Goal: Task Accomplishment & Management: Complete application form

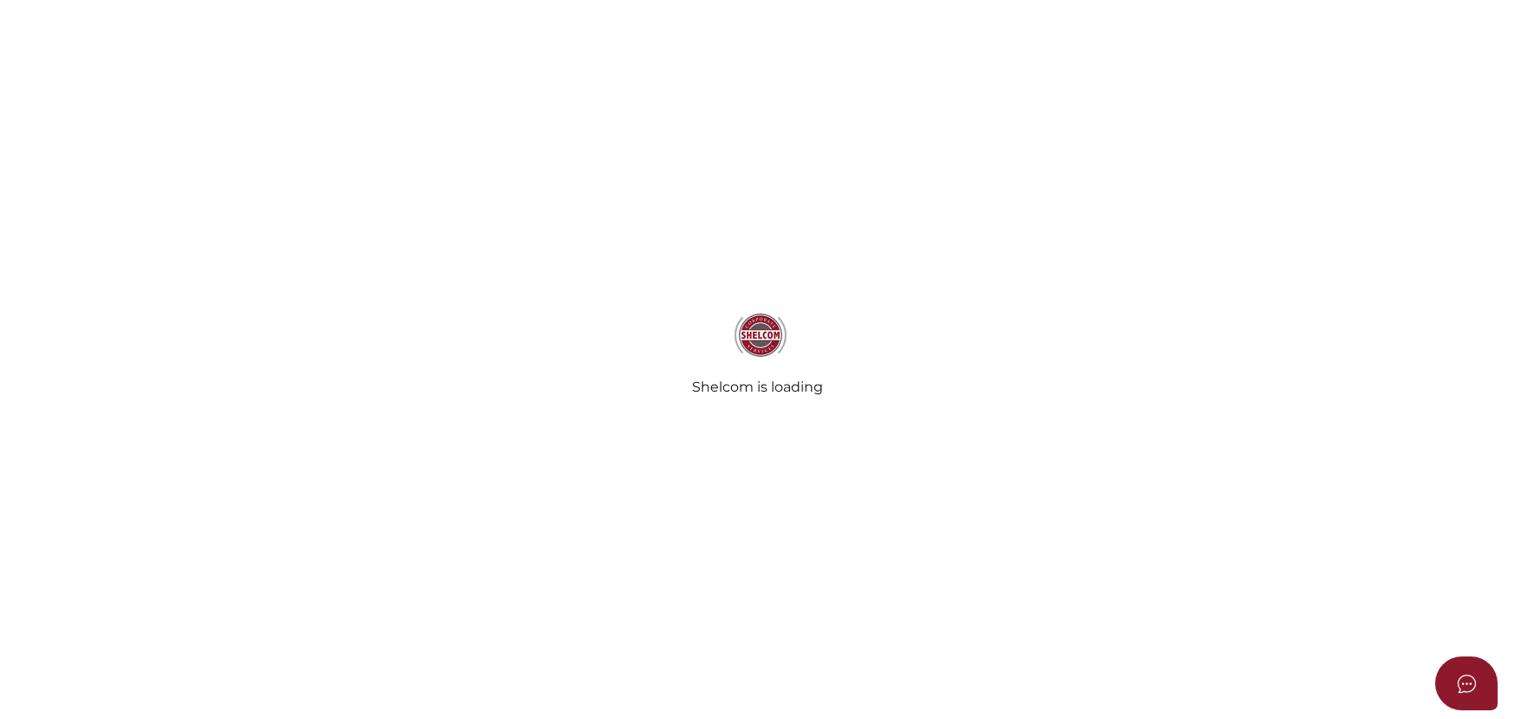
select select
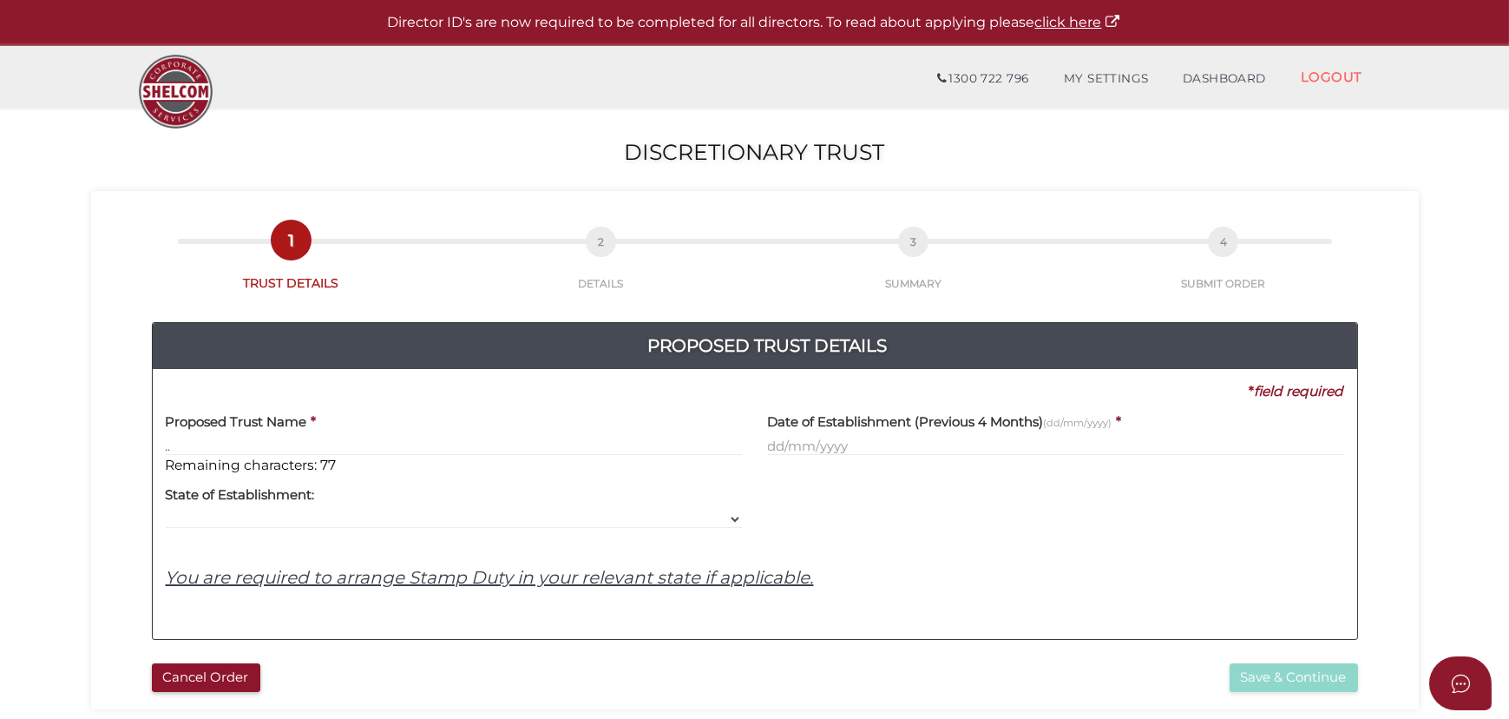
type input "."
type input "The Trustee for Suveer Properties Trust"
click at [887, 457] on div "Date of Establishment (Previous 4 Months) (dd/mm/yyyy) *" at bounding box center [1056, 438] width 602 height 74
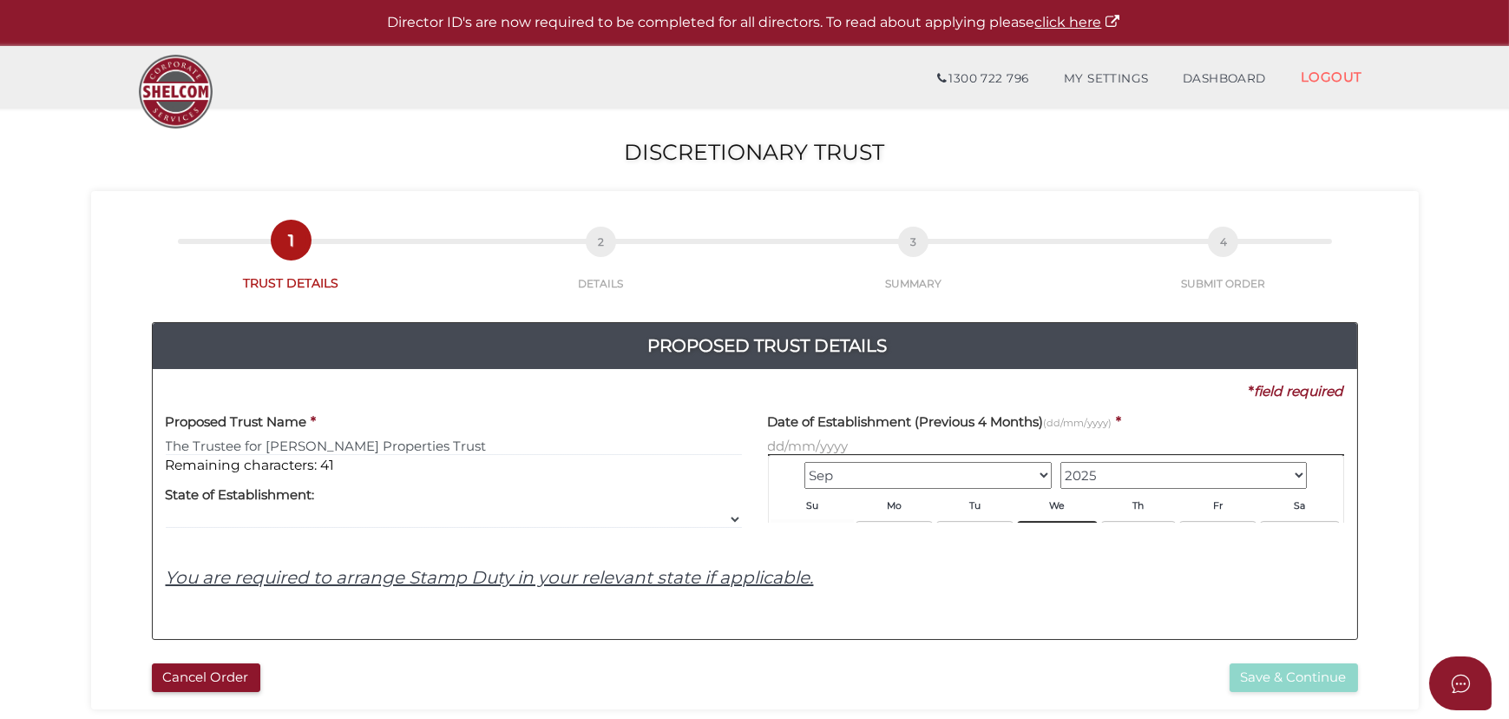
click at [891, 452] on input "text" at bounding box center [1056, 446] width 576 height 19
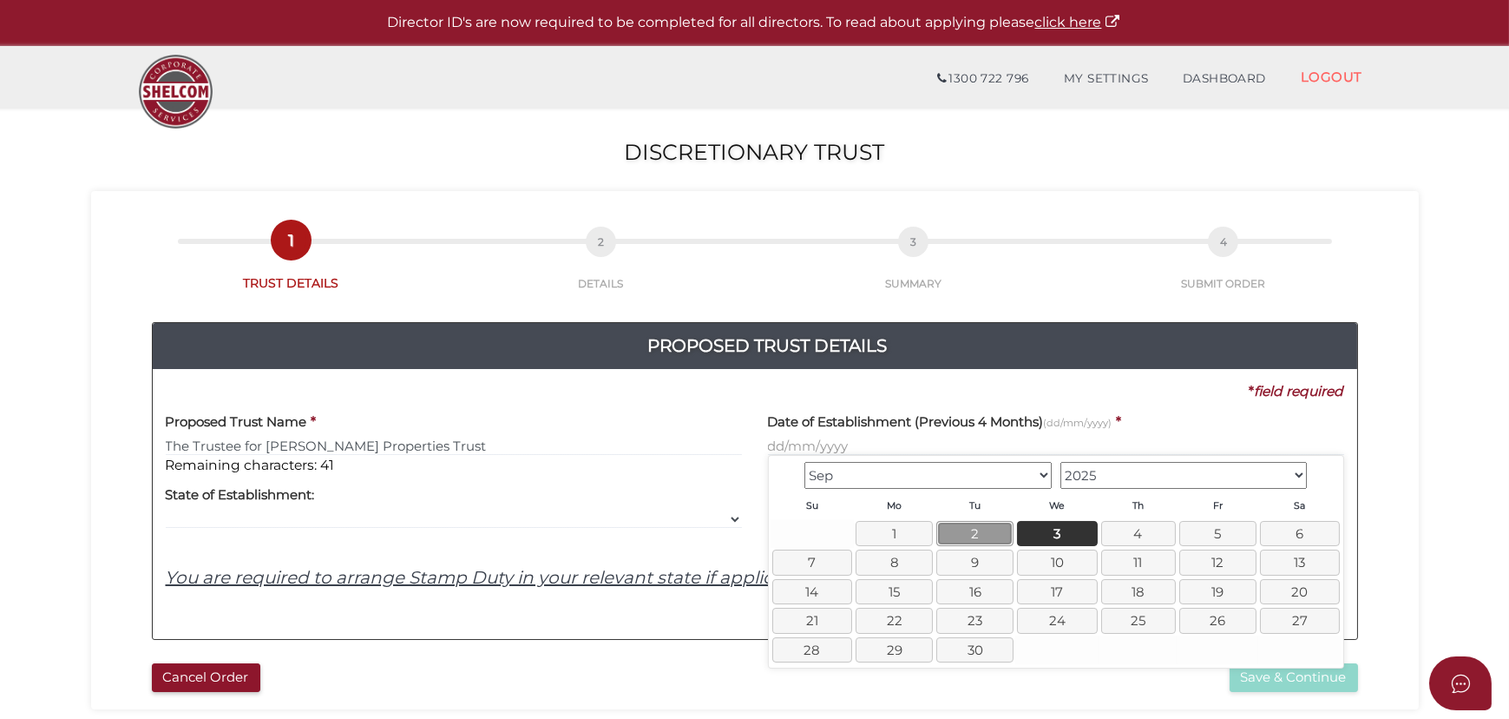
click at [987, 541] on link "2" at bounding box center [974, 533] width 77 height 25
type input "[DATE]"
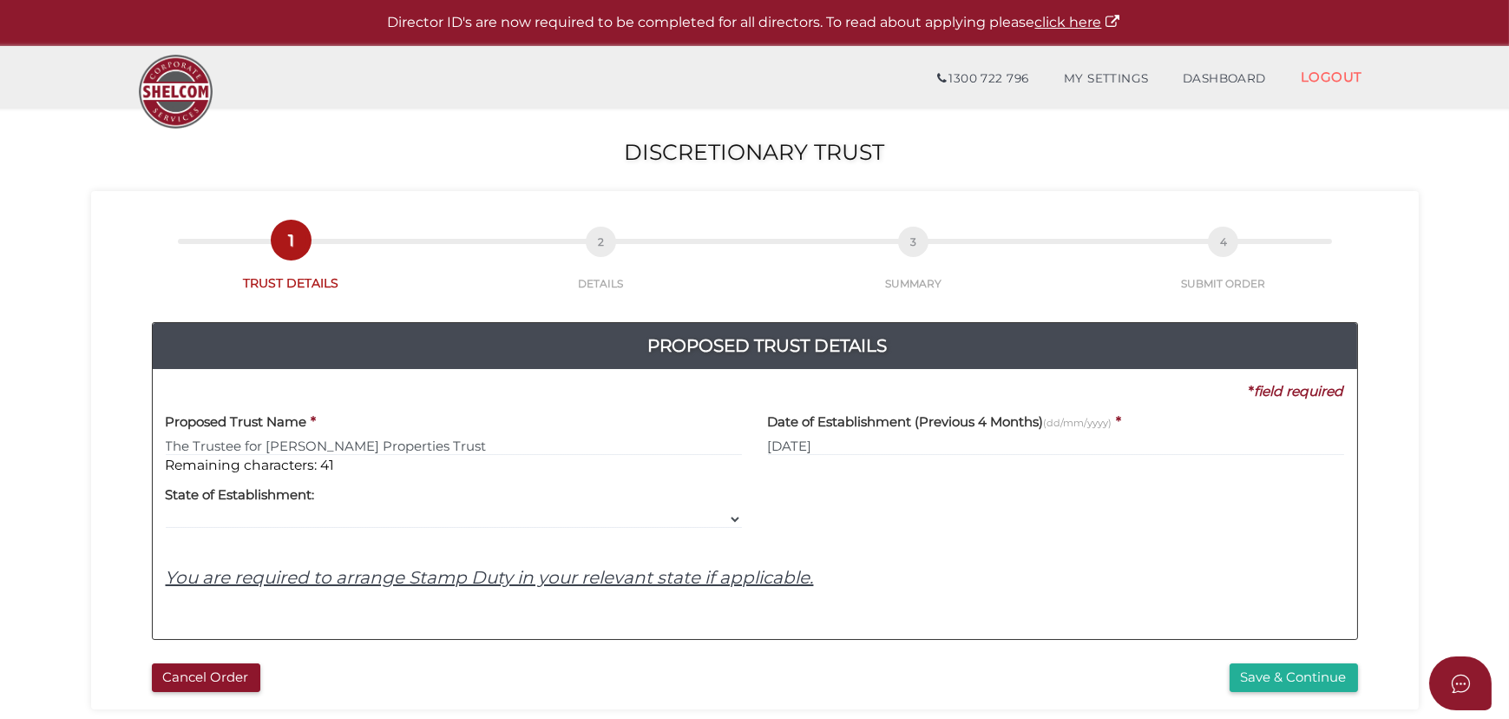
click at [920, 542] on div "Proposed Trust Name * The Trustee for Suveer Properties Trust Remaining charact…" at bounding box center [755, 513] width 1179 height 225
click at [390, 529] on div "Proposed Trust Name * The Trustee for Suveer Properties Trust Remaining charact…" at bounding box center [755, 513] width 1179 height 225
click at [330, 517] on select "VIC ACT NSW NT QLD TAS WA SA" at bounding box center [454, 518] width 576 height 19
select select "VIC"
click at [166, 509] on select "VIC ACT NSW NT QLD TAS WA SA" at bounding box center [454, 518] width 576 height 19
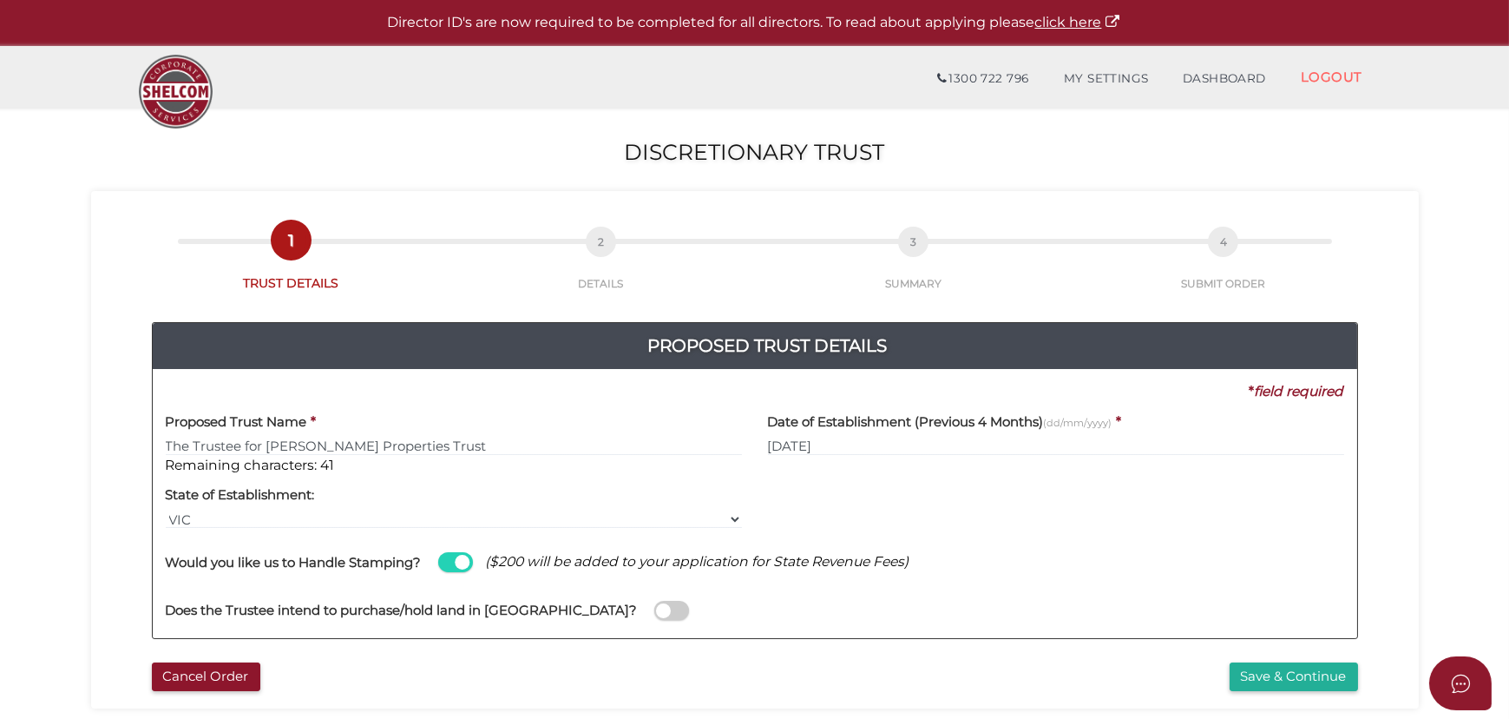
click at [460, 560] on span at bounding box center [455, 562] width 35 height 20
click at [0, 0] on input "checkbox" at bounding box center [0, 0] width 0 height 0
click at [654, 602] on span at bounding box center [671, 611] width 35 height 20
click at [0, 0] on input "checkbox" at bounding box center [0, 0] width 0 height 0
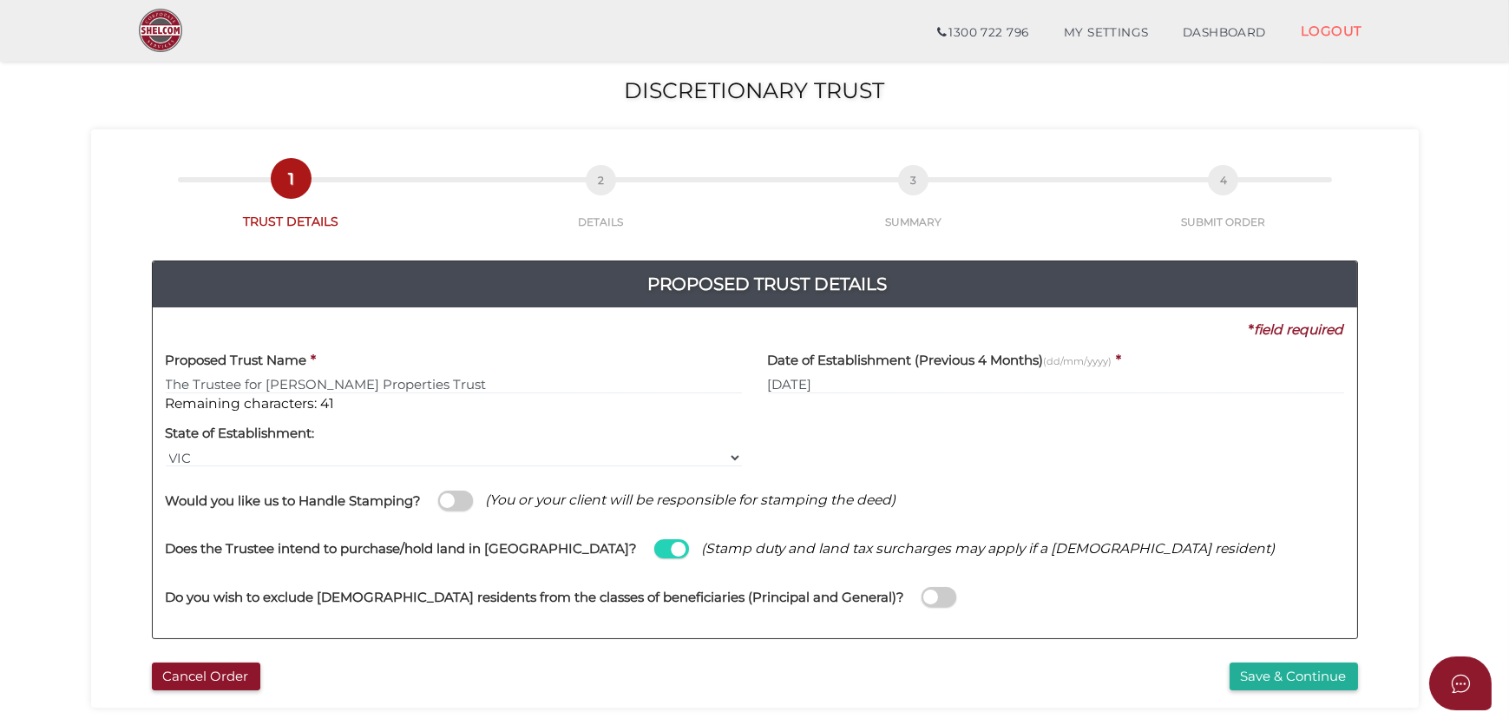
scroll to position [236, 0]
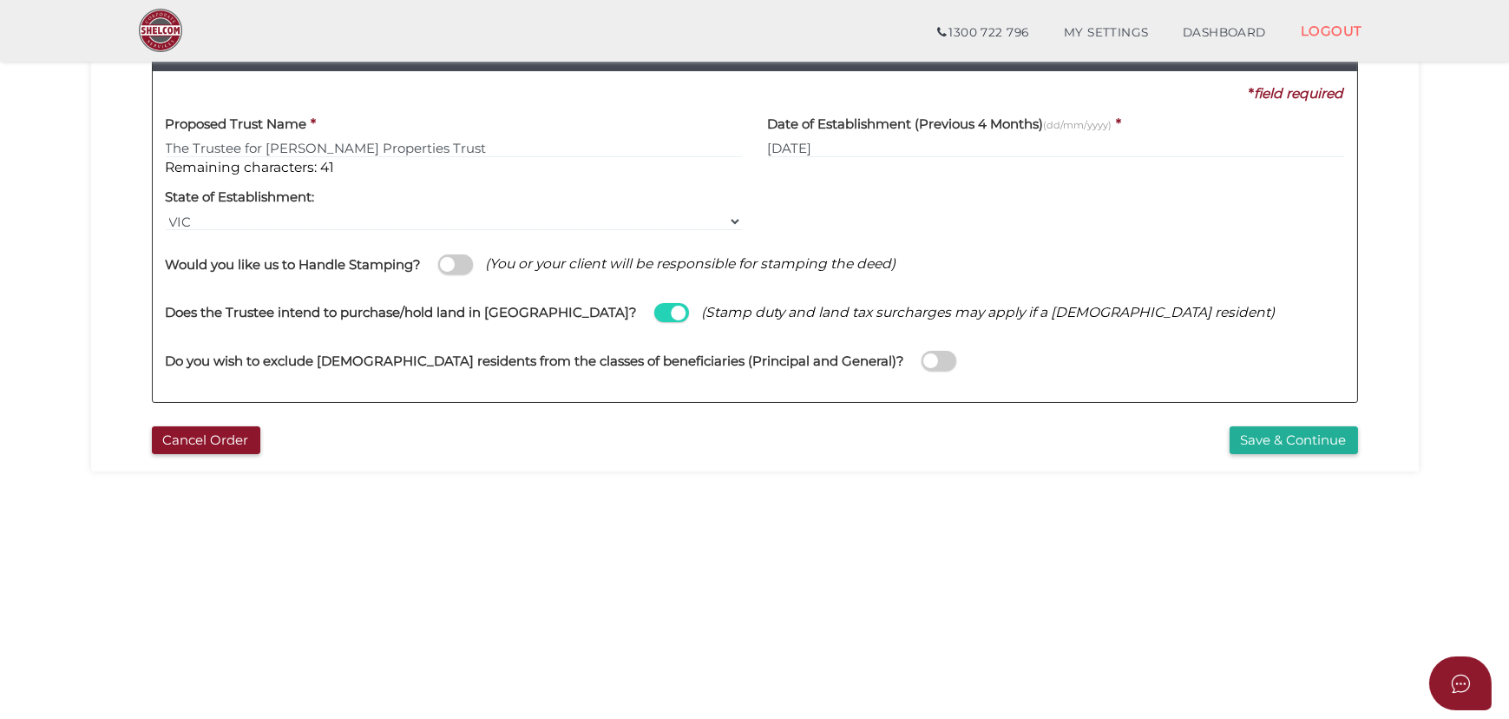
click at [922, 362] on span at bounding box center [939, 361] width 35 height 20
click at [0, 0] on input "checkbox" at bounding box center [0, 0] width 0 height 0
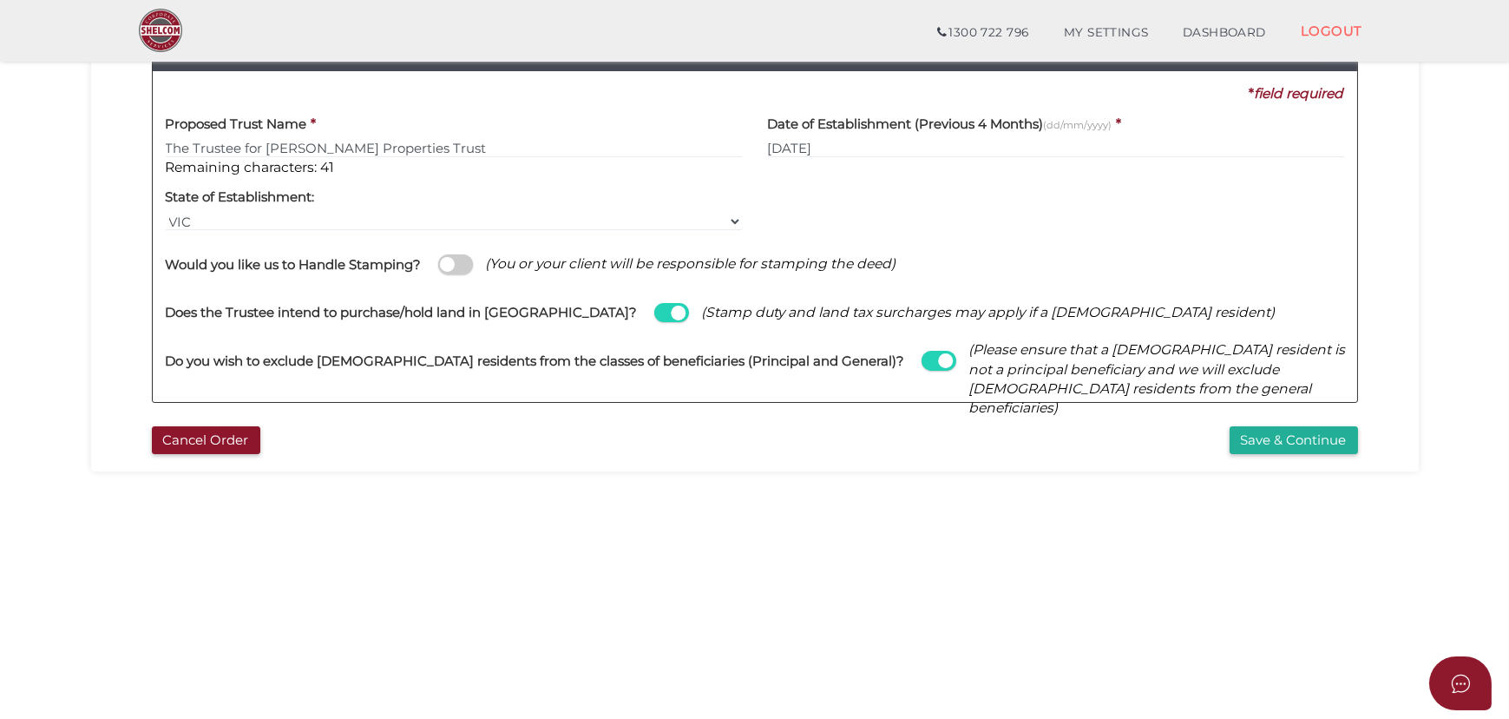
click at [739, 408] on div "Proposed Trust Details 3ab6fa24a588db5ce714f84df5831ad3 97cfdfa3a9de8c611a340b3…" at bounding box center [755, 206] width 1302 height 424
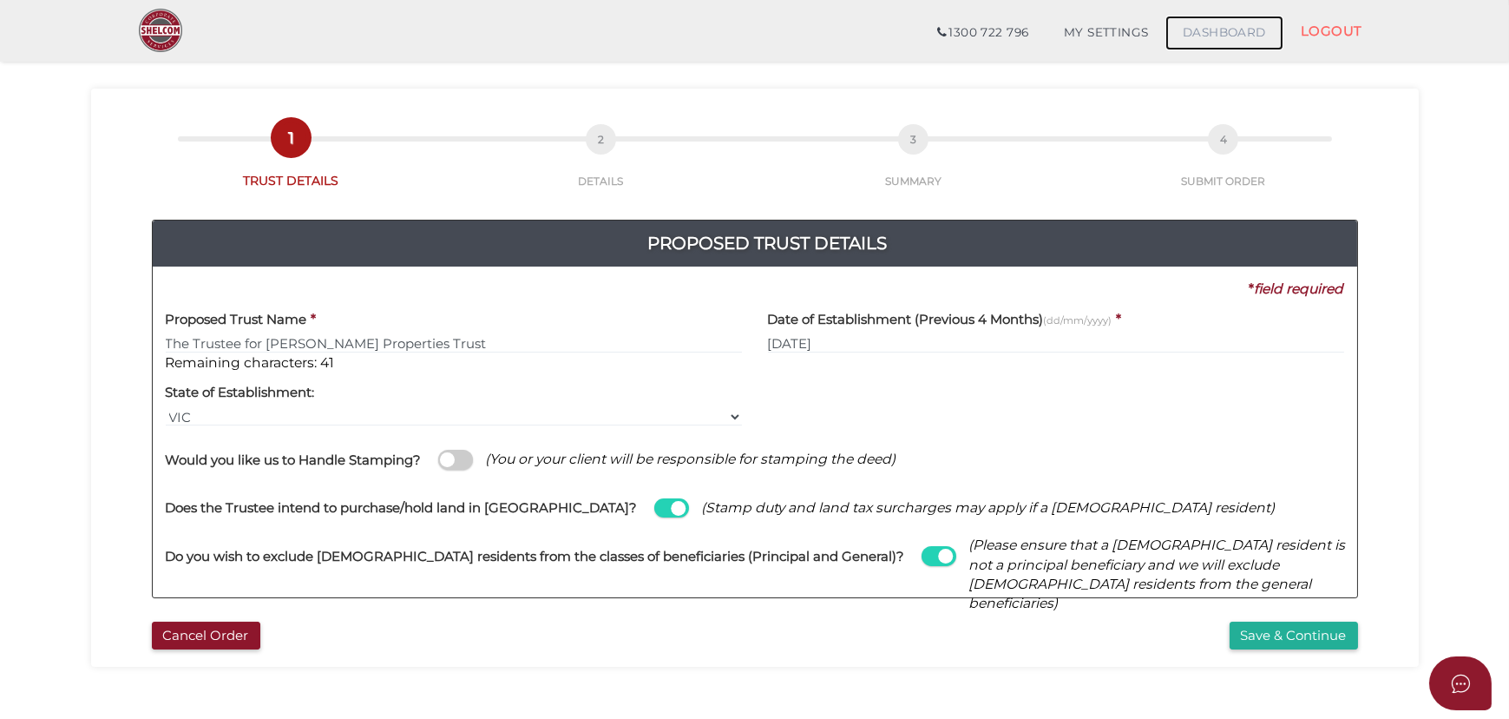
scroll to position [78, 0]
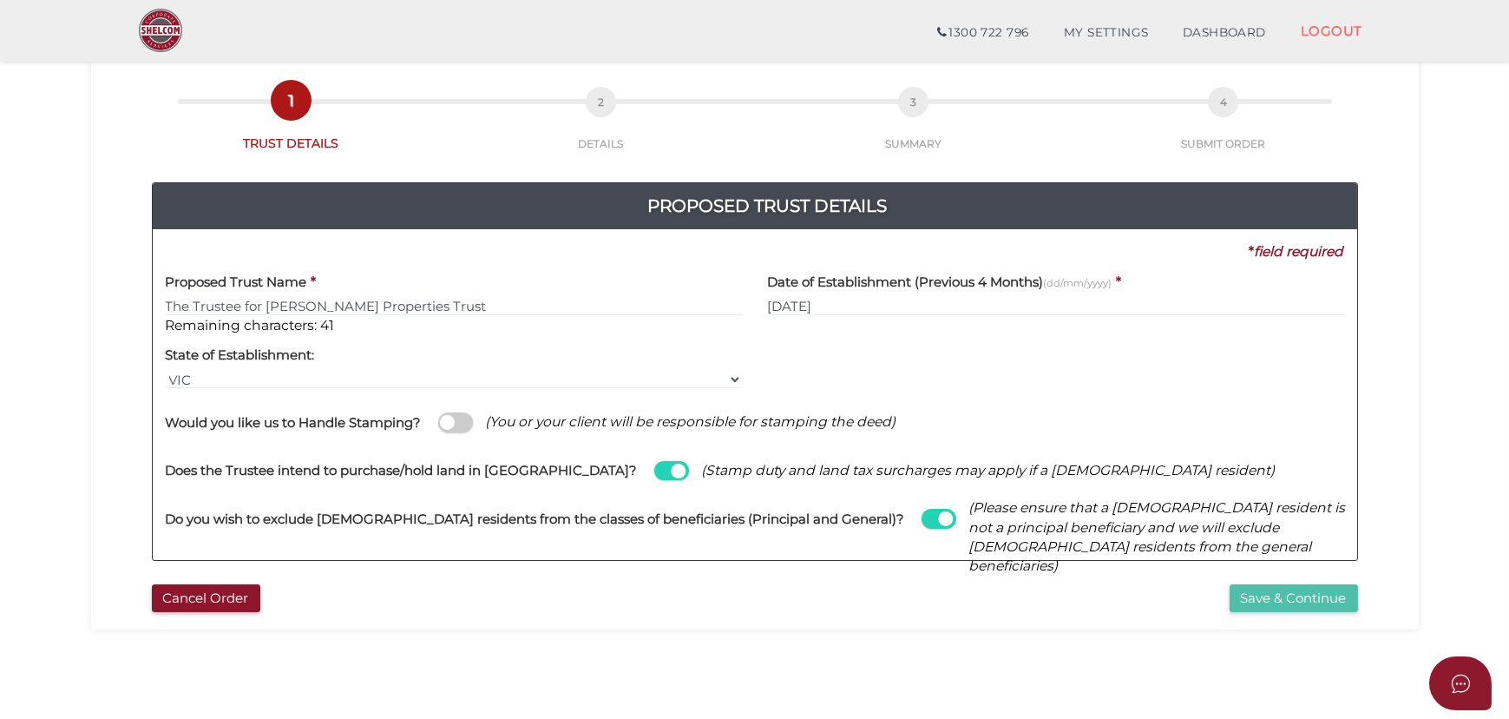
click at [1295, 596] on button "Save & Continue" at bounding box center [1294, 598] width 128 height 29
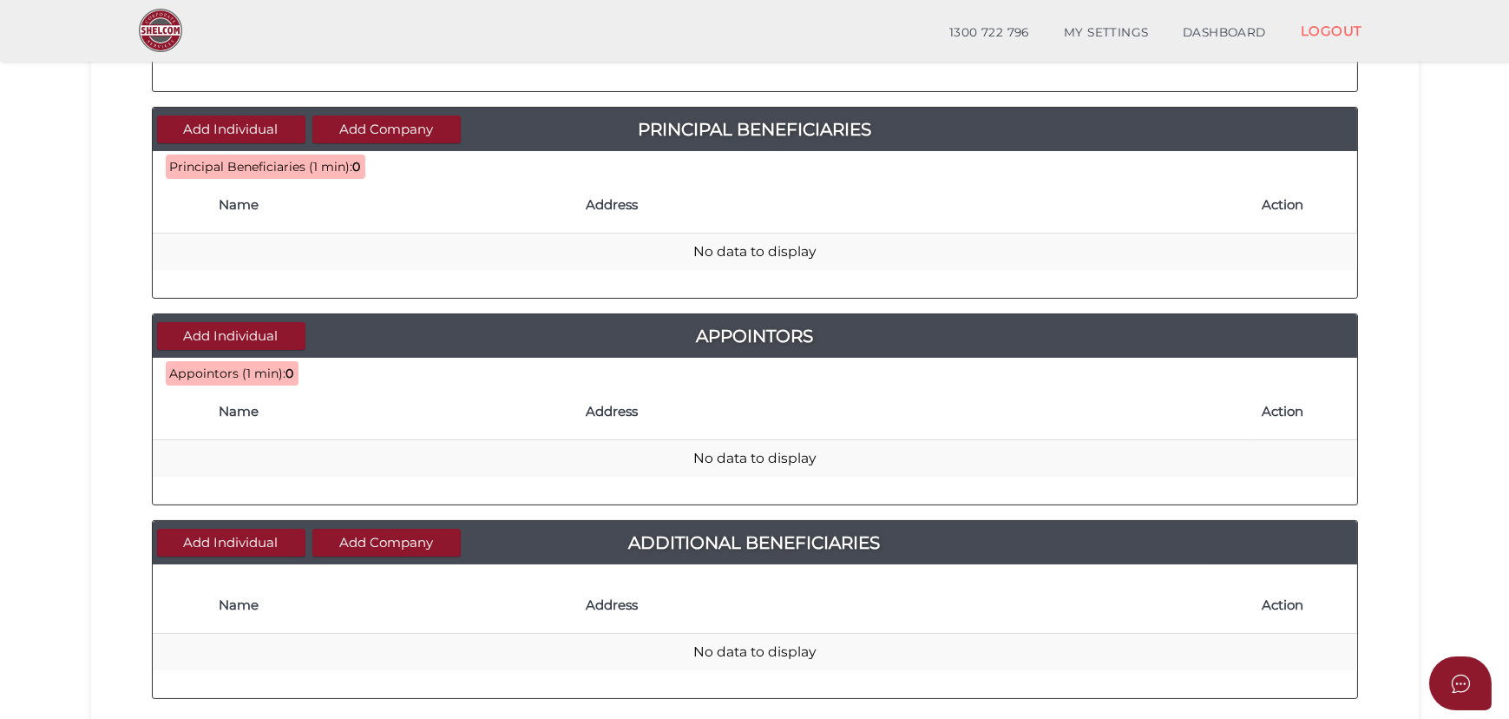
scroll to position [750, 0]
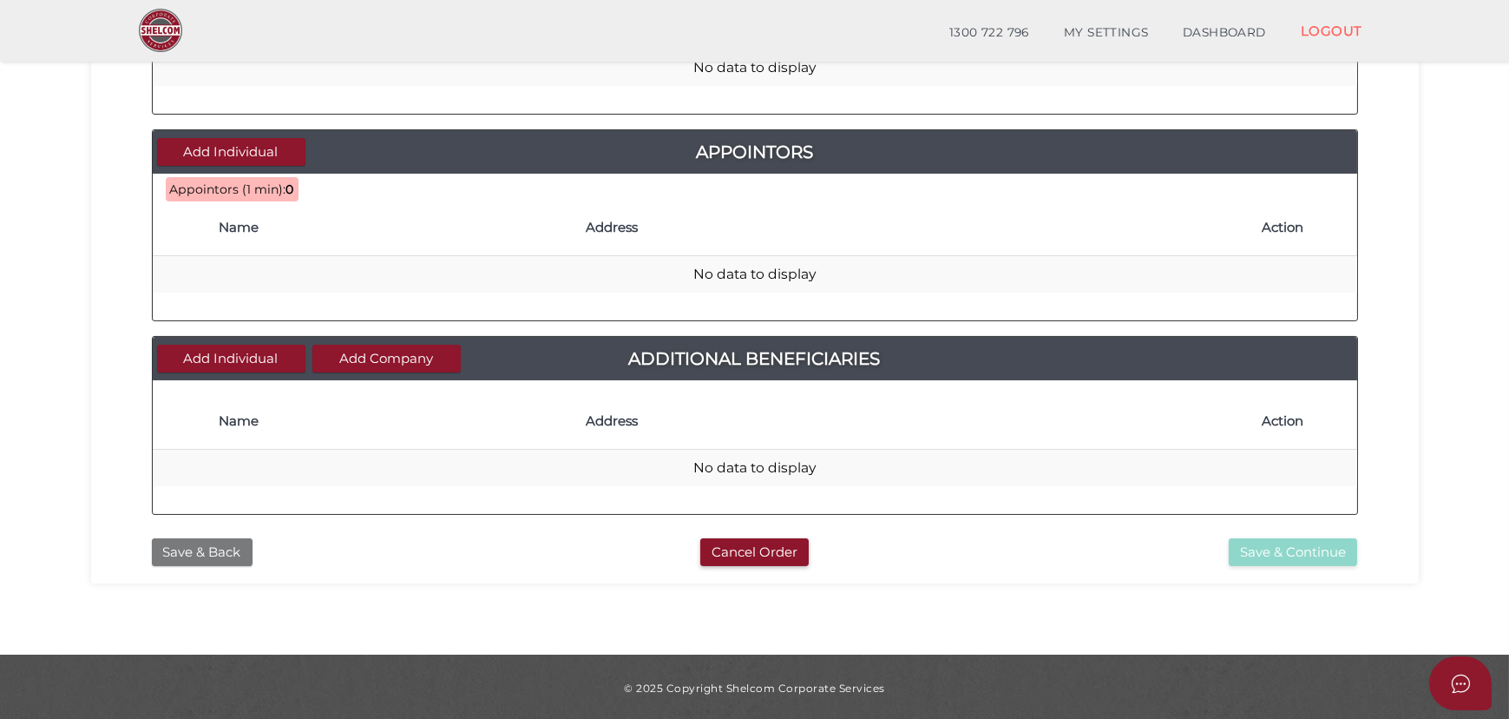
click at [216, 543] on button "Save & Back" at bounding box center [202, 552] width 101 height 29
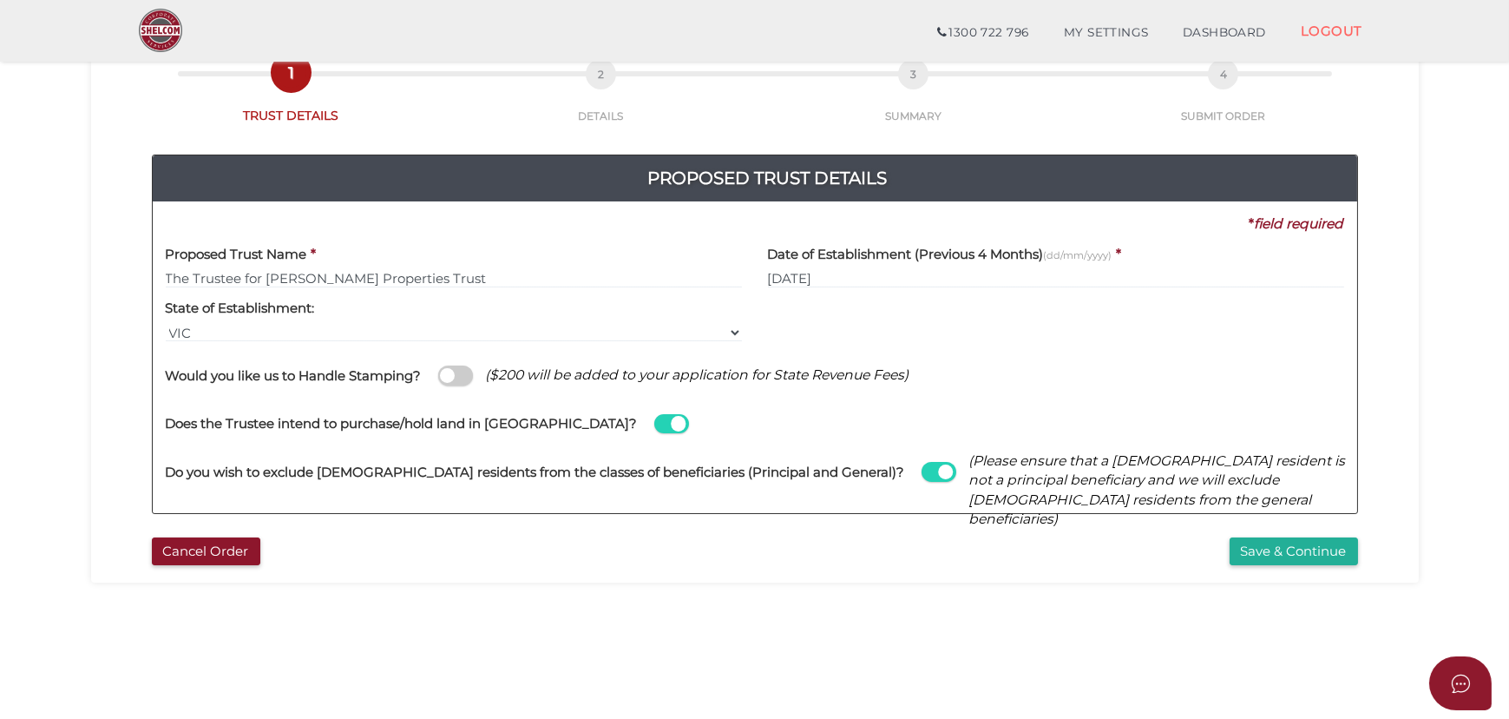
scroll to position [78, 0]
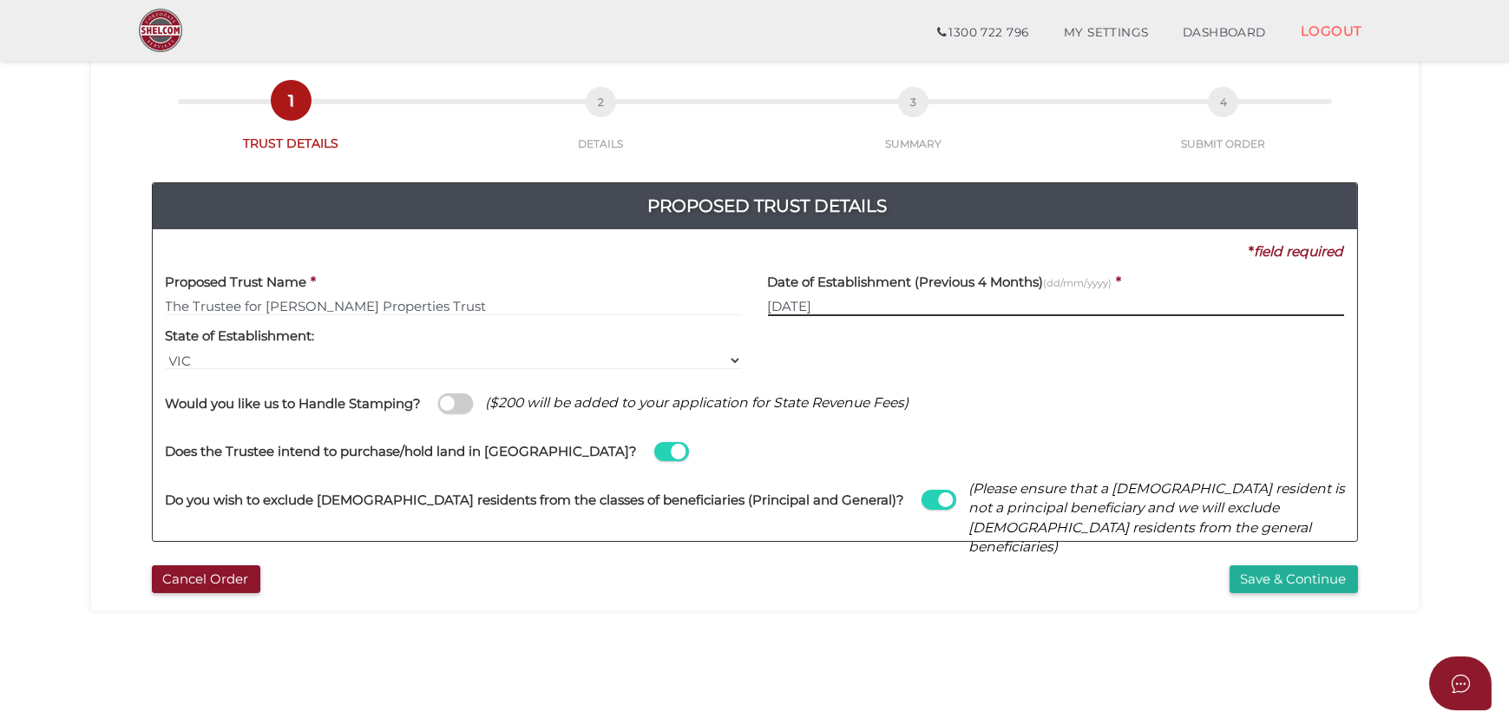
click at [861, 306] on input "02/09/2025" at bounding box center [1056, 306] width 576 height 19
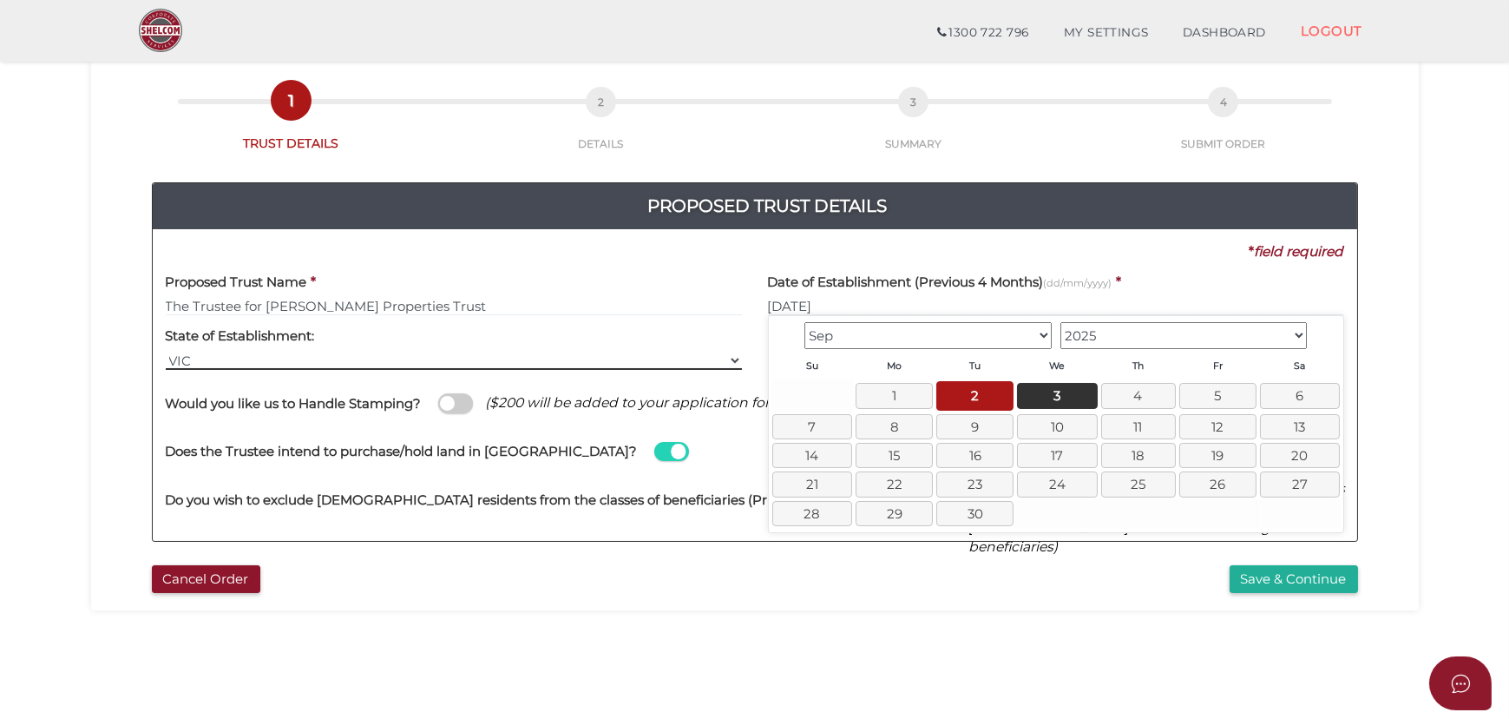
click at [740, 356] on select "VIC ACT NSW NT QLD TAS WA SA" at bounding box center [454, 360] width 576 height 19
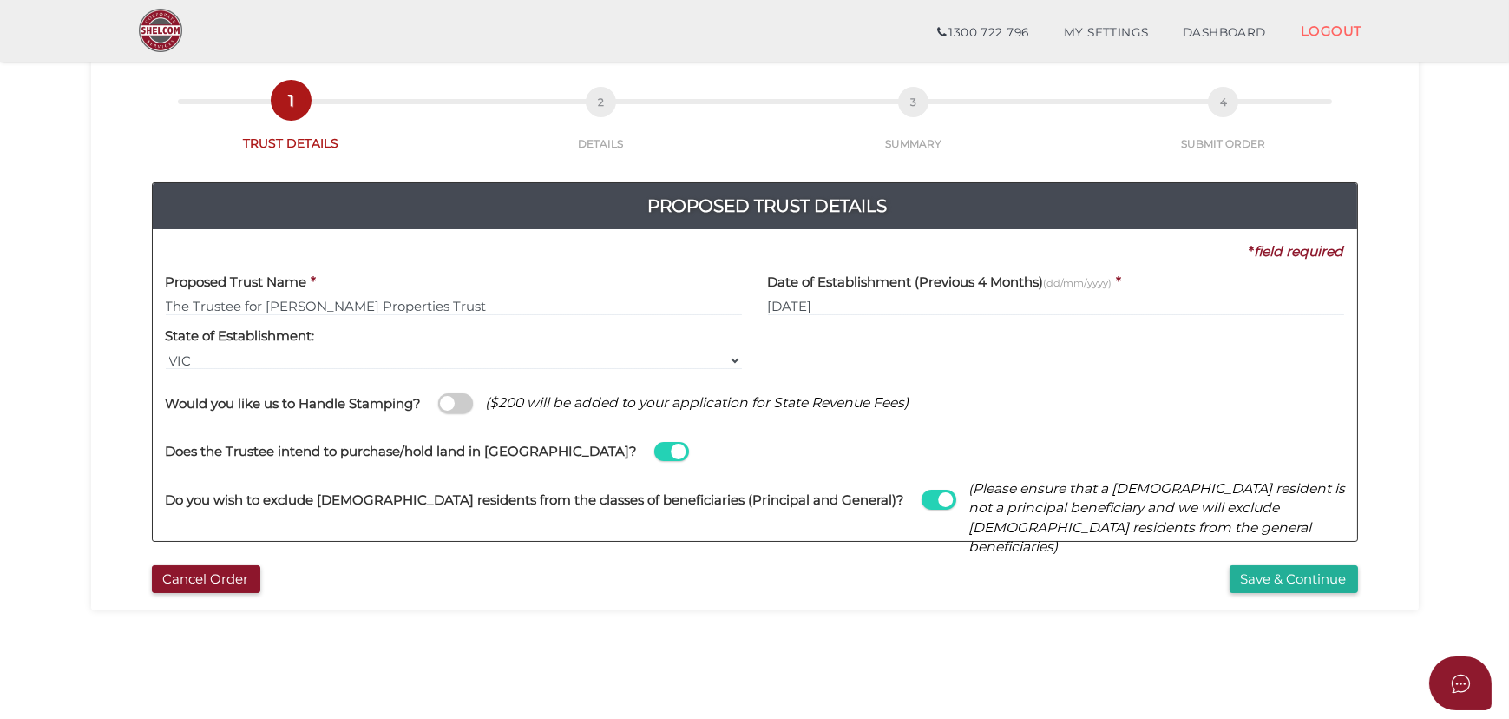
drag, startPoint x: 840, startPoint y: 360, endPoint x: 775, endPoint y: 368, distance: 65.6
click at [840, 360] on div at bounding box center [1056, 343] width 602 height 55
click at [1278, 573] on button "Save & Continue" at bounding box center [1294, 579] width 128 height 29
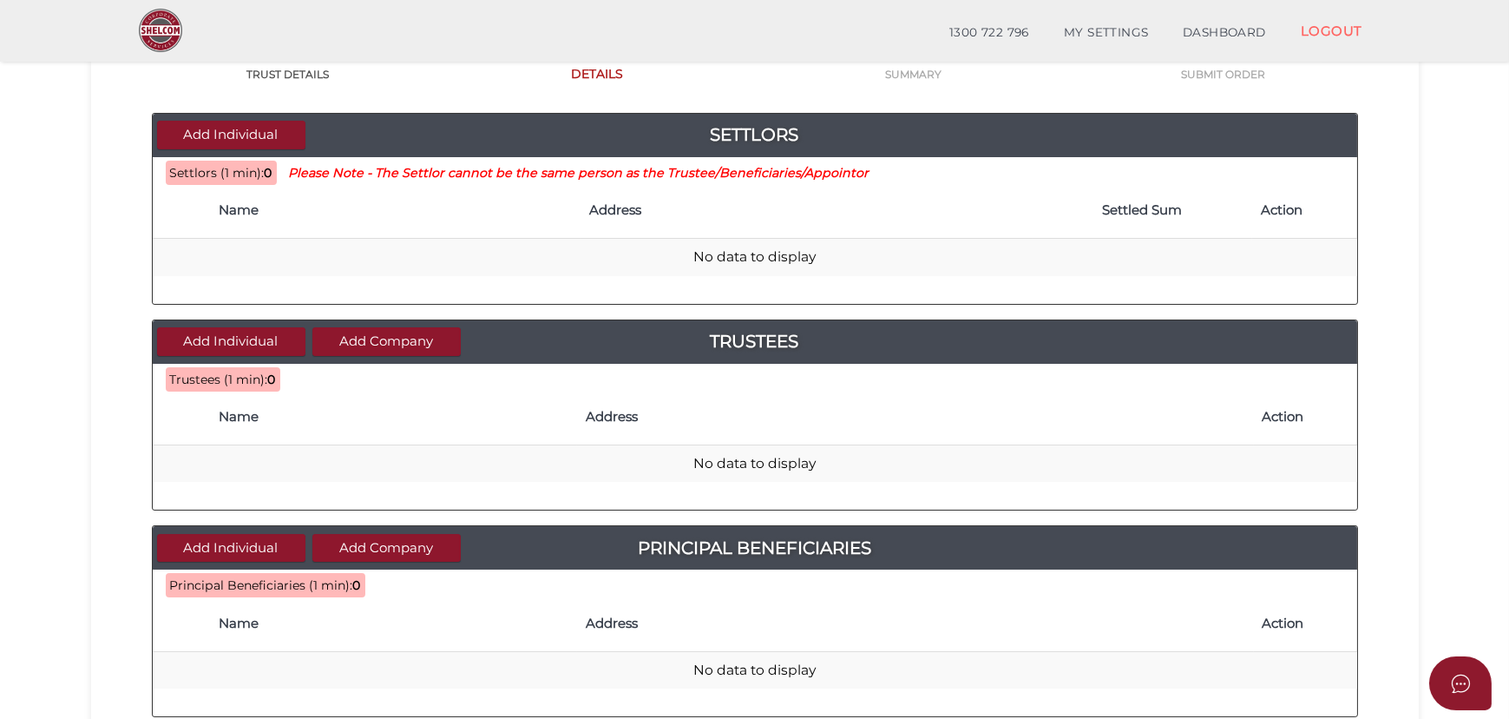
scroll to position [157, 0]
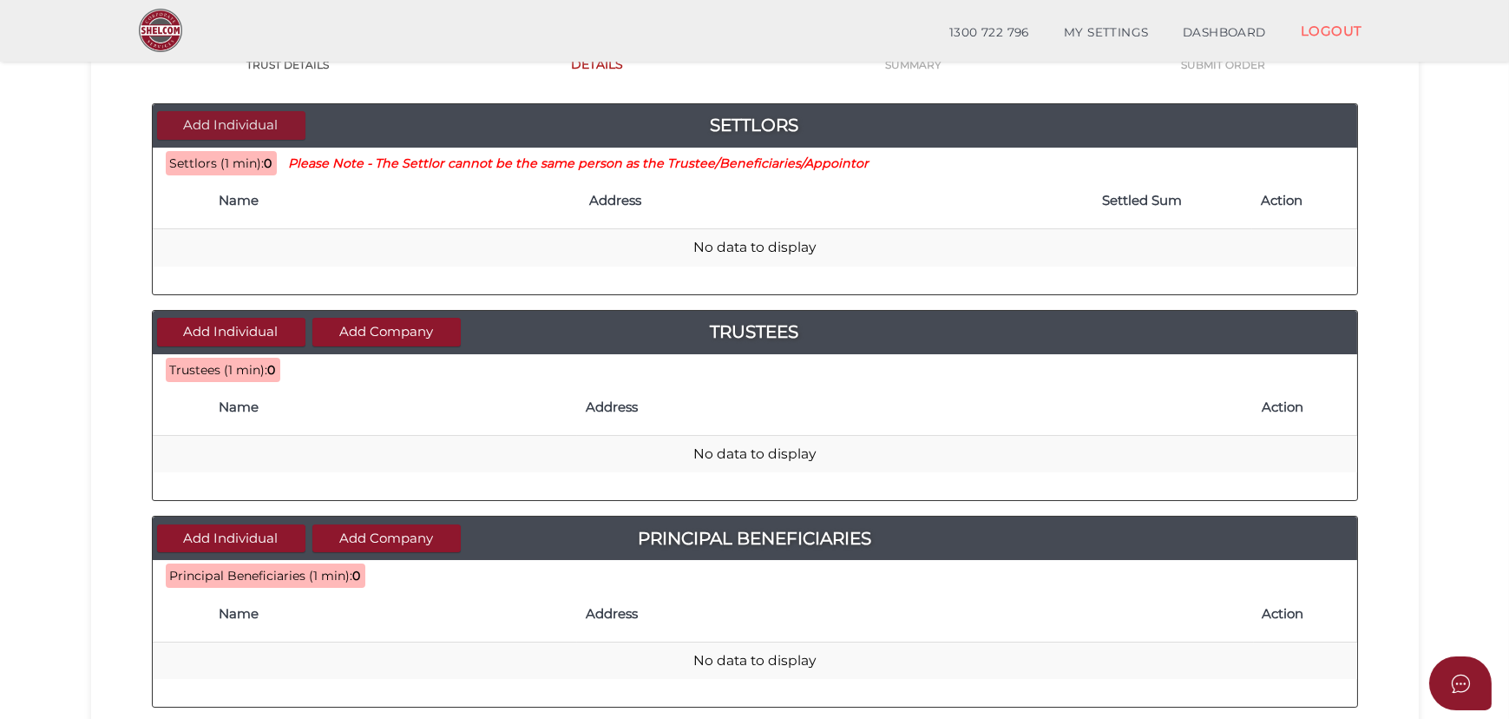
click at [227, 120] on button "Add Individual" at bounding box center [231, 125] width 148 height 29
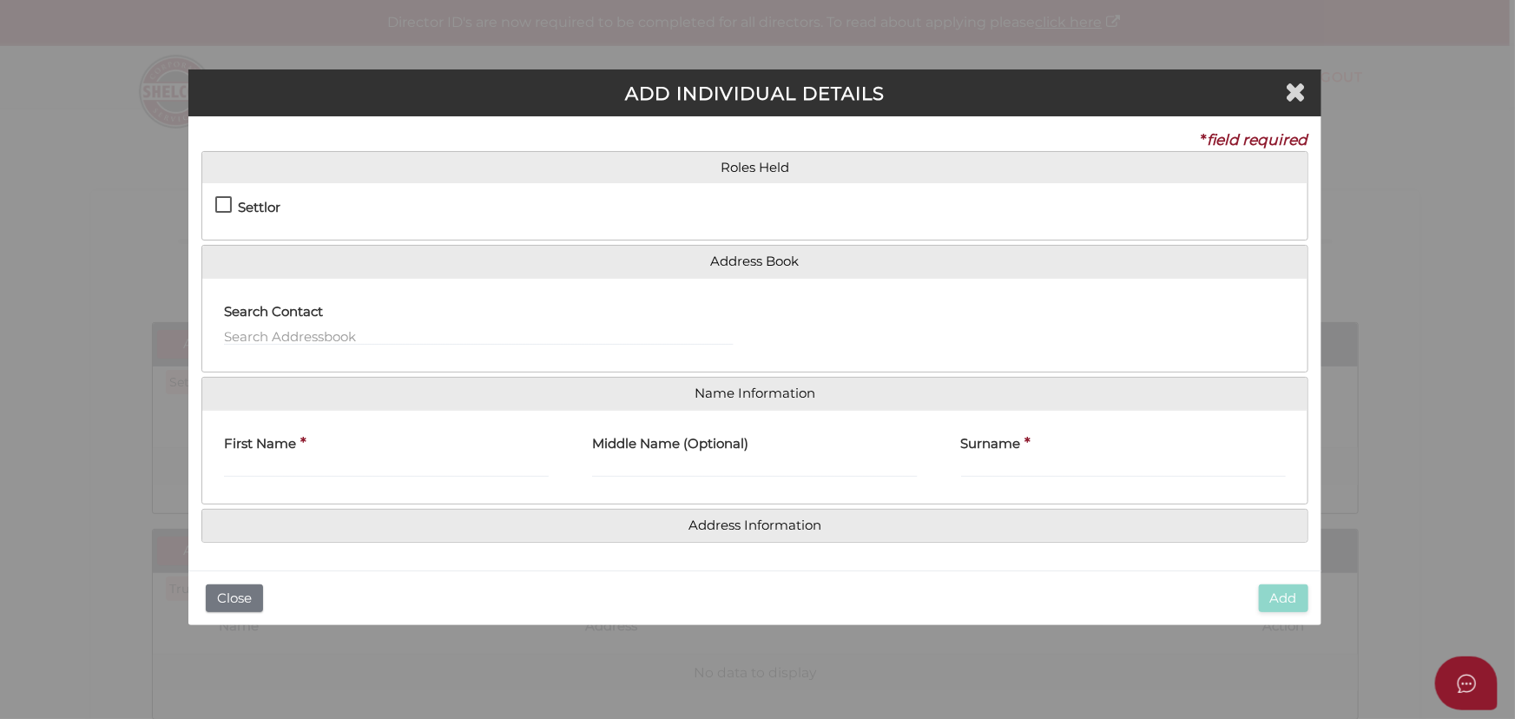
click at [254, 188] on div "Settlor Trustee Principal Beneficiary Appointor Additional Beneficiary" at bounding box center [754, 211] width 1104 height 56
click at [246, 205] on h4 "Settlor" at bounding box center [259, 207] width 43 height 15
checkbox input "true"
type input "10"
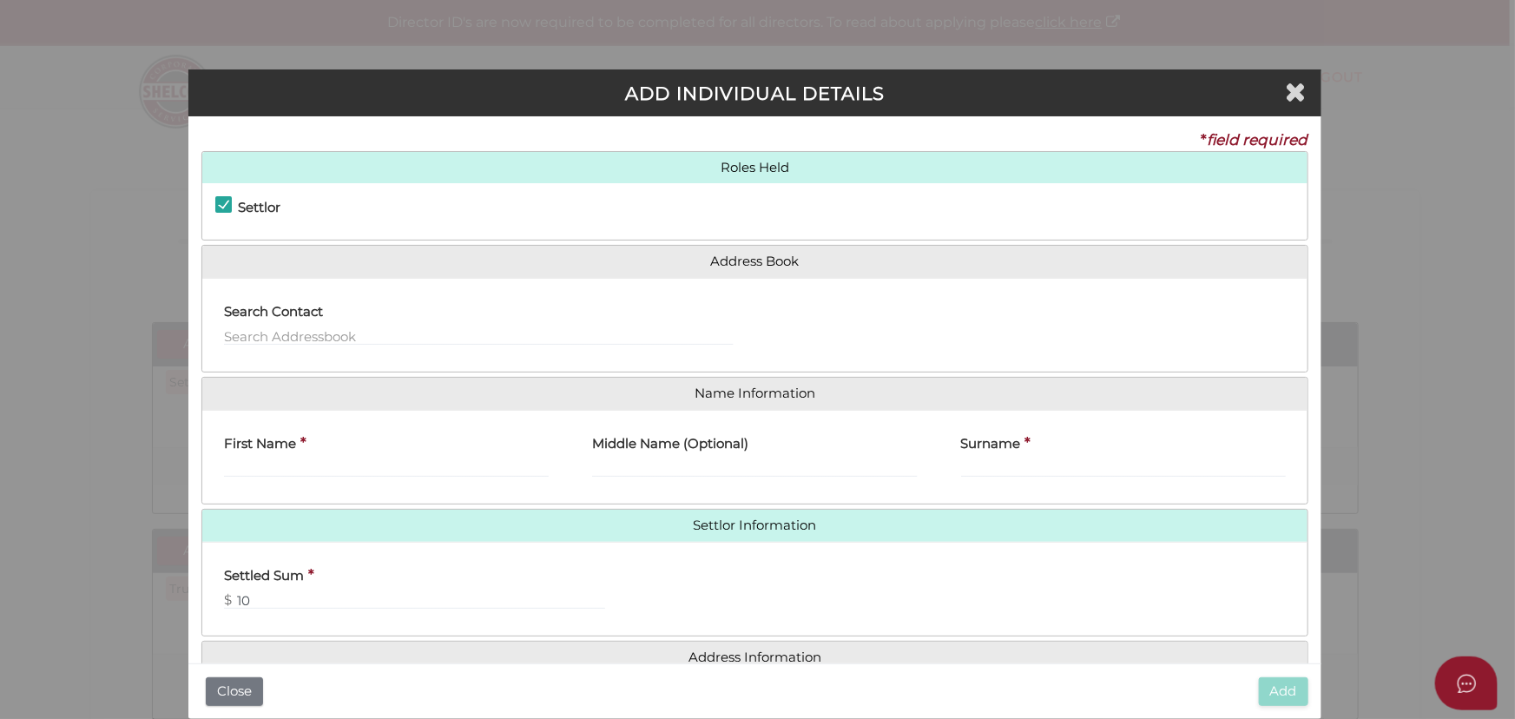
click at [441, 300] on div "Search Contact" at bounding box center [478, 319] width 509 height 55
click at [418, 321] on div "Search Contact" at bounding box center [478, 319] width 509 height 55
click at [411, 326] on input "text" at bounding box center [478, 335] width 509 height 19
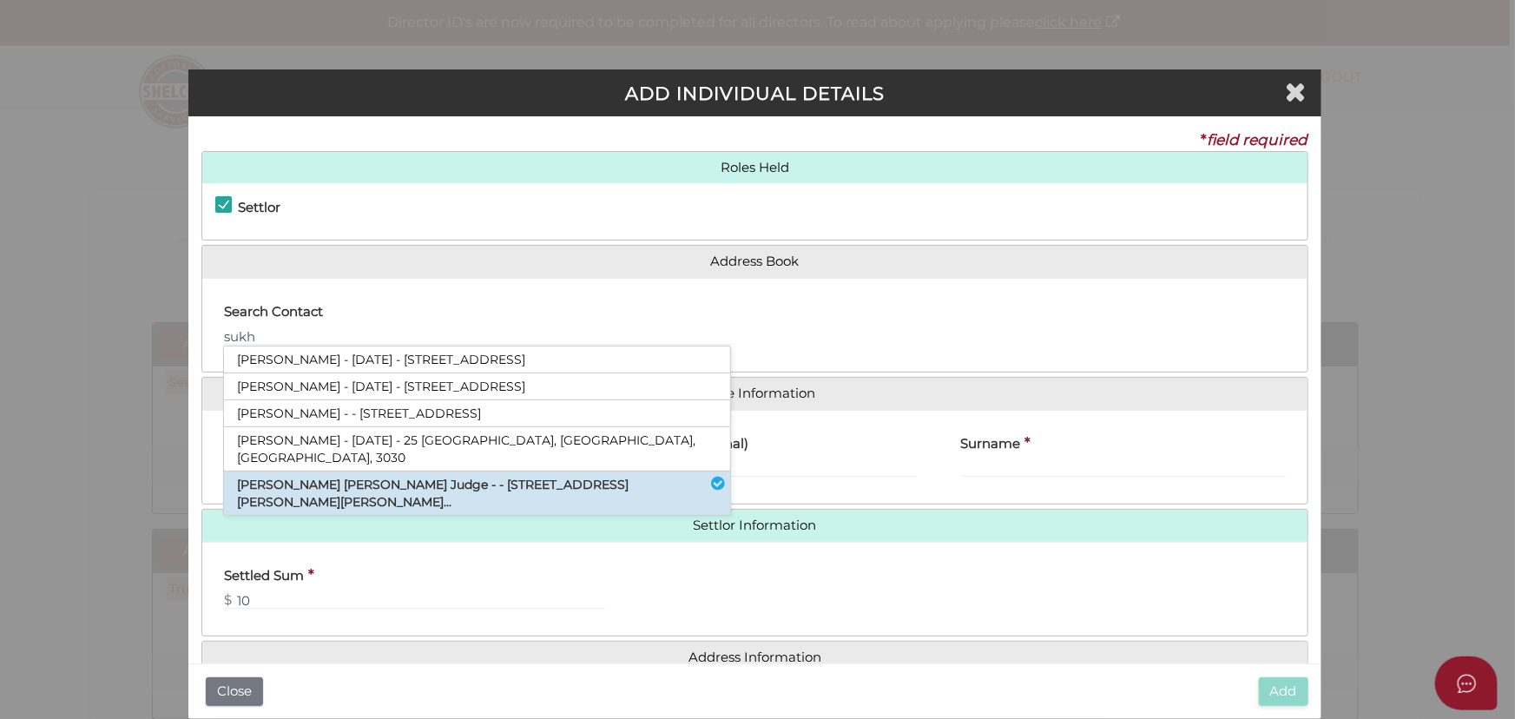
click at [488, 471] on li "Sukhwinder Pal Singh Judge - - 101 Overton Road, Williams Landing, VIC, 3..." at bounding box center [477, 492] width 506 height 43
type input "[PERSON_NAME]"
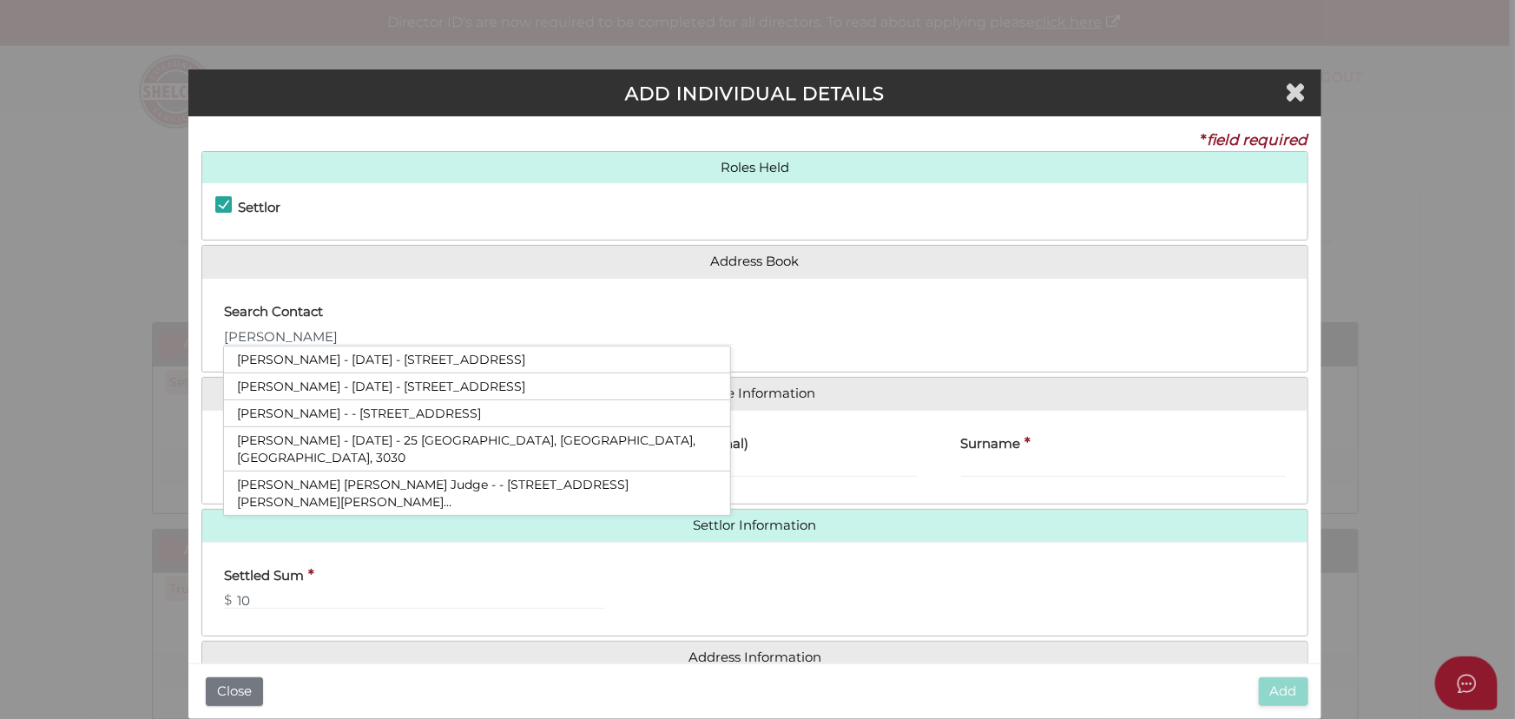
type input "Sukhwinder Pal"
type input "Singh"
type input "Judge"
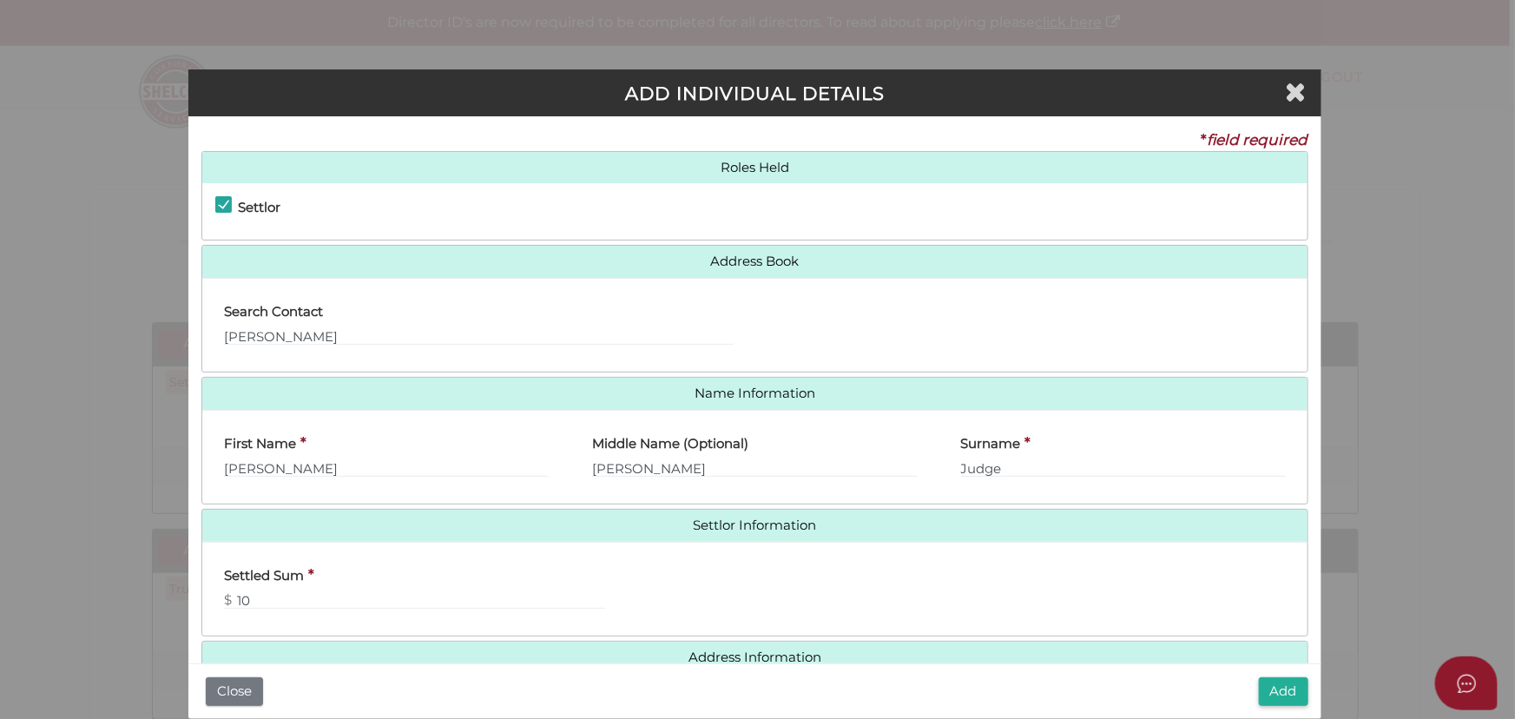
scroll to position [36, 0]
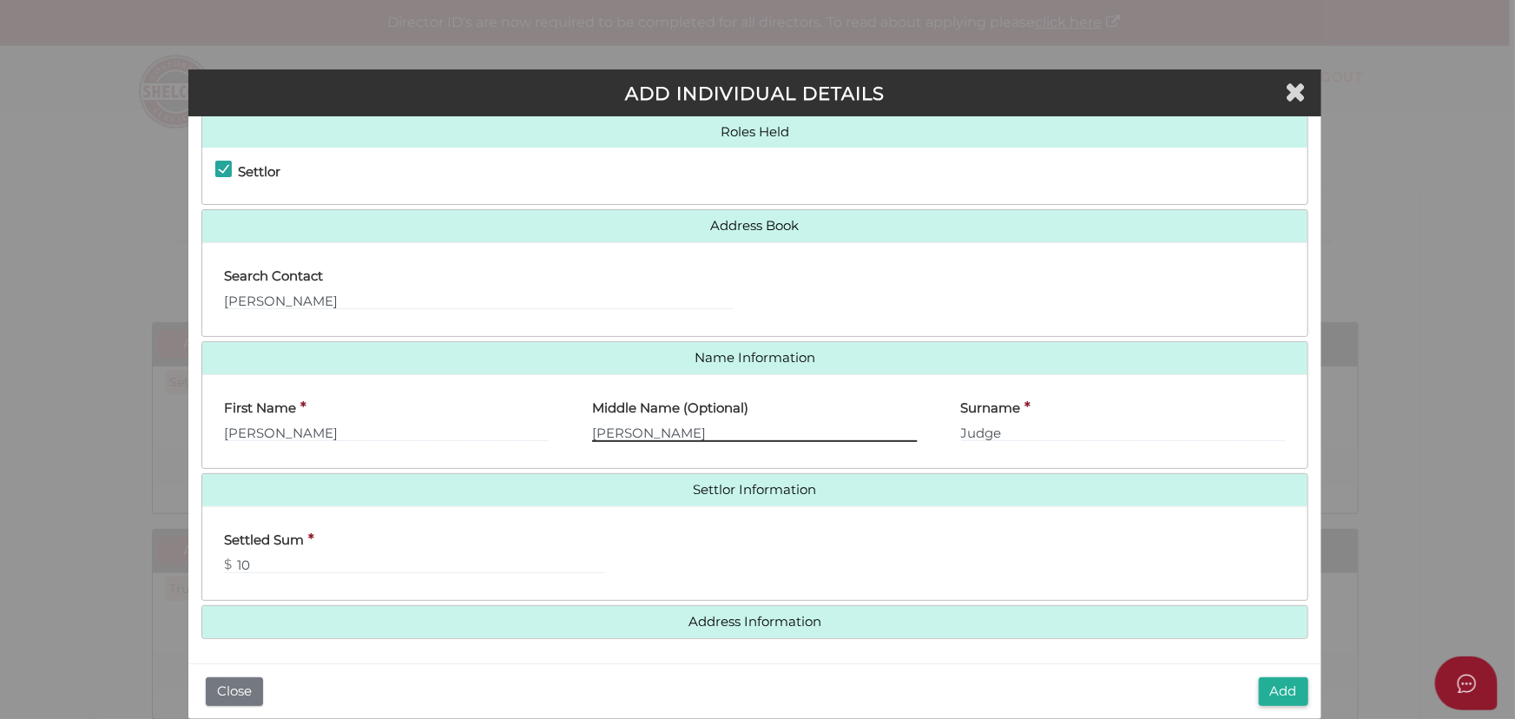
drag, startPoint x: 675, startPoint y: 428, endPoint x: 232, endPoint y: 445, distance: 443.8
click at [246, 439] on div "First Name * Sukhwinder Pal Middle Name (Optional) Singh Surname * Judge" at bounding box center [754, 422] width 1104 height 68
click at [374, 423] on input "Sukhwinder Pal" at bounding box center [386, 432] width 325 height 19
type input "[PERSON_NAME]"
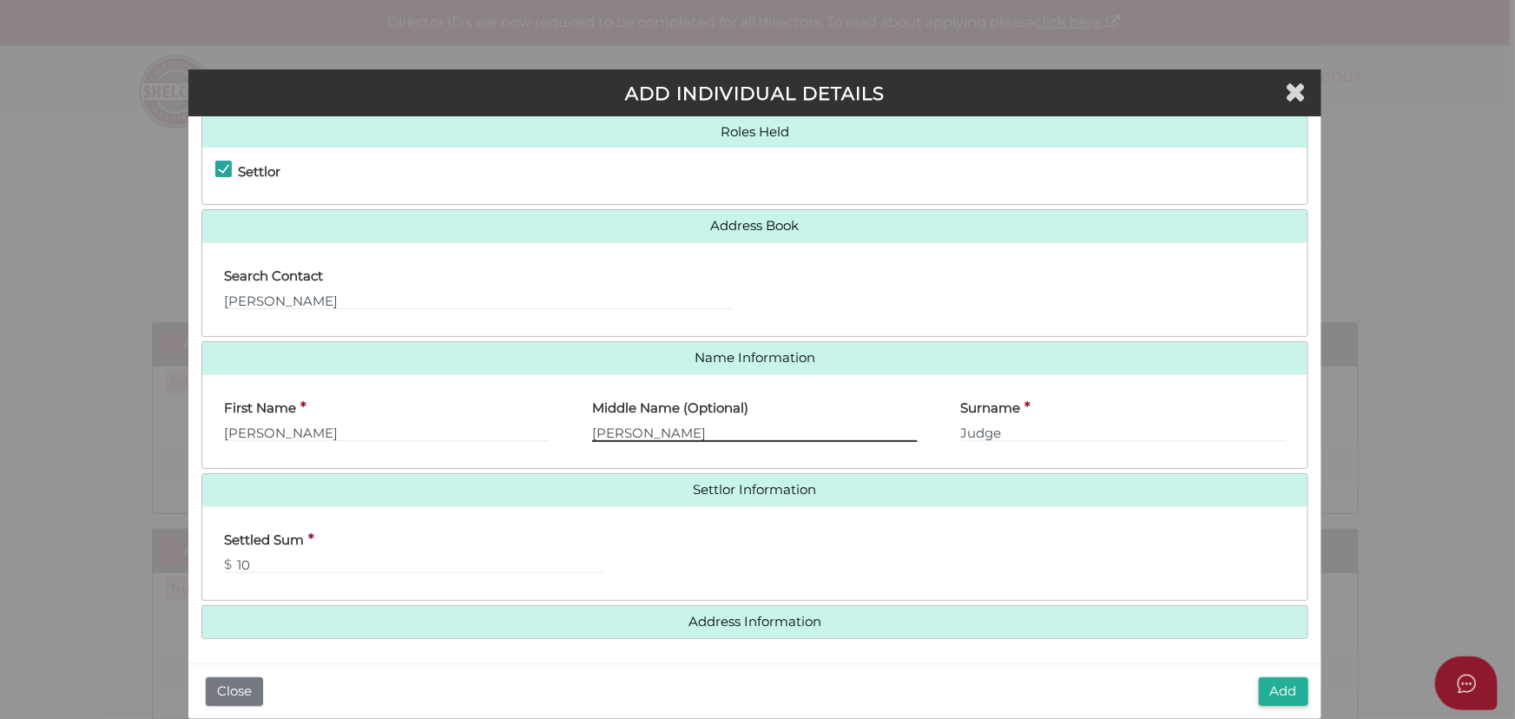
click at [641, 433] on input "Singh" at bounding box center [754, 432] width 325 height 19
click at [588, 426] on div "Middle Name (Optional) Singh" at bounding box center [754, 422] width 368 height 68
click at [592, 430] on input "Singh" at bounding box center [754, 432] width 325 height 19
type input "Pal Singh"
click at [712, 457] on div "First Name * Sukhwinder Middle Name (Optional) Pal Singh Surname * Judge" at bounding box center [754, 421] width 1104 height 95
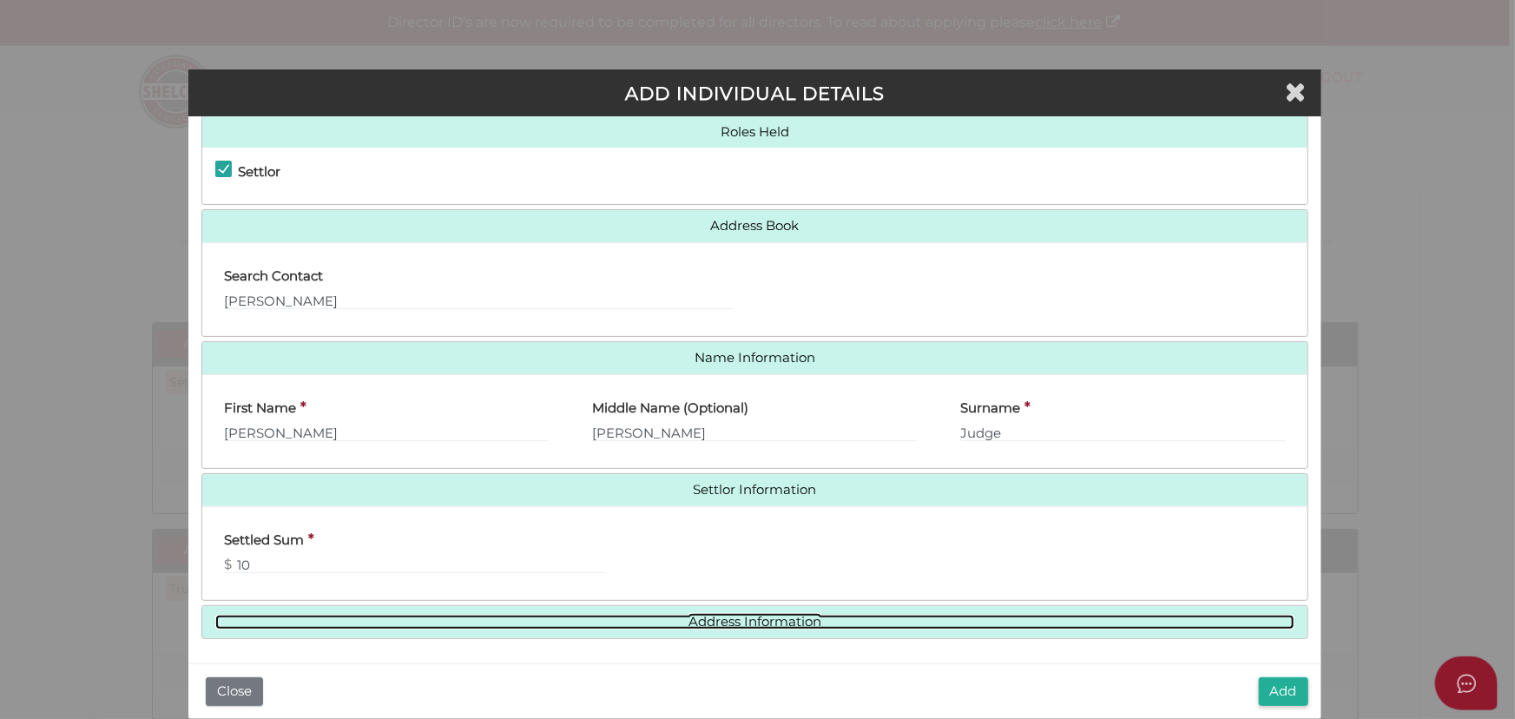
click at [738, 614] on link "Address Information" at bounding box center [754, 621] width 1078 height 15
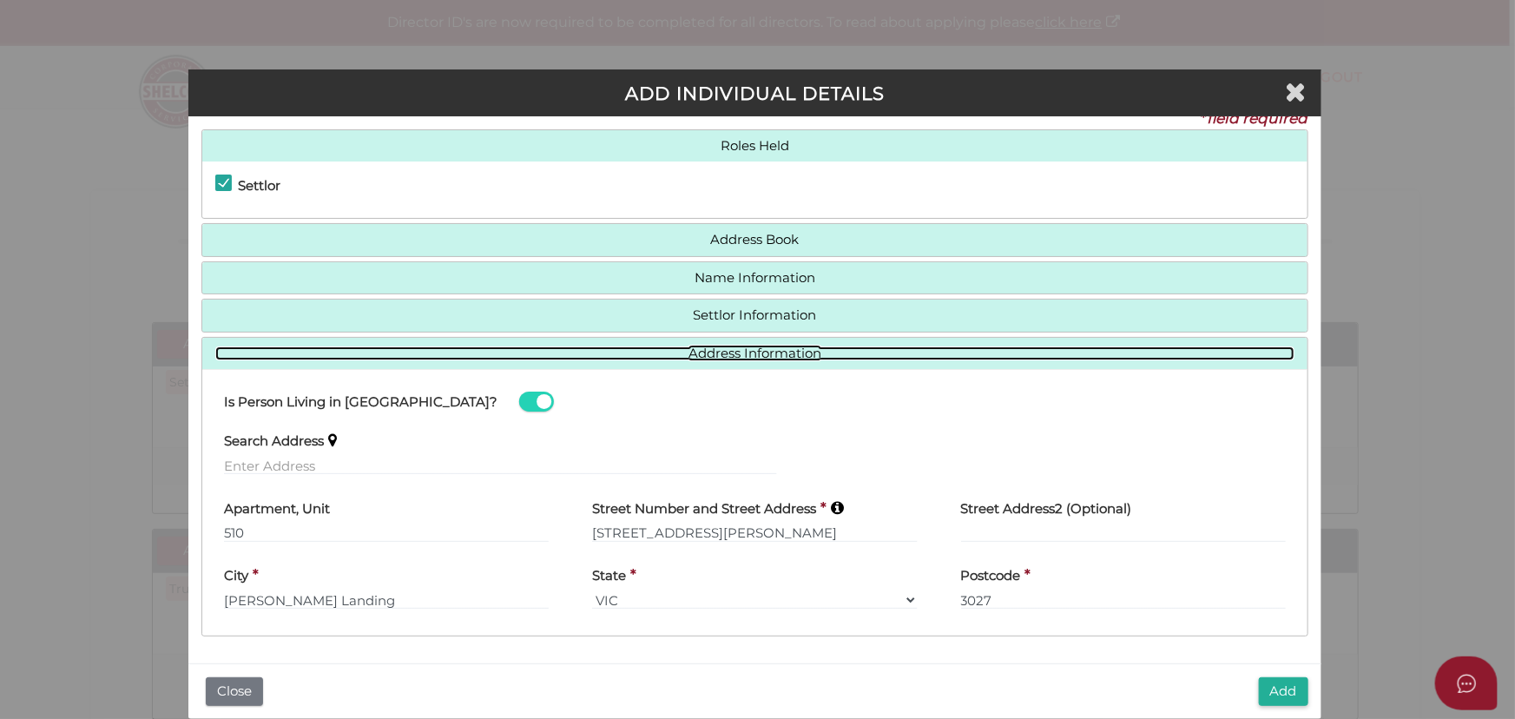
scroll to position [20, 0]
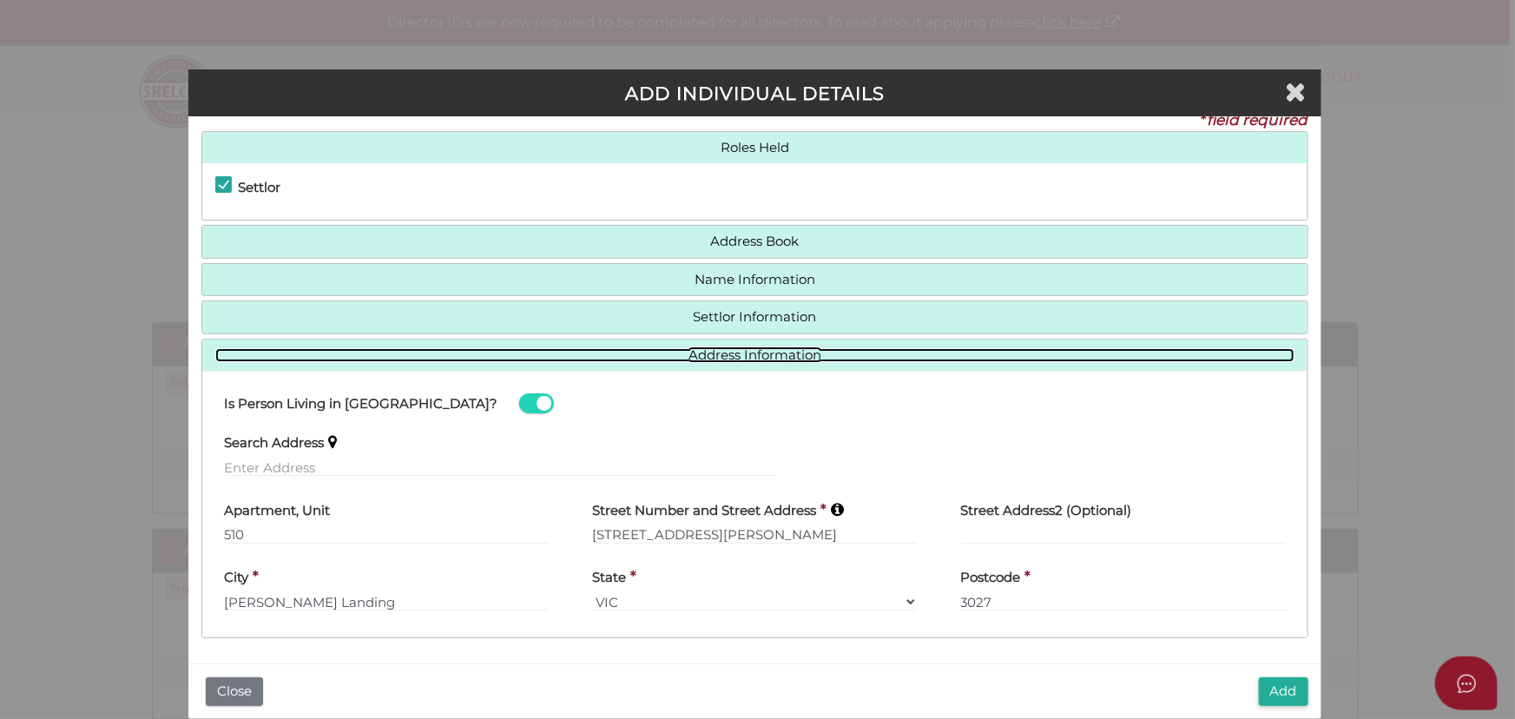
click at [744, 357] on link "Address Information" at bounding box center [754, 355] width 1078 height 15
click at [799, 348] on link "Address Information" at bounding box center [754, 355] width 1078 height 15
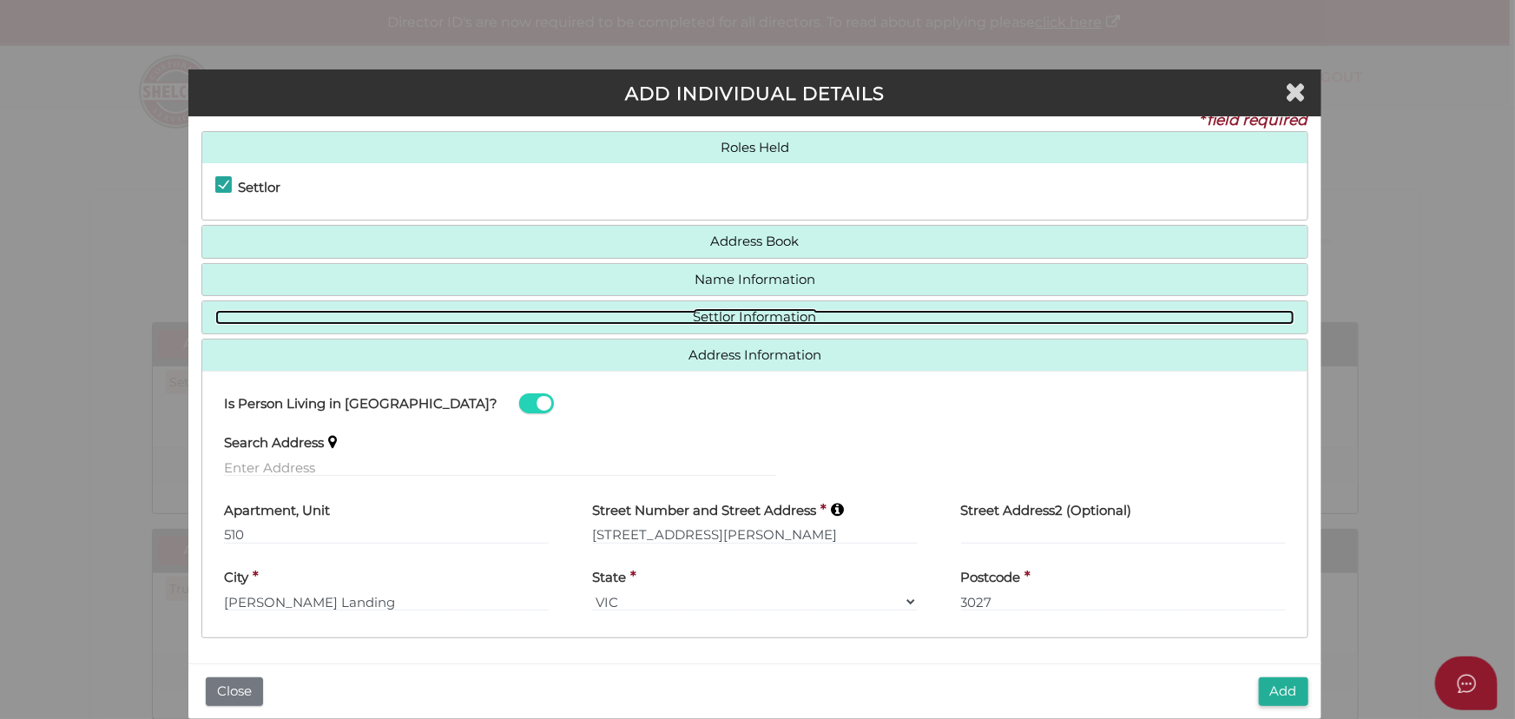
click at [797, 321] on link "Settlor Information" at bounding box center [754, 317] width 1078 height 15
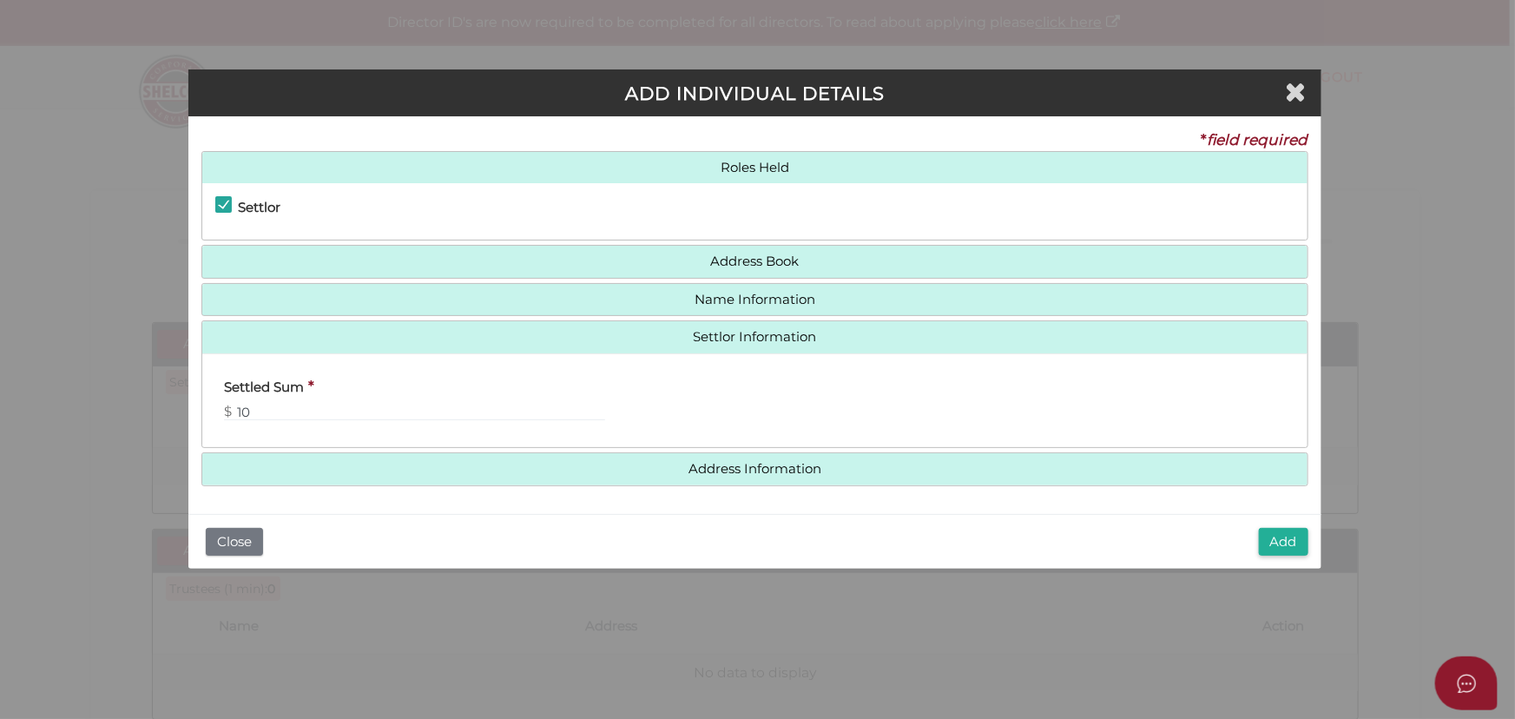
click at [780, 284] on h4 "Name Information" at bounding box center [754, 300] width 1104 height 32
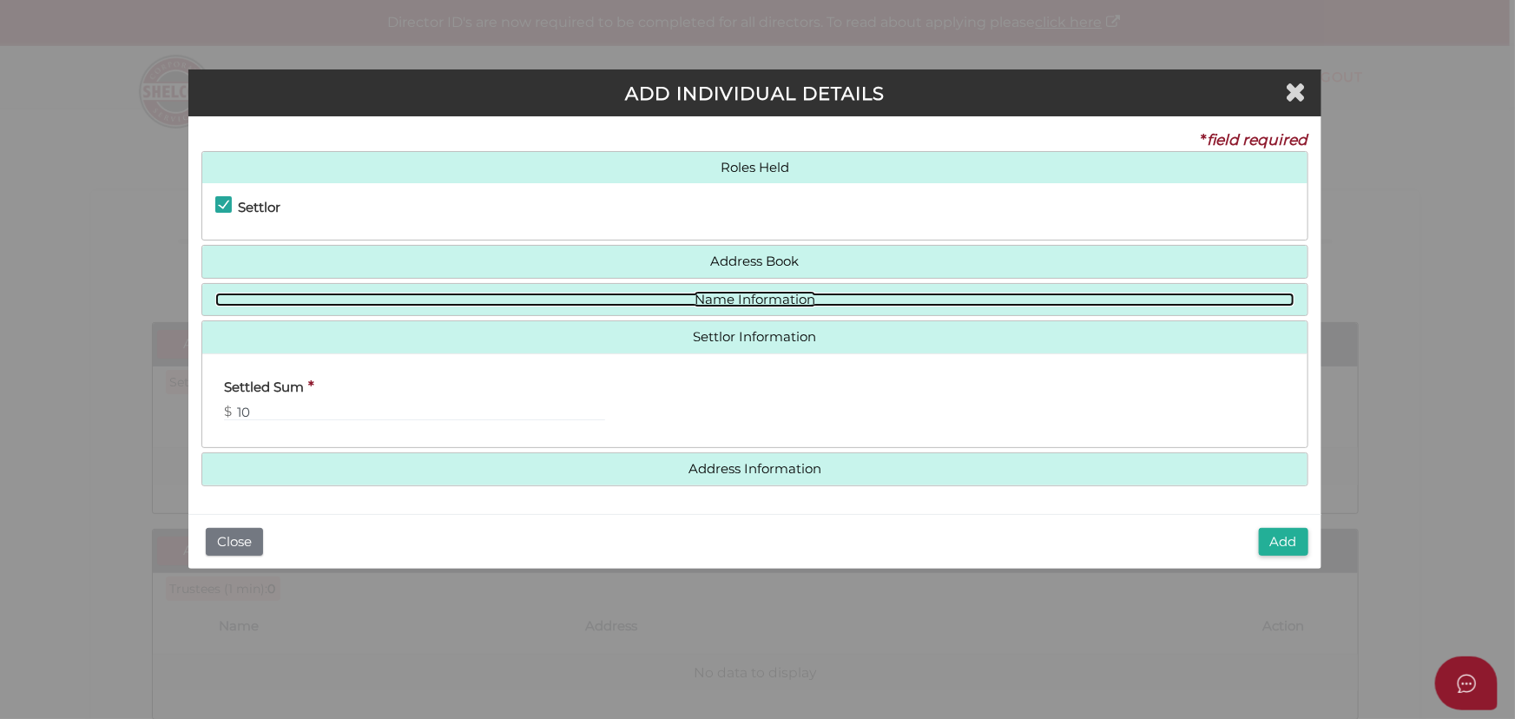
click at [778, 293] on link "Name Information" at bounding box center [754, 299] width 1078 height 15
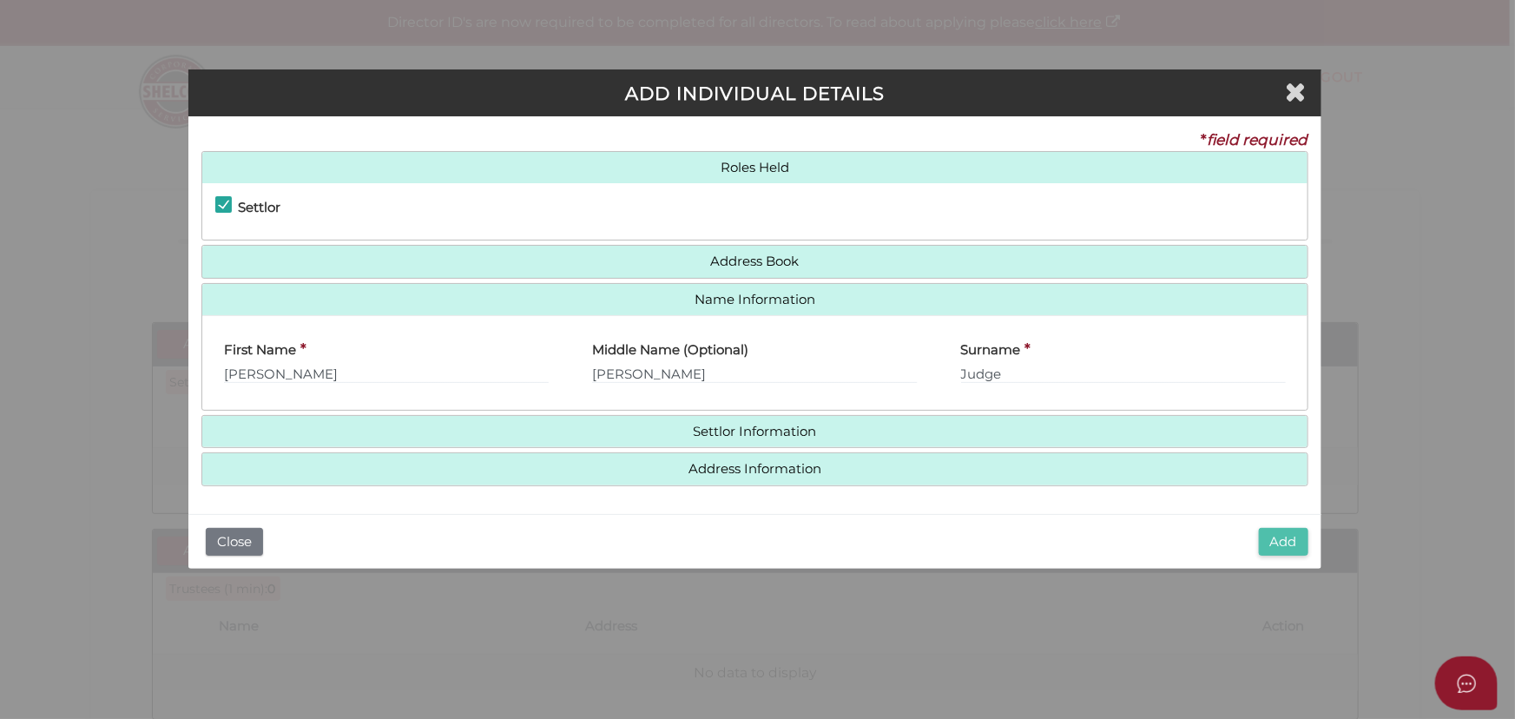
click at [1291, 542] on button "Add" at bounding box center [1282, 542] width 49 height 29
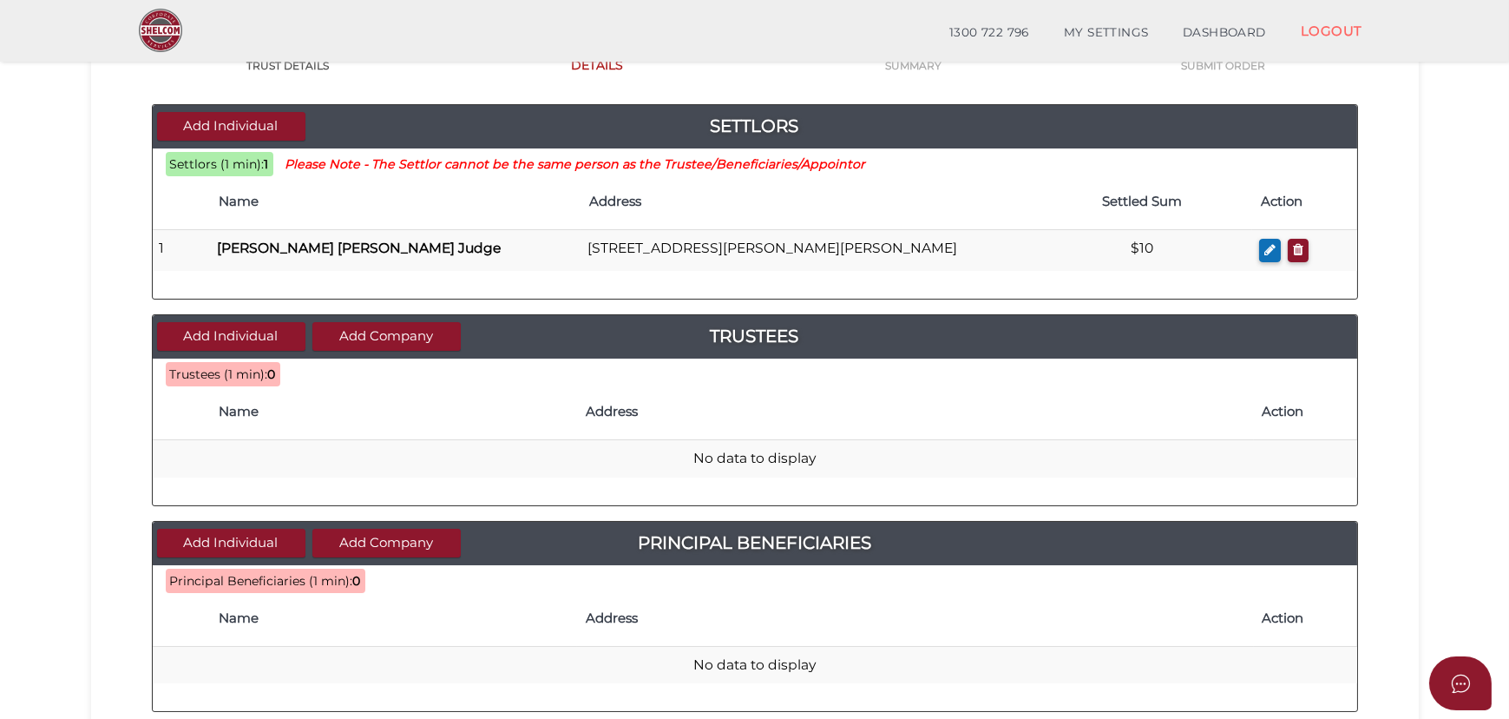
scroll to position [157, 0]
click at [401, 329] on button "Add Company" at bounding box center [386, 335] width 148 height 29
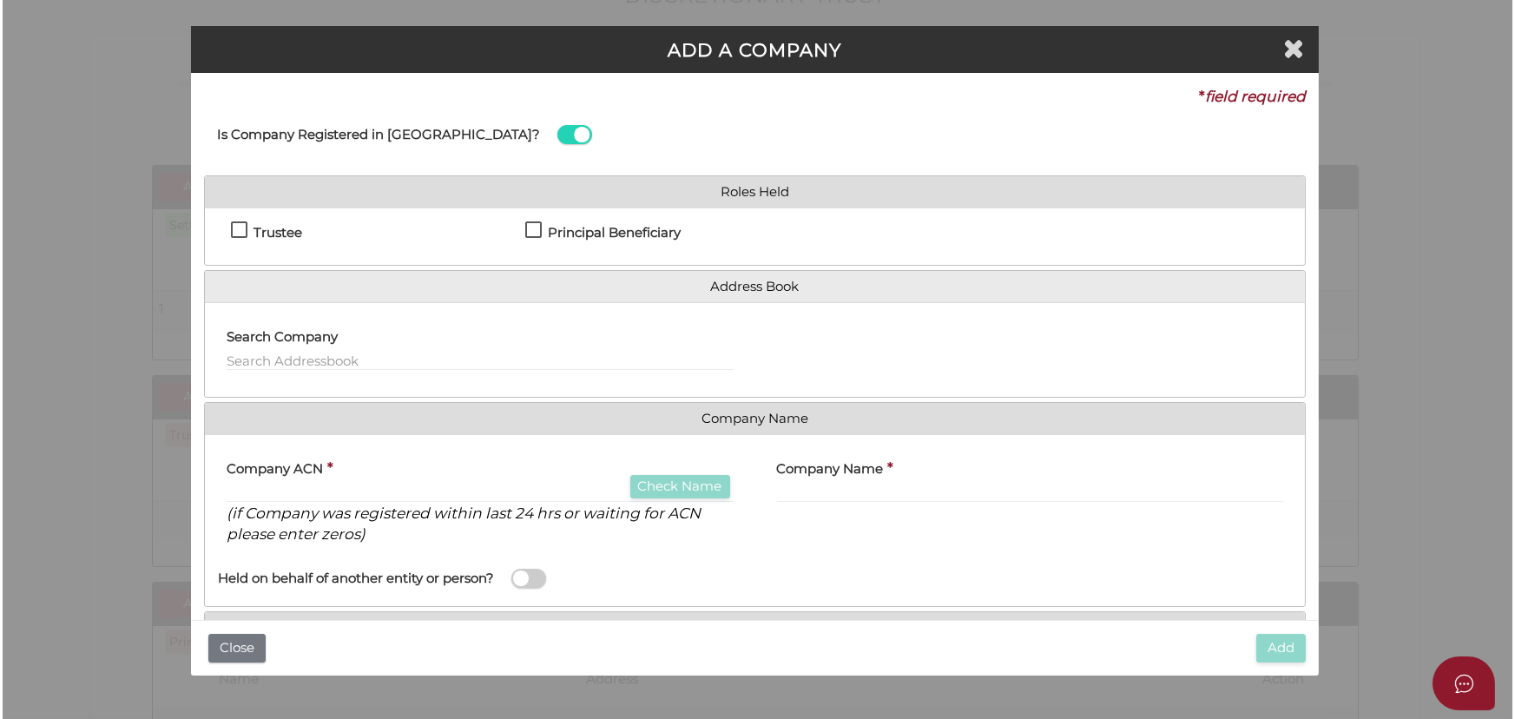
scroll to position [0, 0]
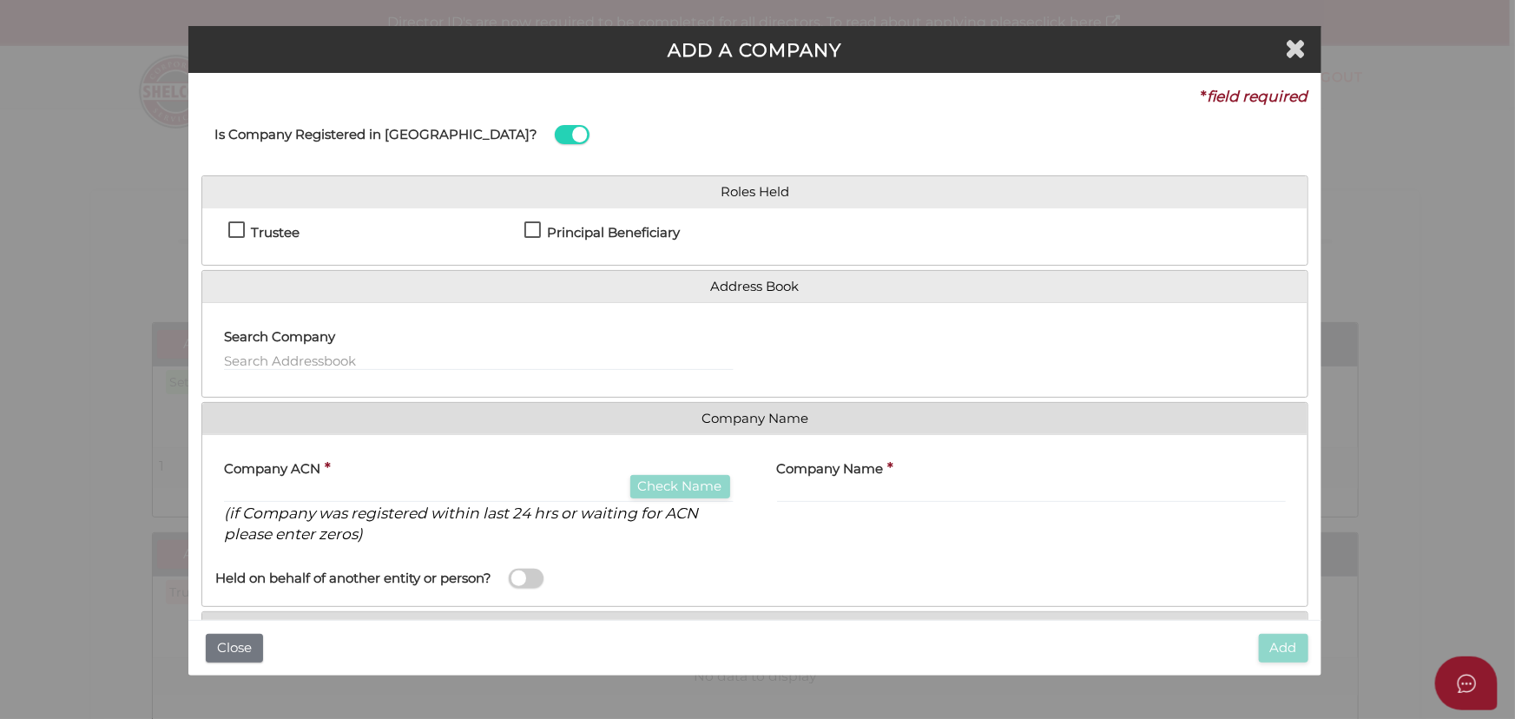
click at [244, 231] on label "Trustee" at bounding box center [263, 237] width 71 height 22
checkbox input "true"
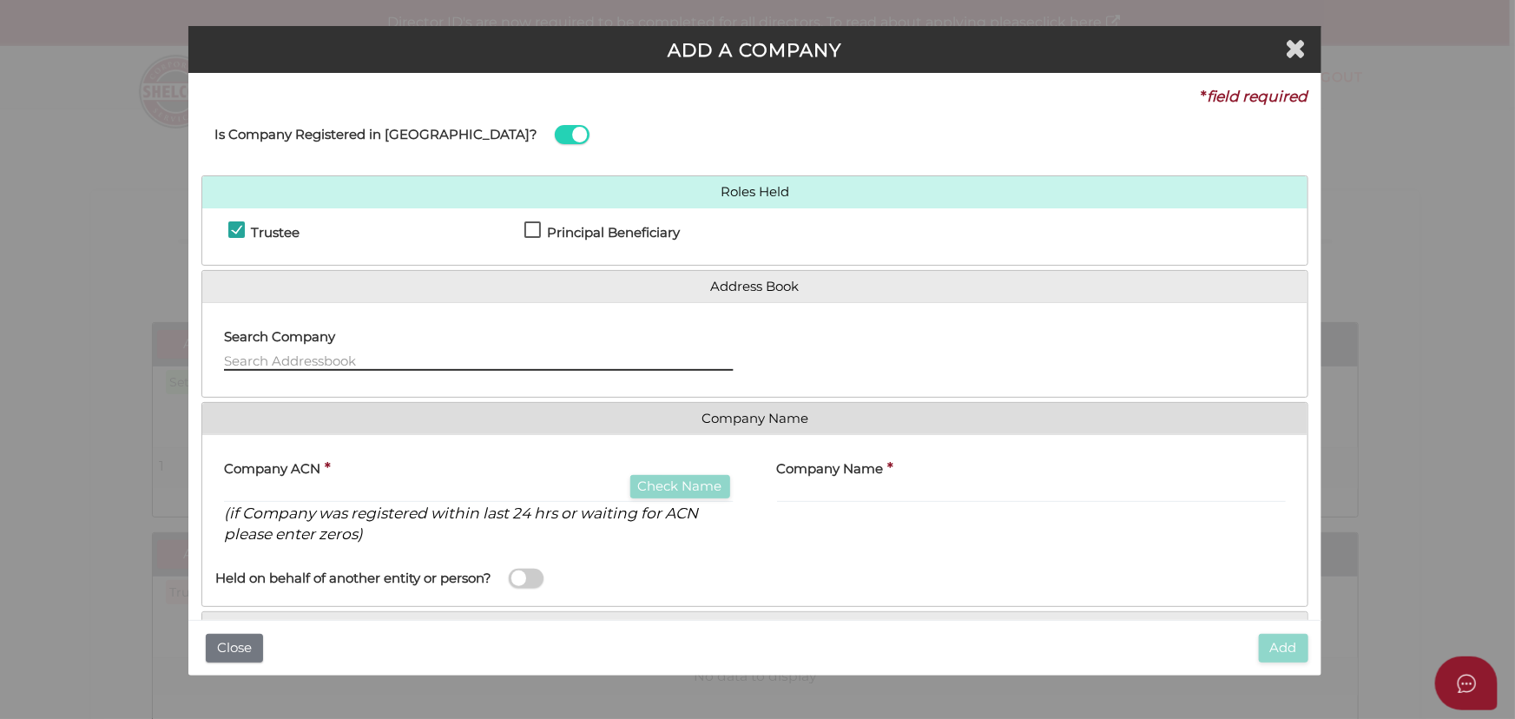
click at [361, 356] on input "text" at bounding box center [478, 361] width 509 height 19
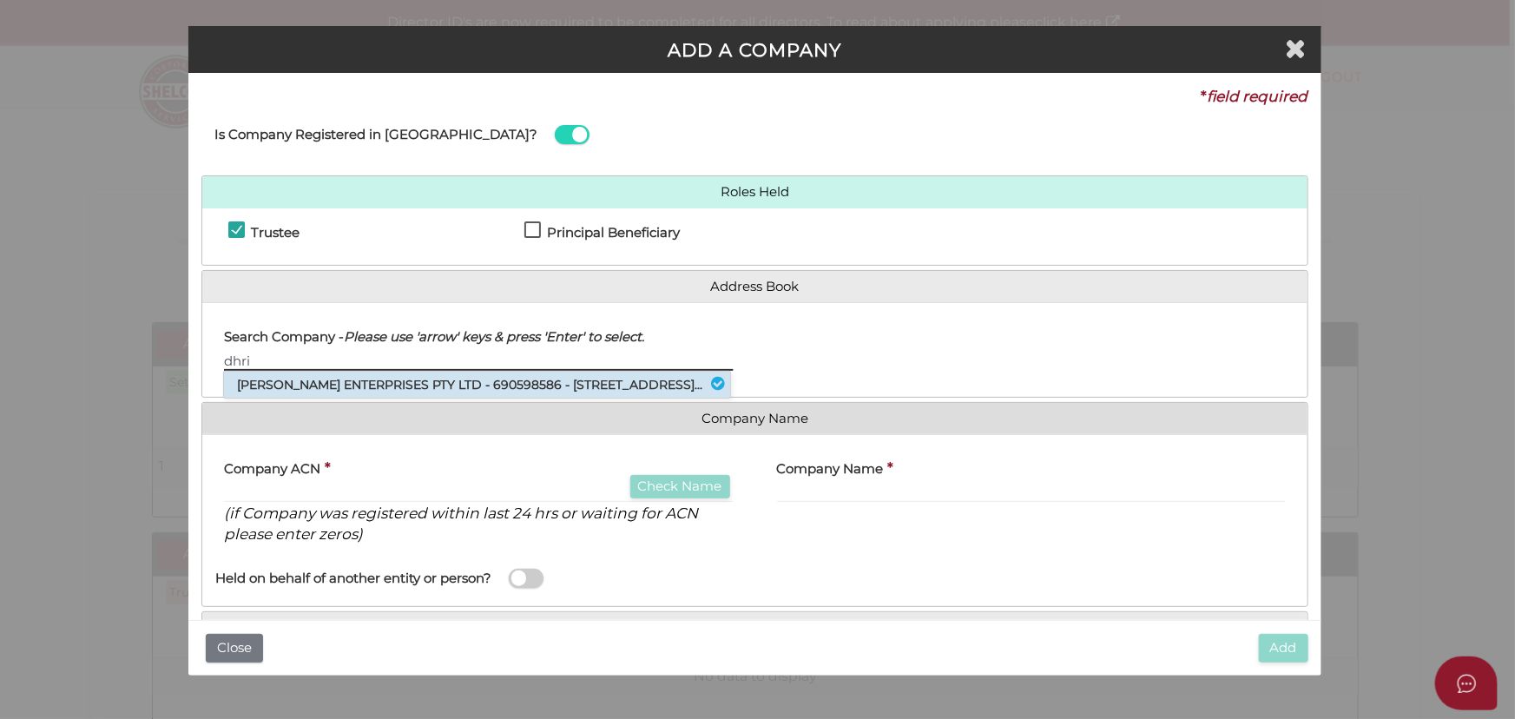
type input "dhri"
click at [390, 398] on li "[PERSON_NAME] ENTERPRISES PTY LTD - 690598586 - [STREET_ADDRESS]..." at bounding box center [477, 384] width 506 height 26
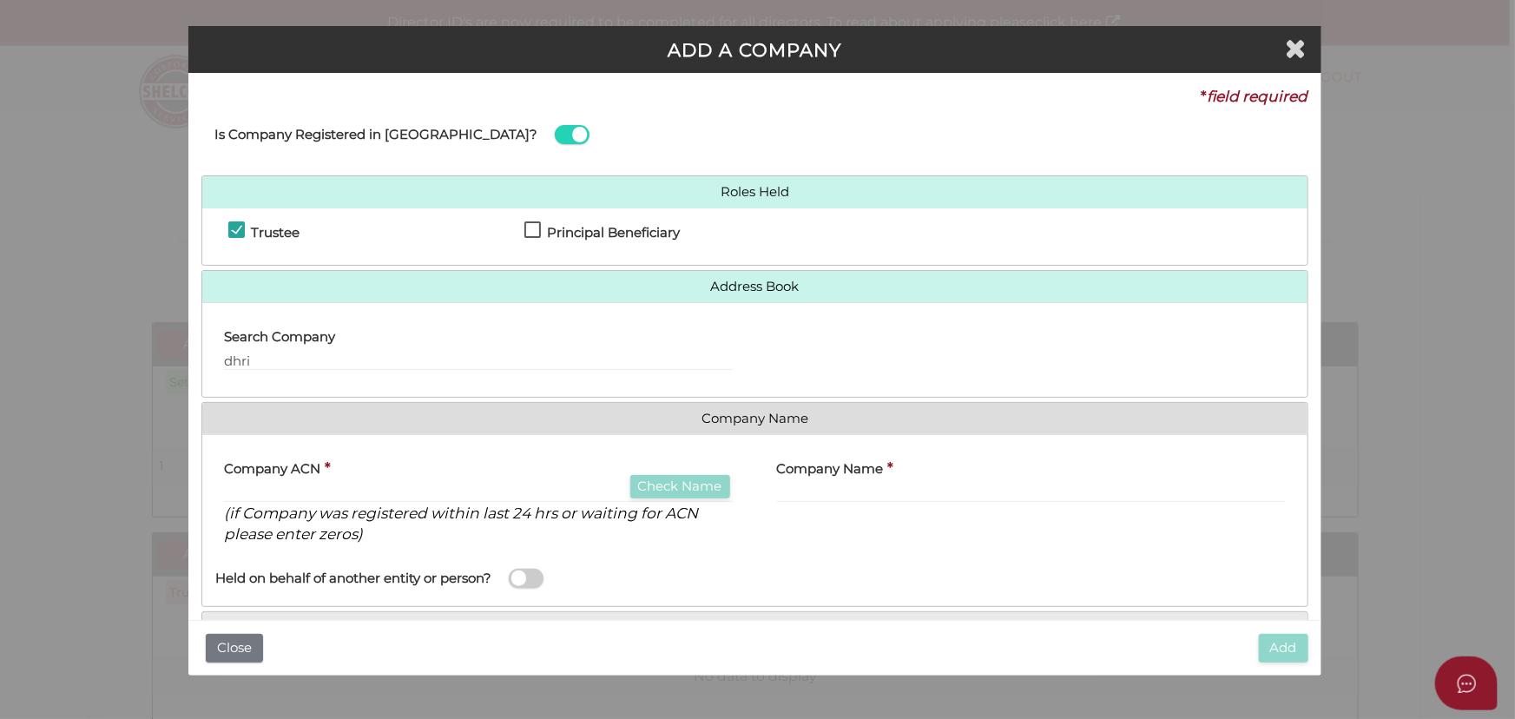
scroll to position [88, 0]
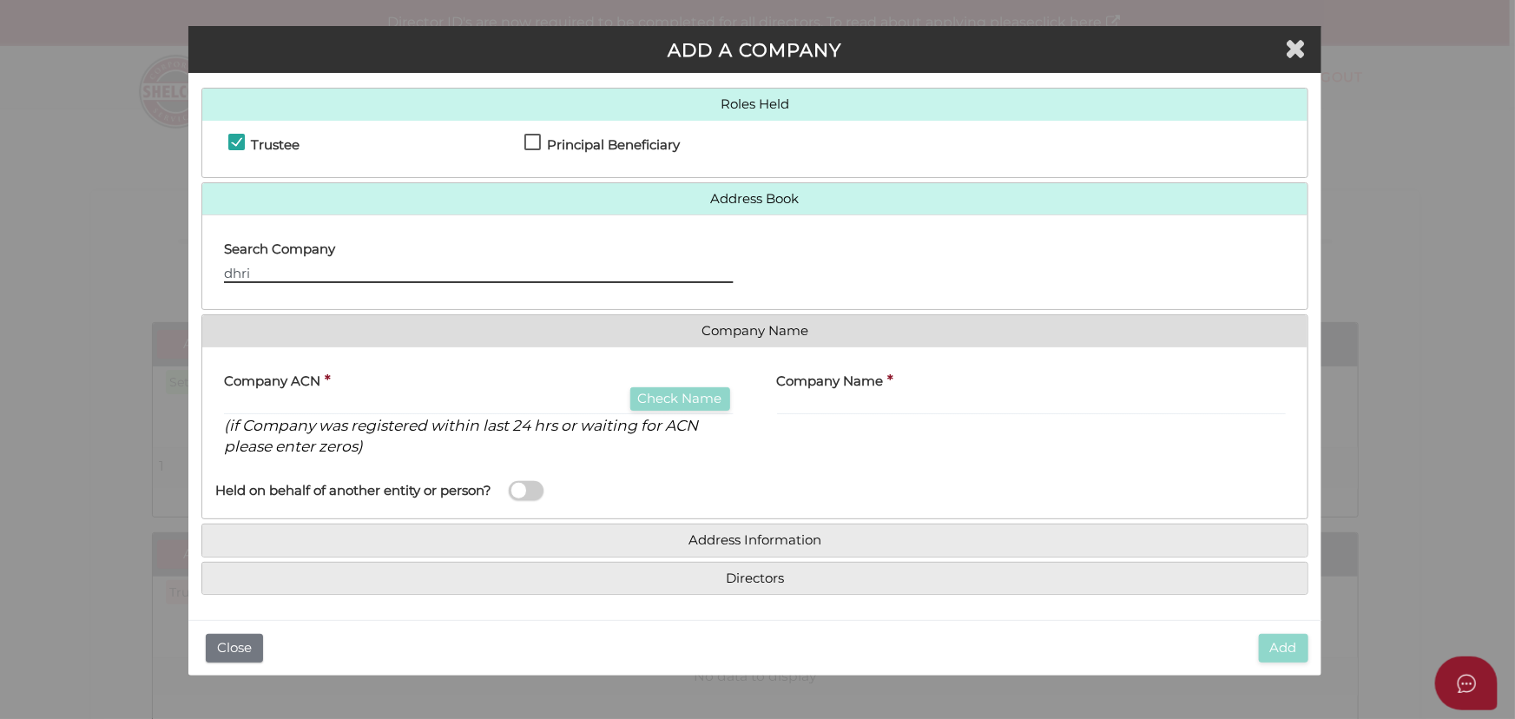
click at [353, 269] on input "dhri" at bounding box center [478, 273] width 509 height 19
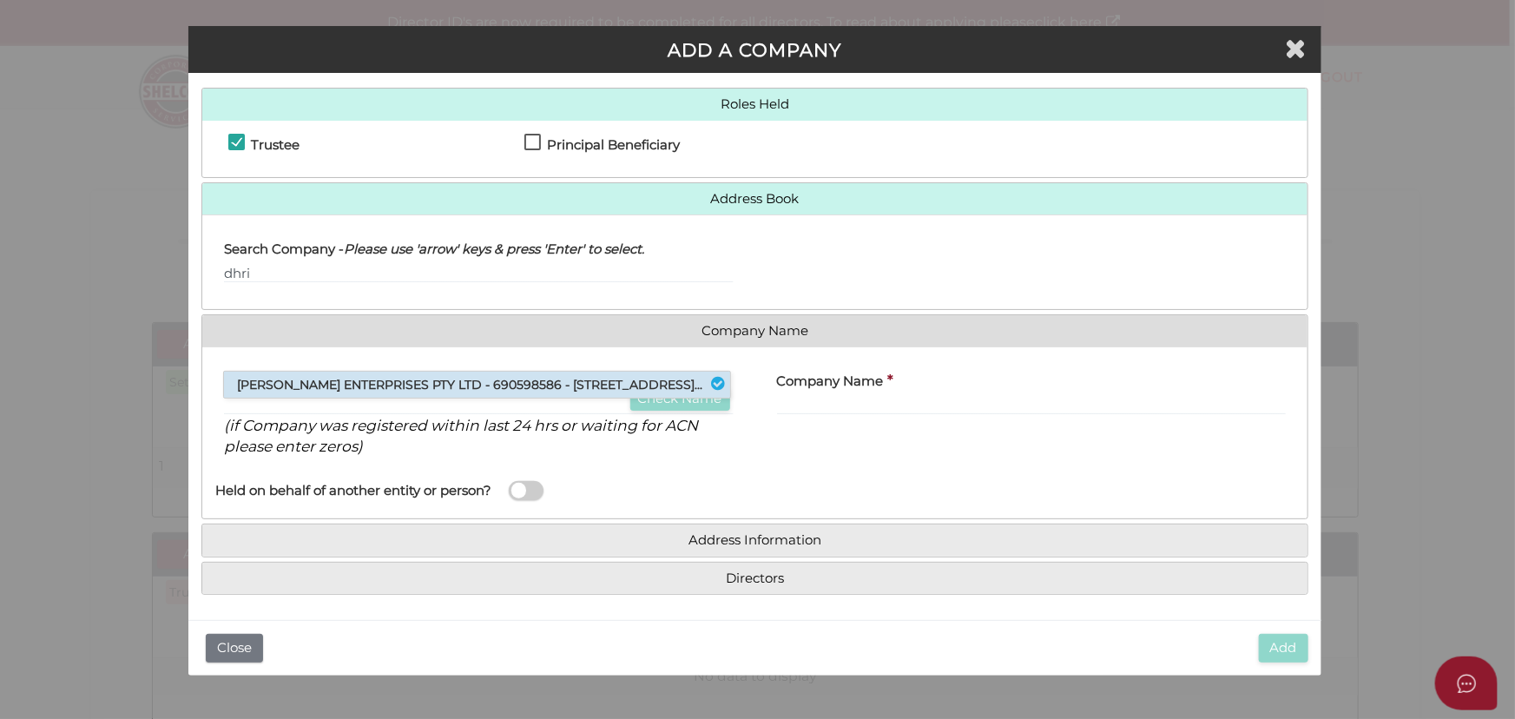
click at [317, 381] on li "DHRITI ENTERPRISES PTY LTD - 690598586 - 123 Westmeadows Lane, Truganina, VI..." at bounding box center [477, 384] width 506 height 26
type input "690598586"
type input "DHRITI ENTERPRISES PTY LTD"
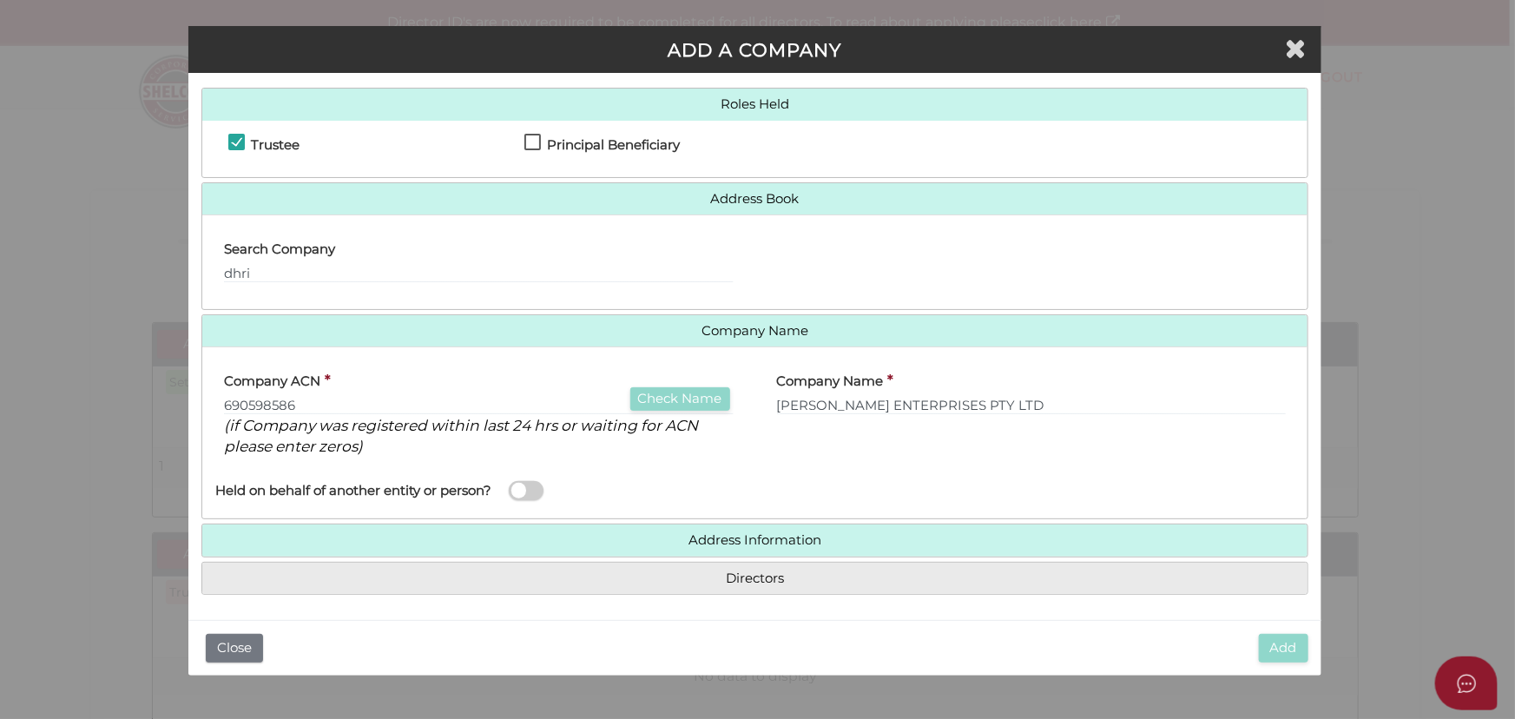
click at [759, 452] on div "Company Name * DHRITI ENTERPRISES PTY LTD" at bounding box center [1031, 415] width 552 height 110
click at [726, 584] on h4 "Directors" at bounding box center [754, 578] width 1104 height 32
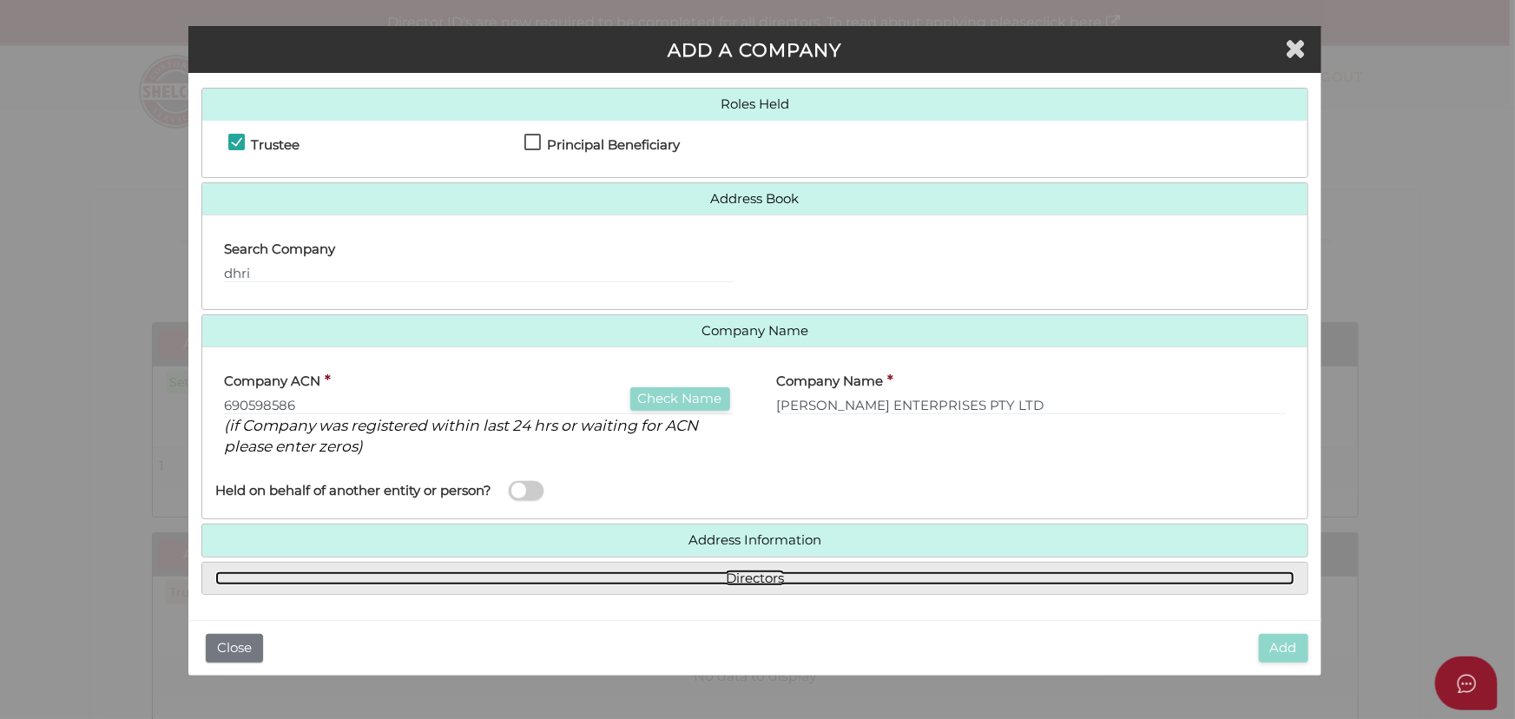
click at [735, 575] on link "Directors" at bounding box center [754, 578] width 1078 height 15
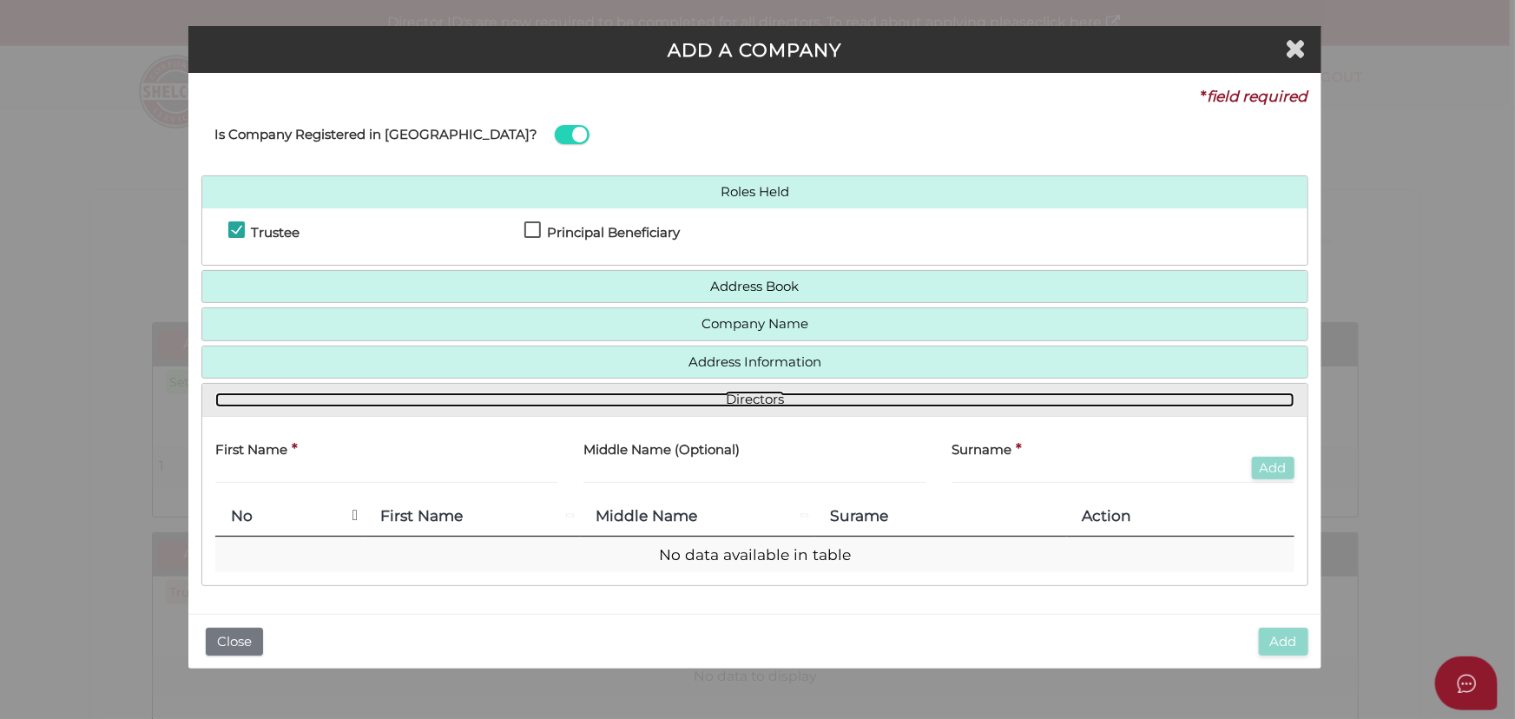
scroll to position [0, 0]
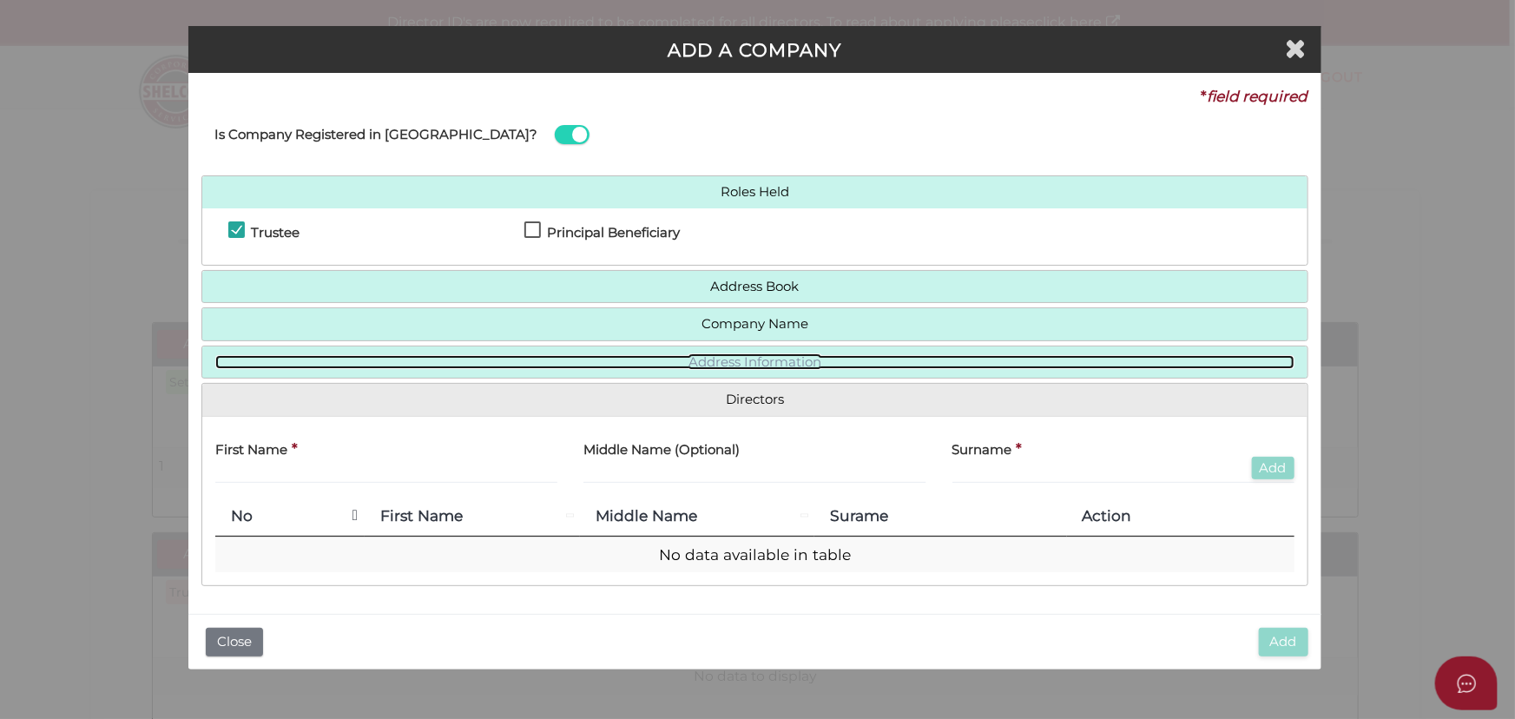
click at [770, 359] on link "Address Information" at bounding box center [754, 362] width 1078 height 15
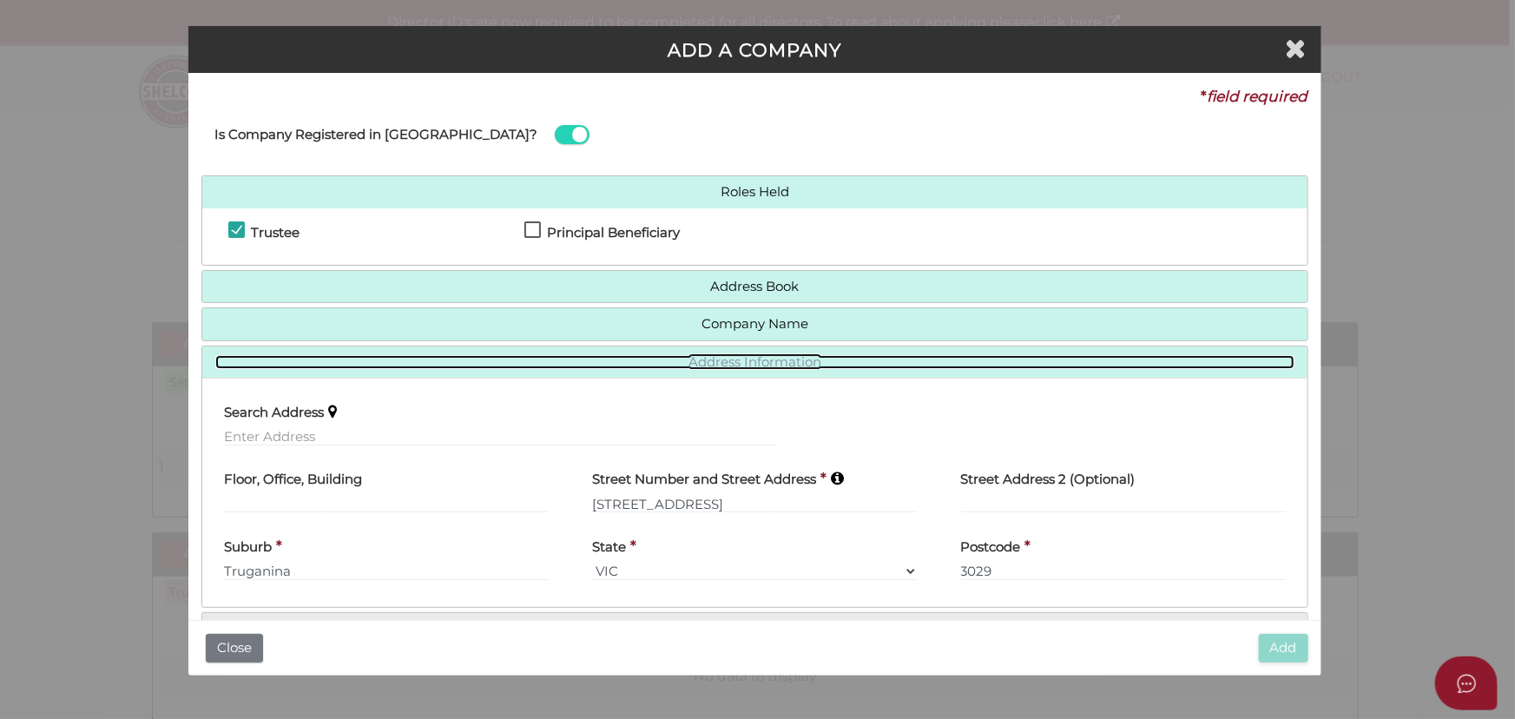
click at [770, 363] on link "Address Information" at bounding box center [754, 362] width 1078 height 15
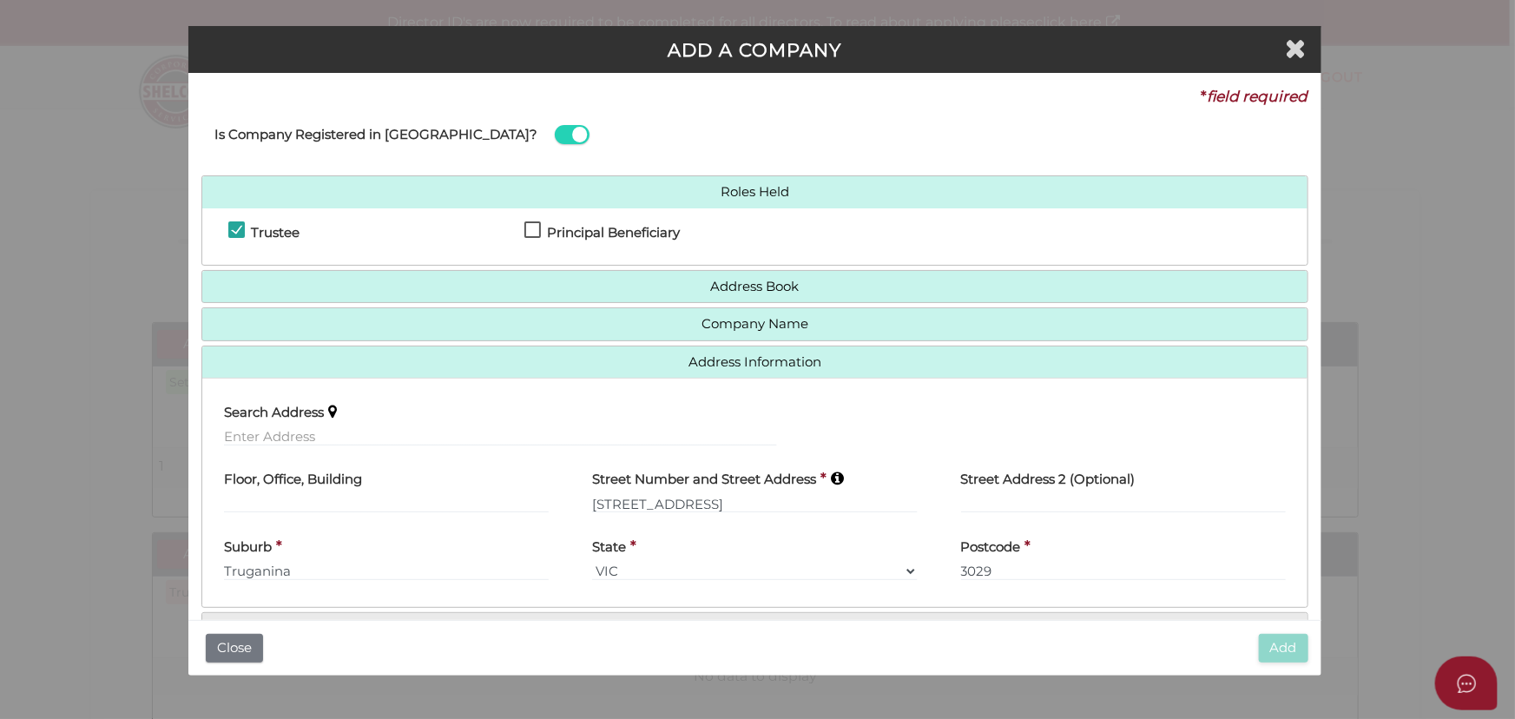
click at [775, 369] on h4 "Address Information" at bounding box center [754, 362] width 1104 height 32
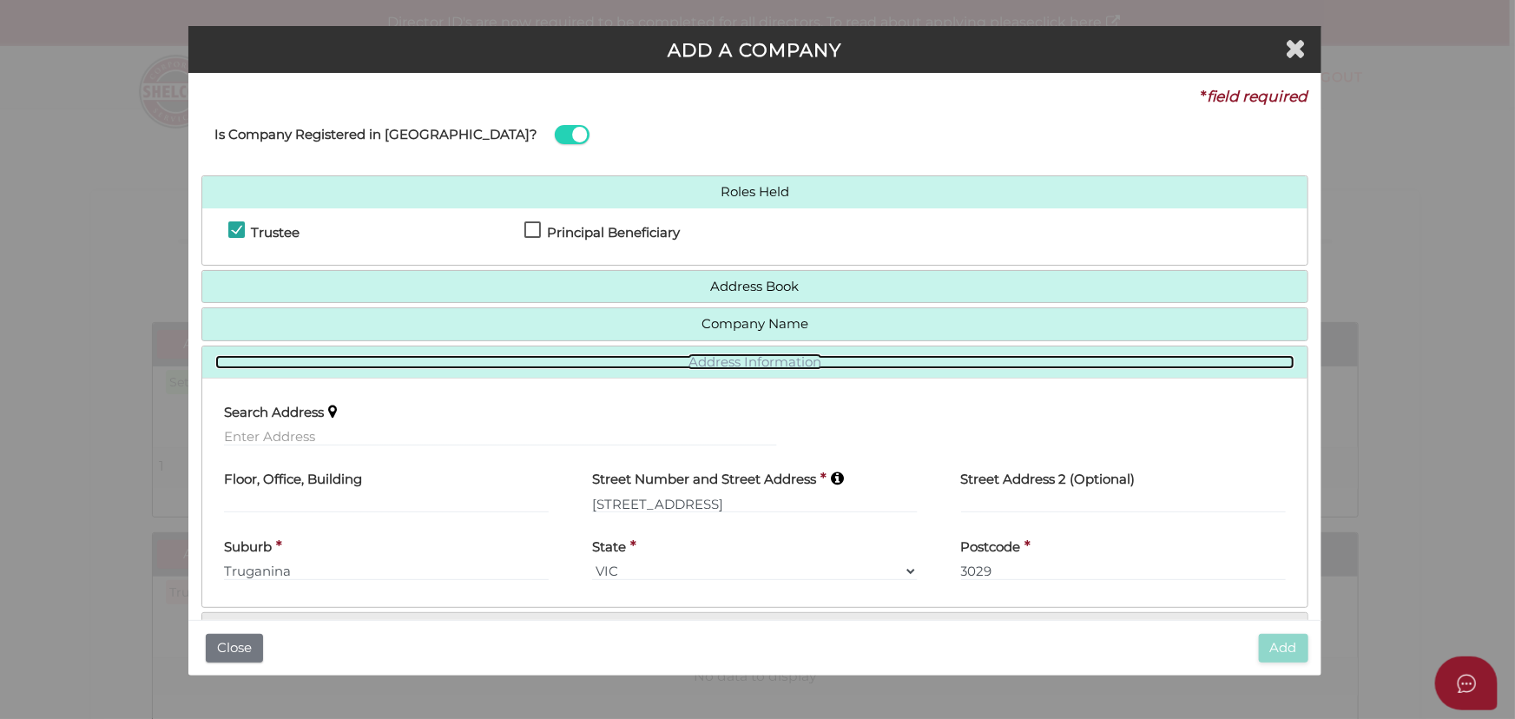
click at [773, 358] on link "Address Information" at bounding box center [754, 362] width 1078 height 15
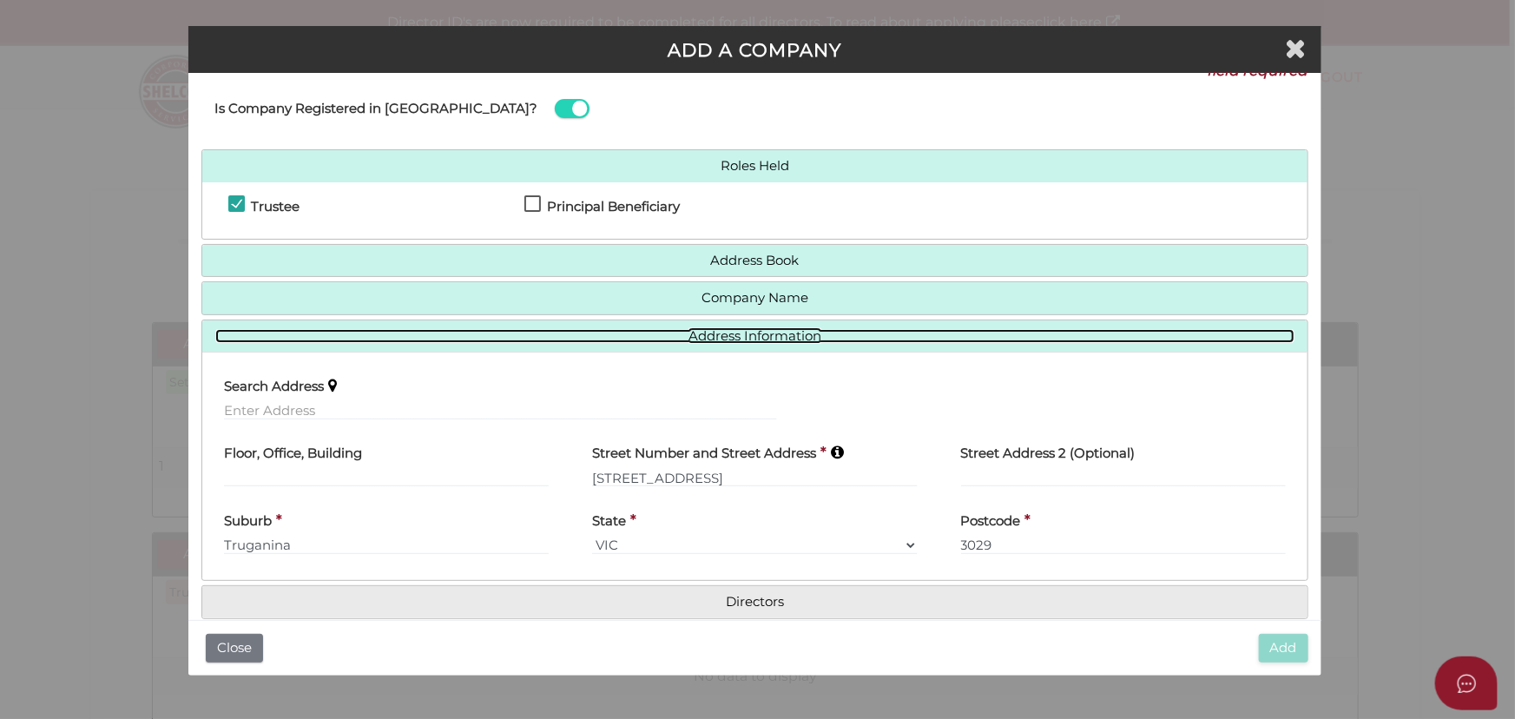
scroll to position [50, 0]
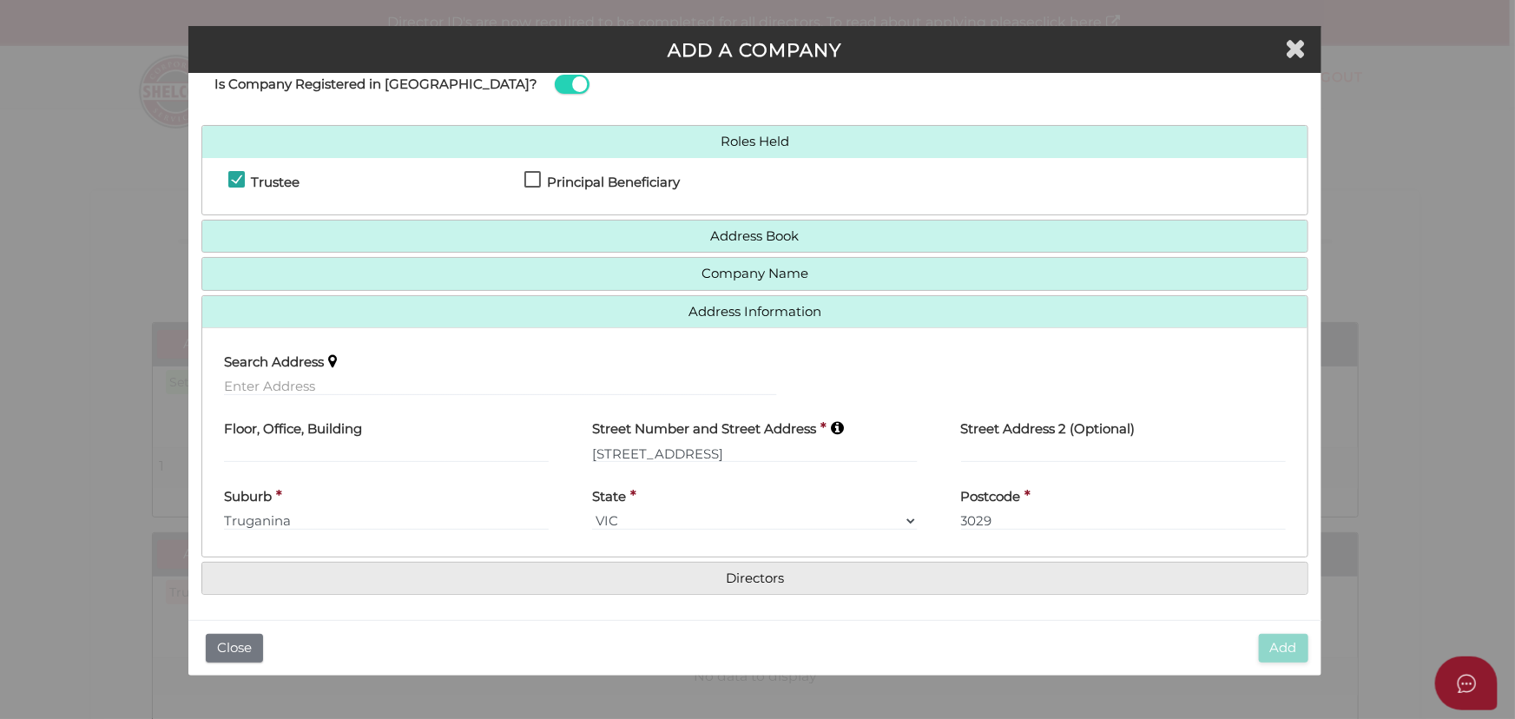
click at [742, 563] on h4 "Directors" at bounding box center [754, 578] width 1104 height 32
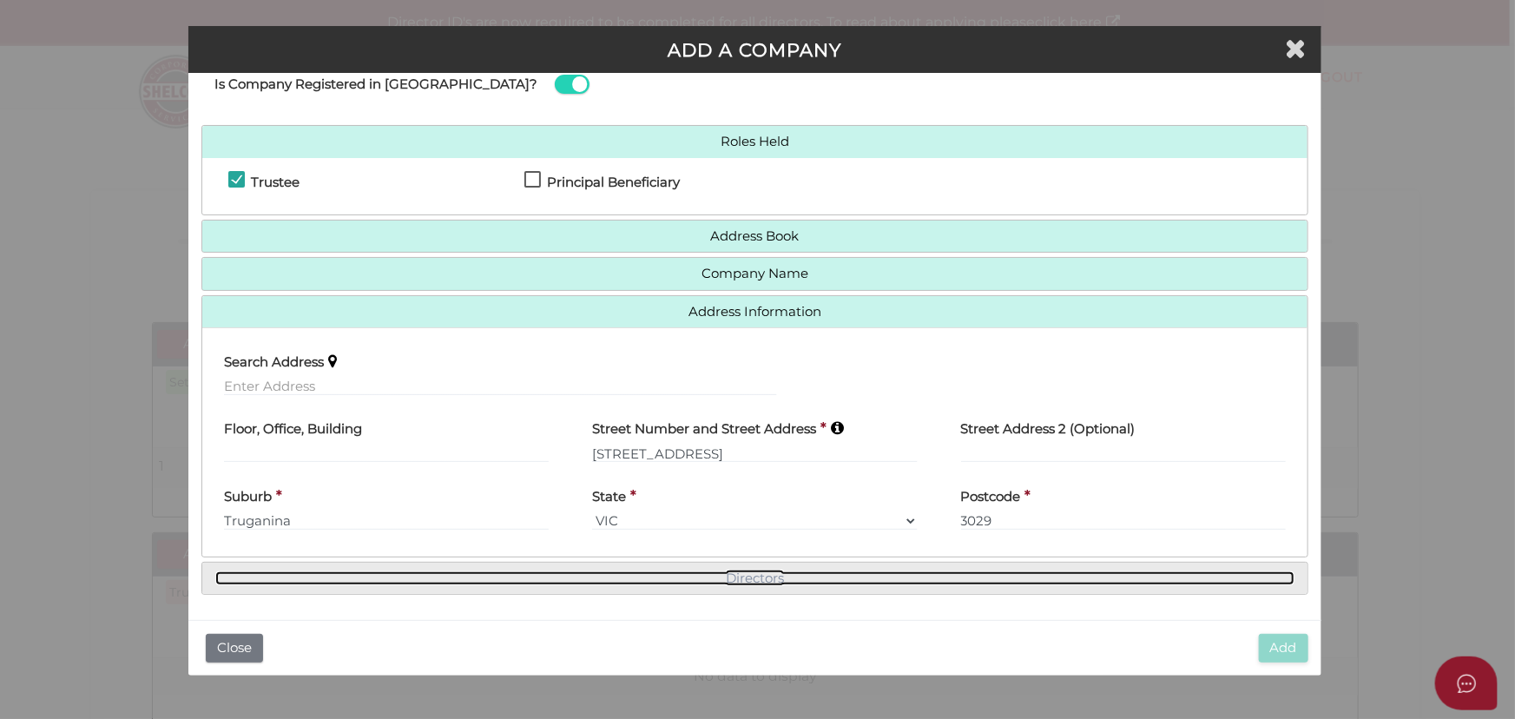
click at [746, 572] on link "Directors" at bounding box center [754, 578] width 1078 height 15
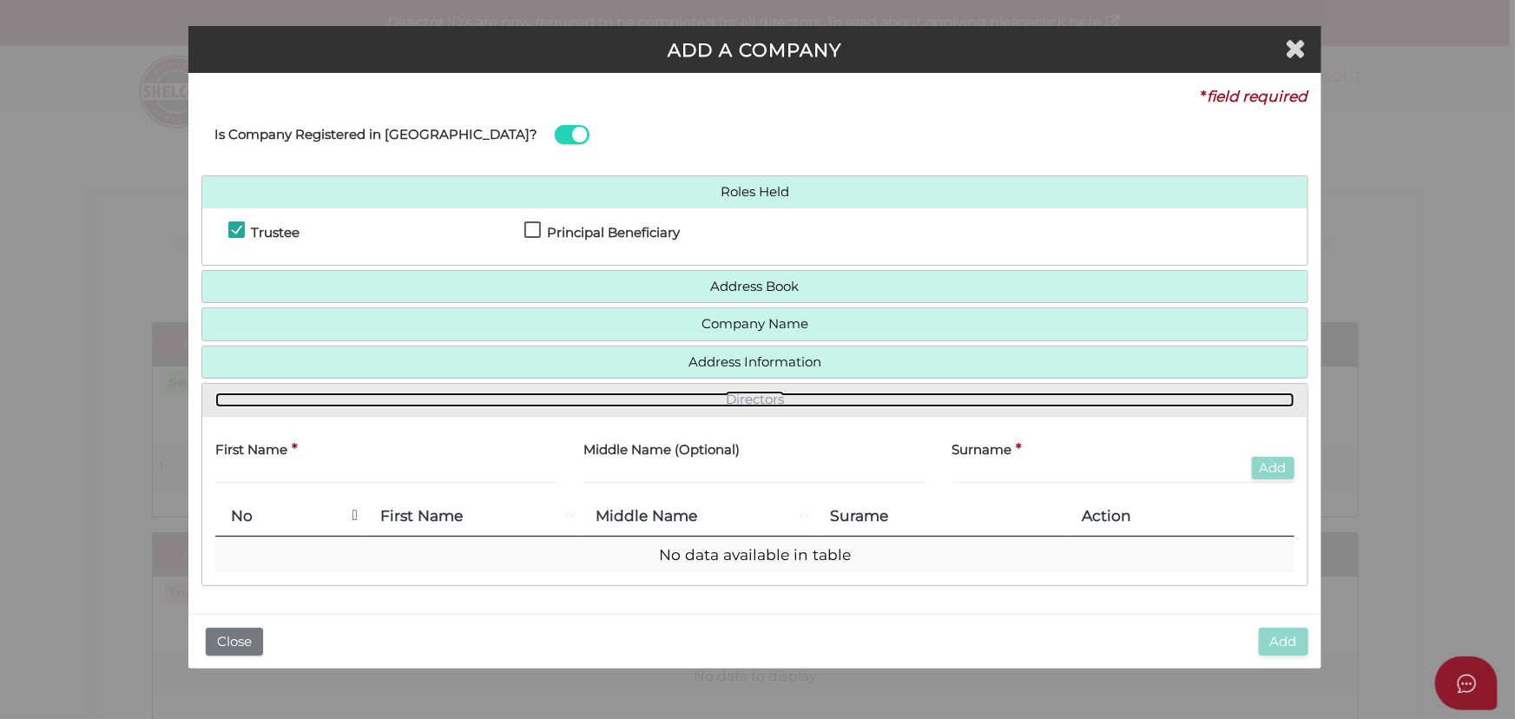
scroll to position [0, 0]
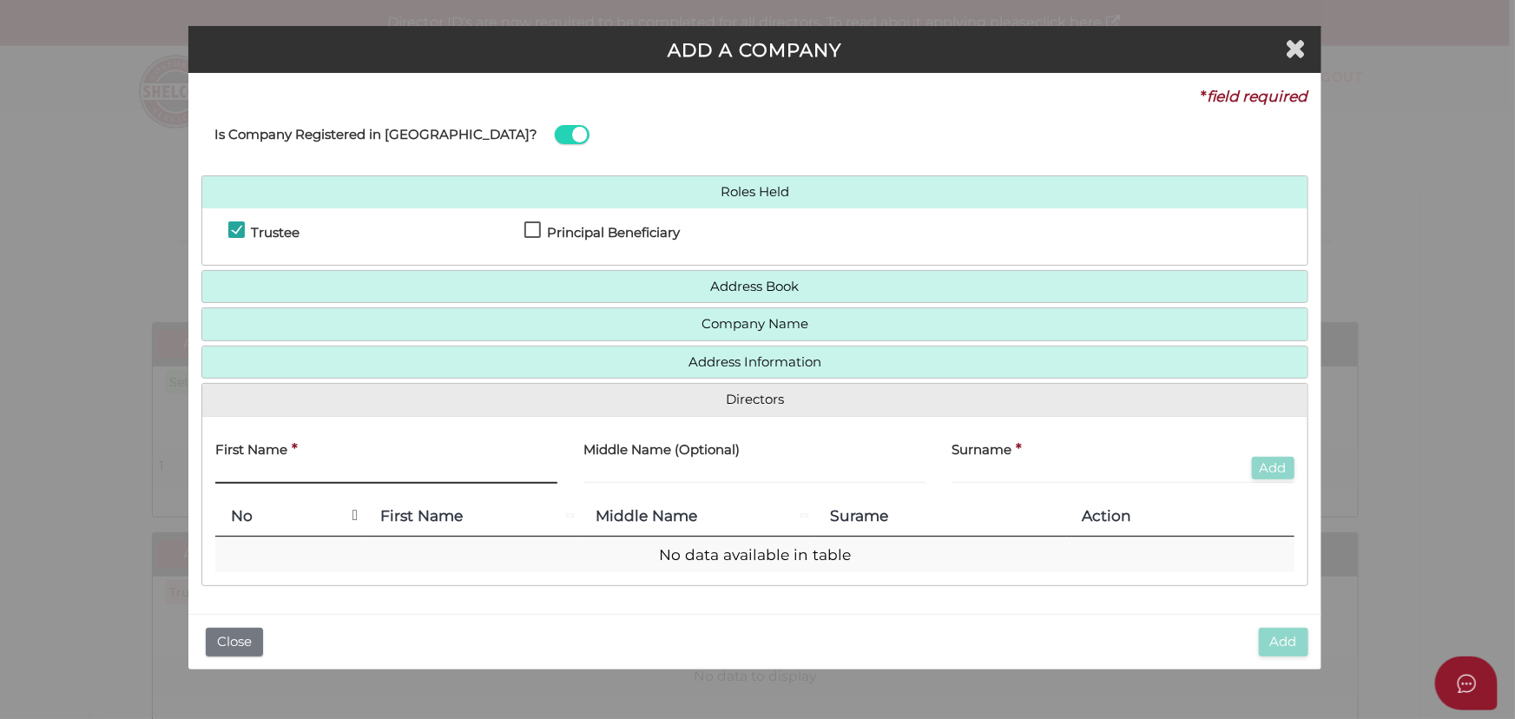
click at [310, 467] on input "text" at bounding box center [386, 473] width 342 height 19
click at [298, 470] on input "text" at bounding box center [386, 473] width 342 height 19
type input "Anil Kumar"
type input "Saini"
drag, startPoint x: 1267, startPoint y: 461, endPoint x: 1245, endPoint y: 468, distance: 23.6
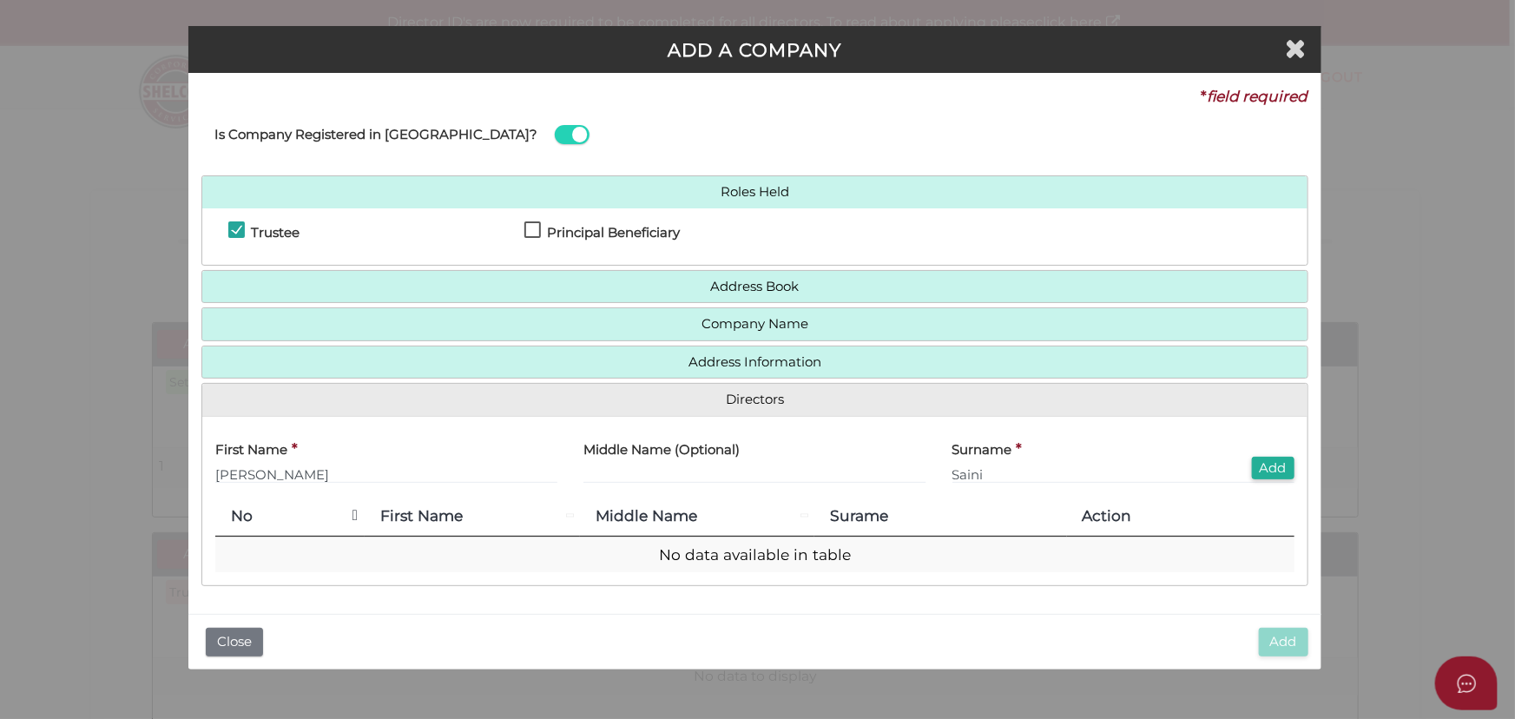
click at [1267, 461] on button "Add" at bounding box center [1273, 468] width 43 height 23
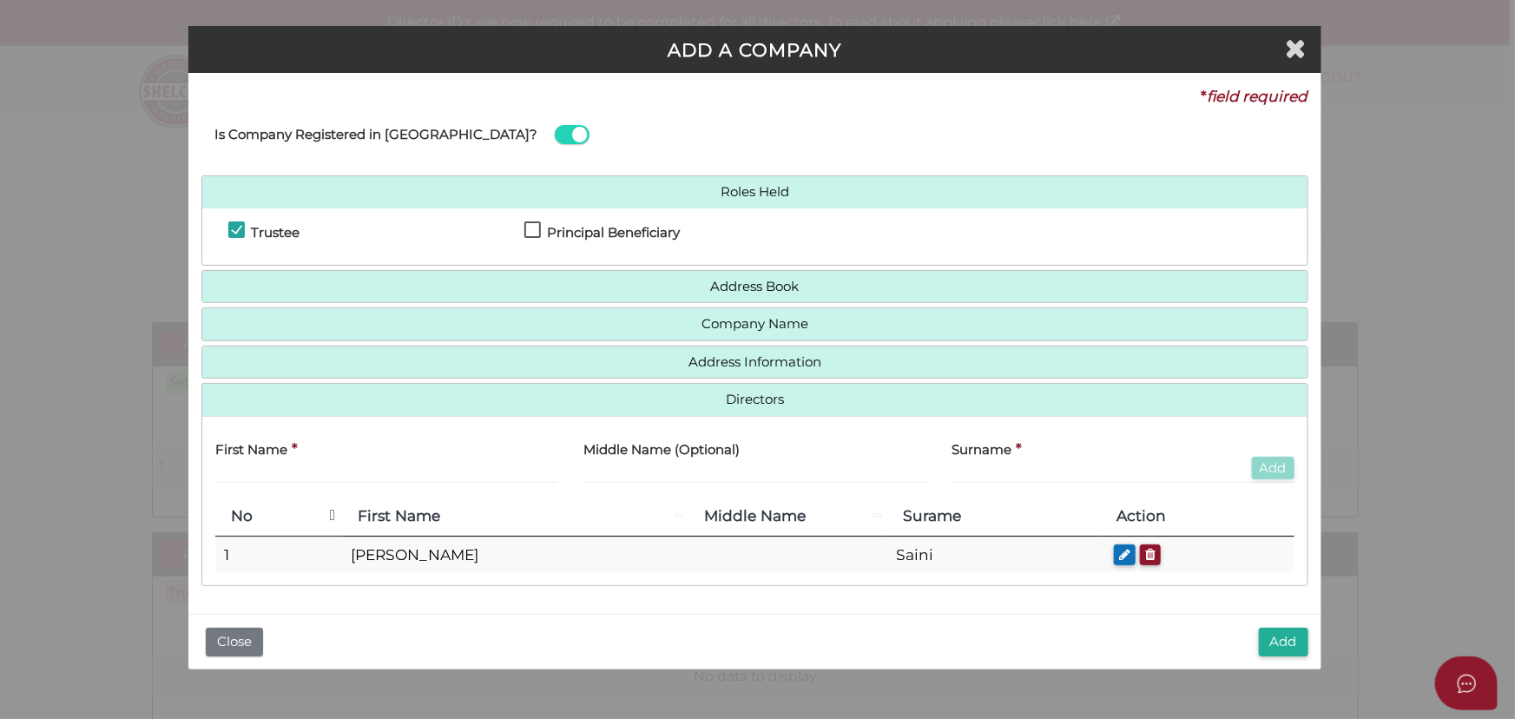
click at [394, 460] on div "First Name *" at bounding box center [386, 457] width 342 height 55
click at [367, 480] on input "text" at bounding box center [386, 473] width 342 height 19
type input "Heena Bhardwaj"
click at [981, 473] on input "text" at bounding box center [1123, 473] width 342 height 19
type input "Saini"
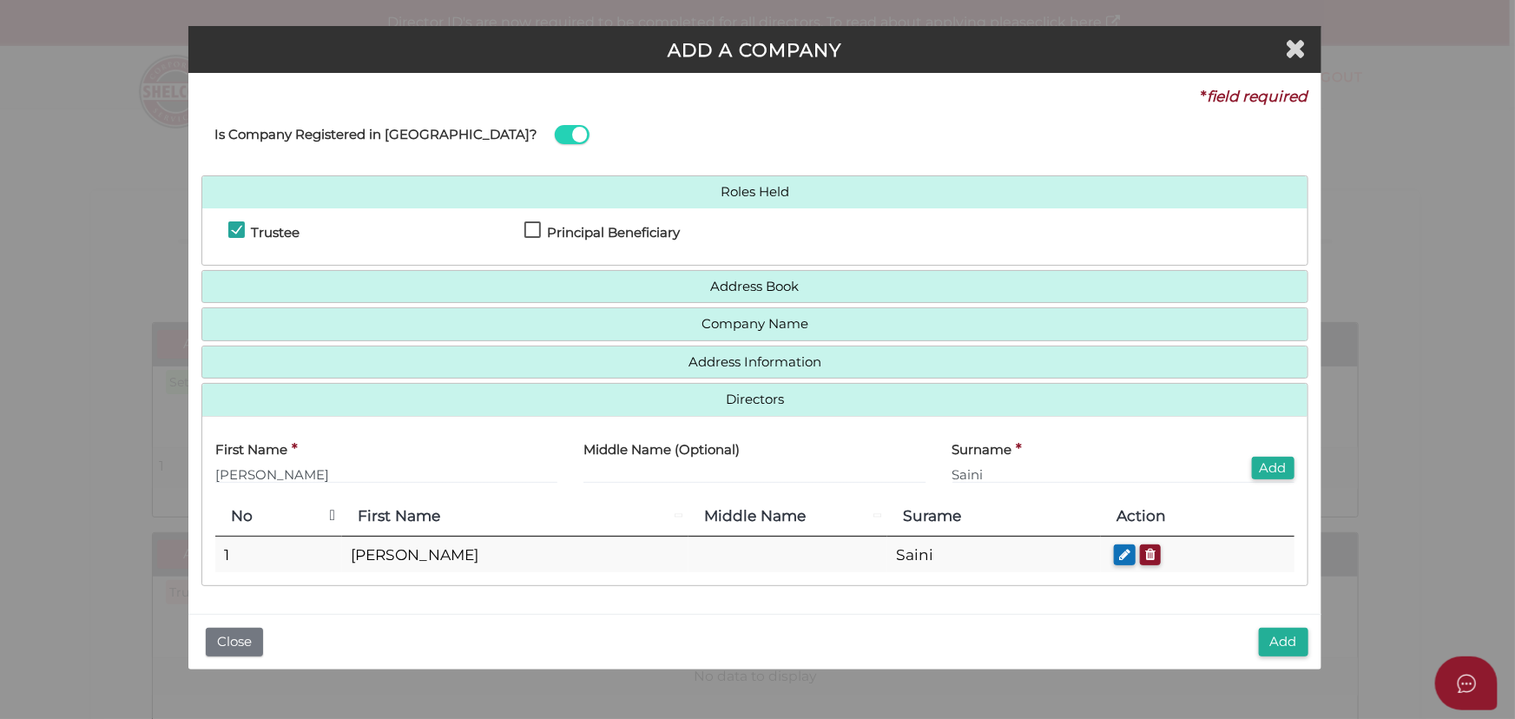
click at [1182, 514] on th "Action" at bounding box center [1197, 516] width 193 height 40
click at [1266, 470] on button "Add" at bounding box center [1273, 468] width 43 height 23
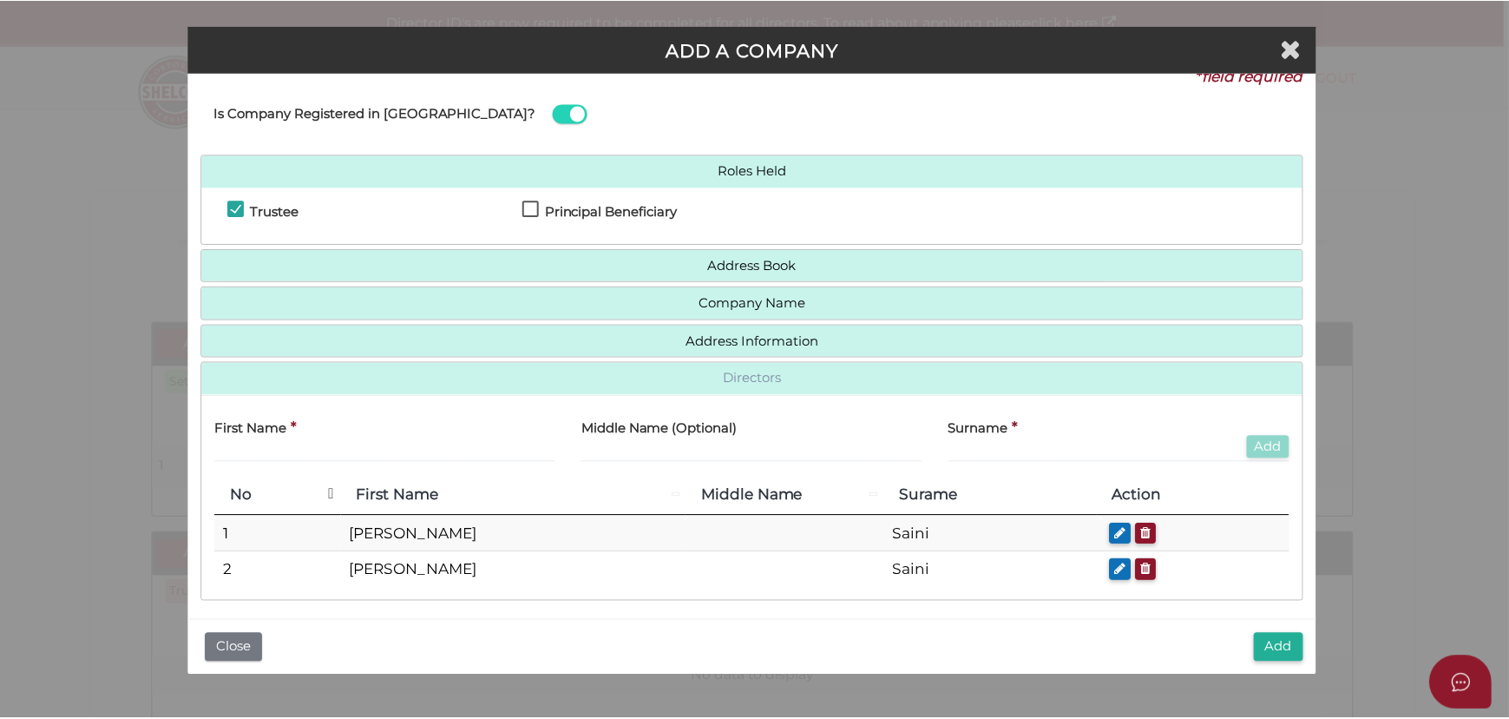
scroll to position [27, 0]
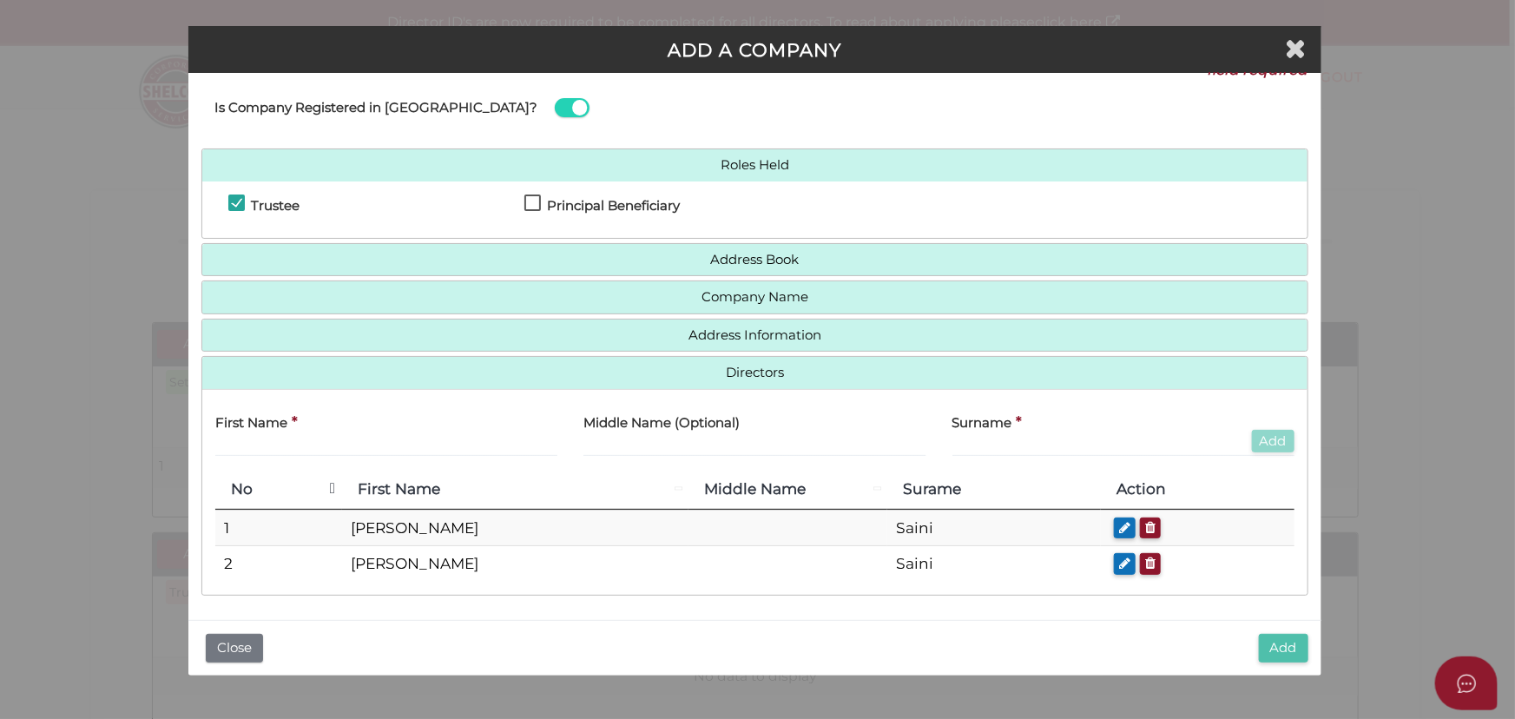
click at [1285, 646] on button "Add" at bounding box center [1282, 648] width 49 height 29
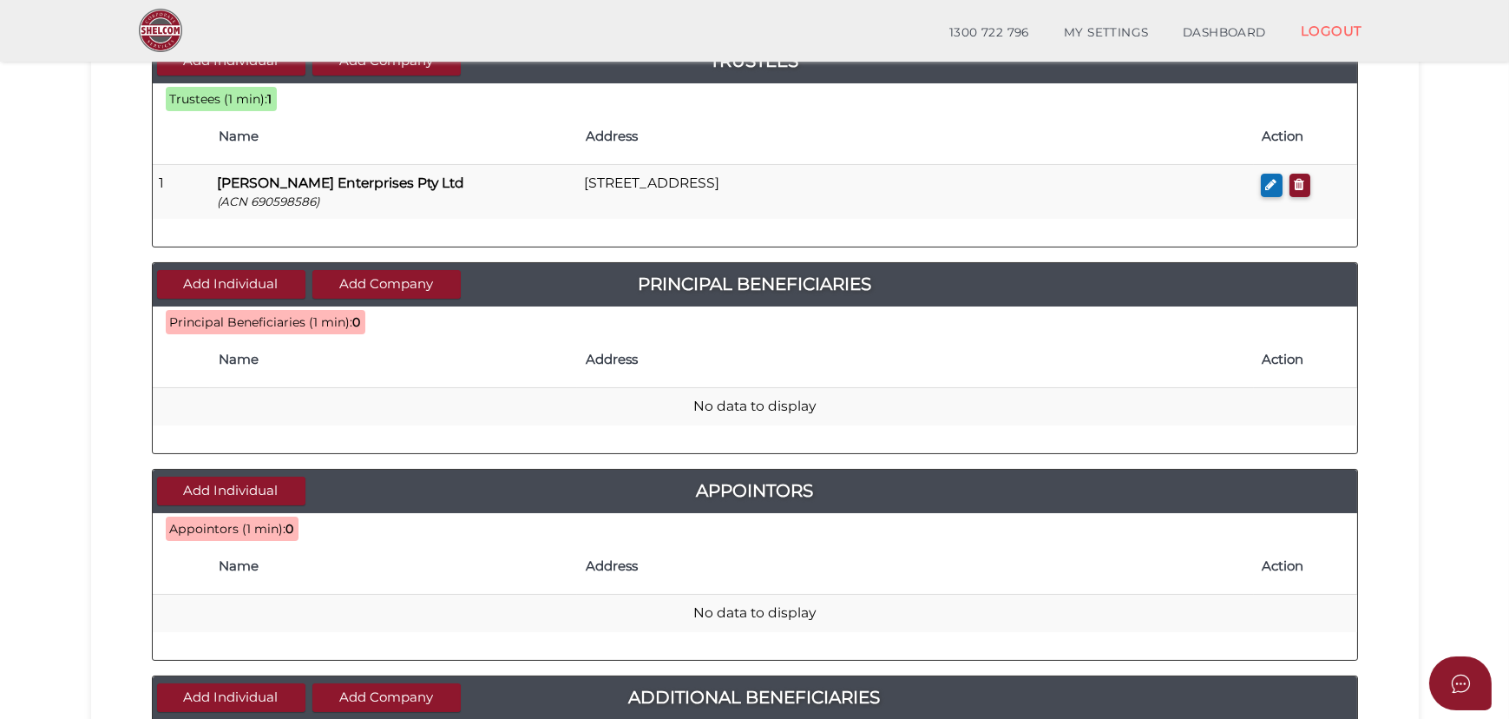
scroll to position [473, 0]
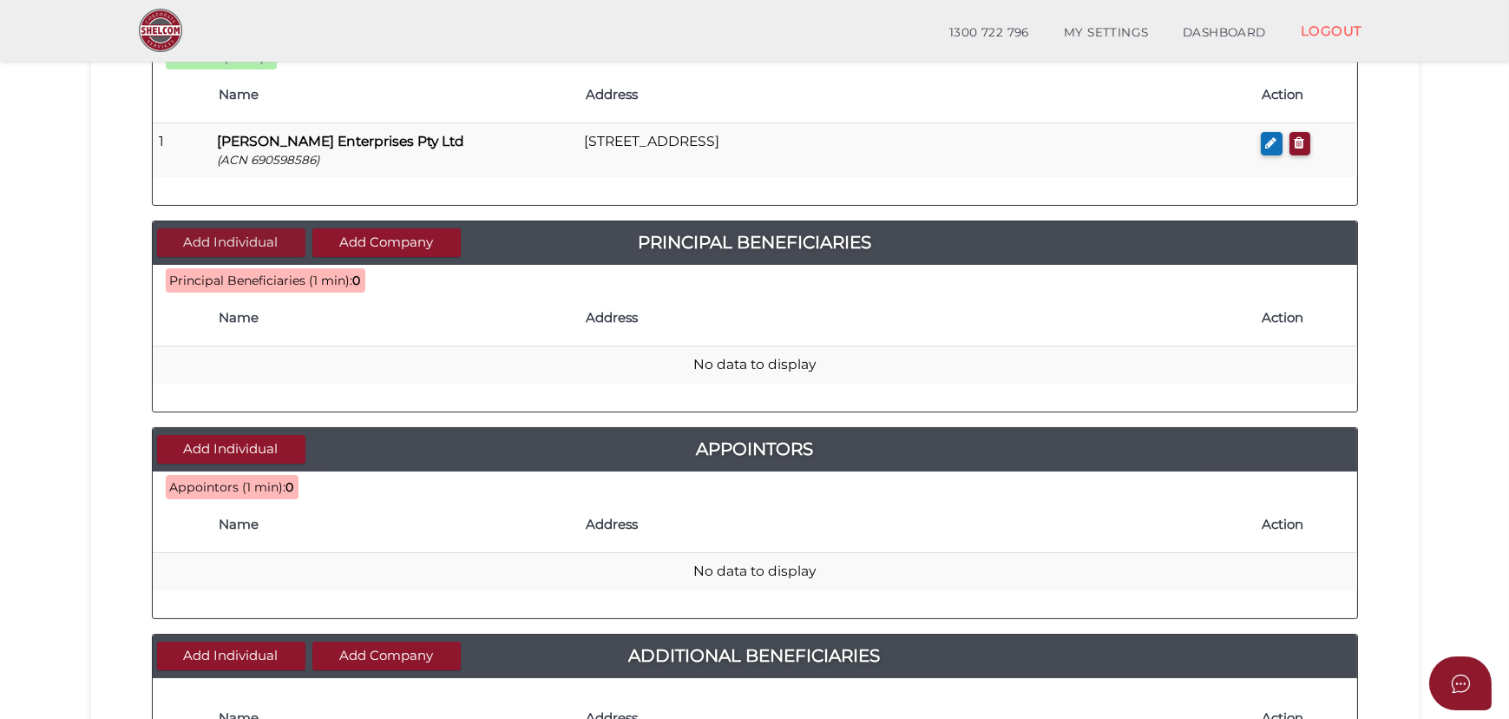
click at [256, 243] on button "Add Individual" at bounding box center [231, 242] width 148 height 29
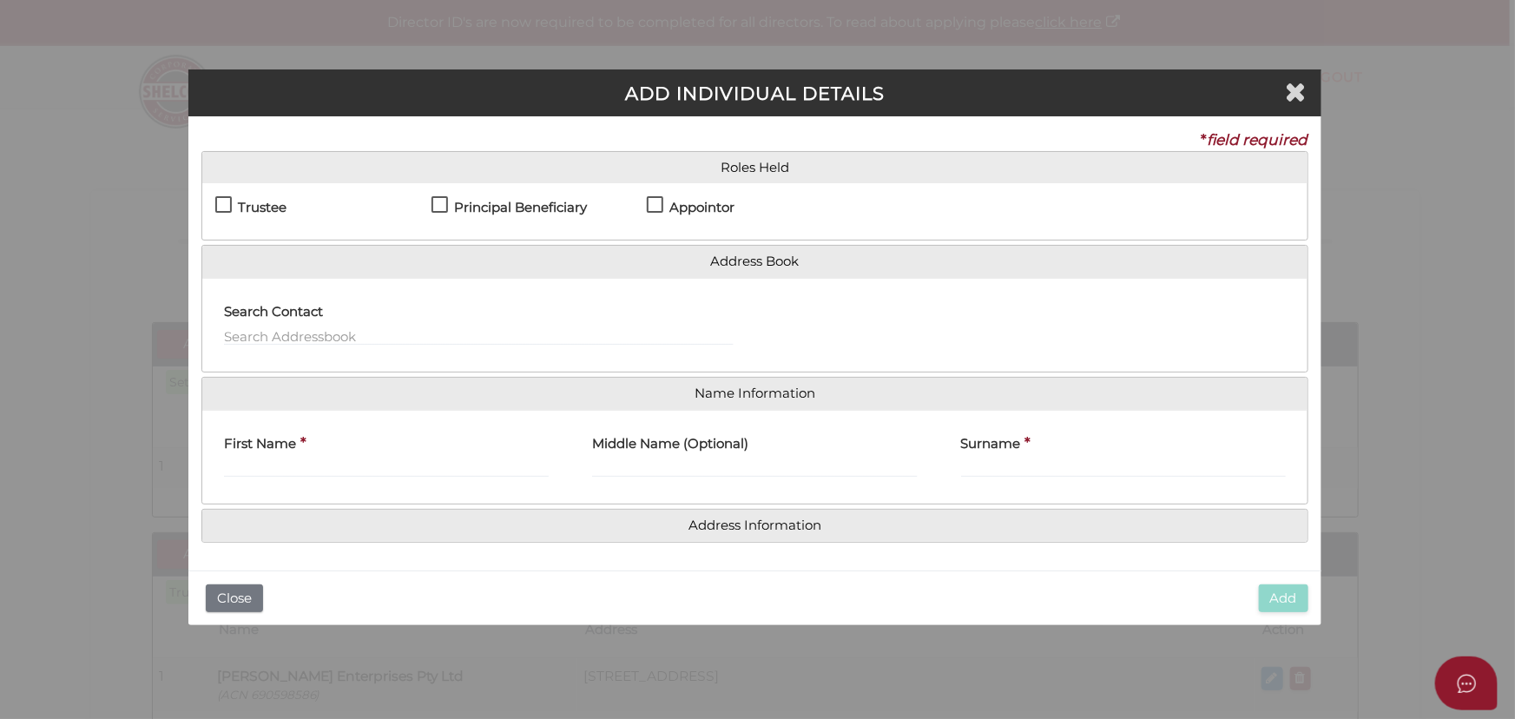
click at [513, 214] on h4 "Principal Beneficiary" at bounding box center [520, 207] width 133 height 15
checkbox input "true"
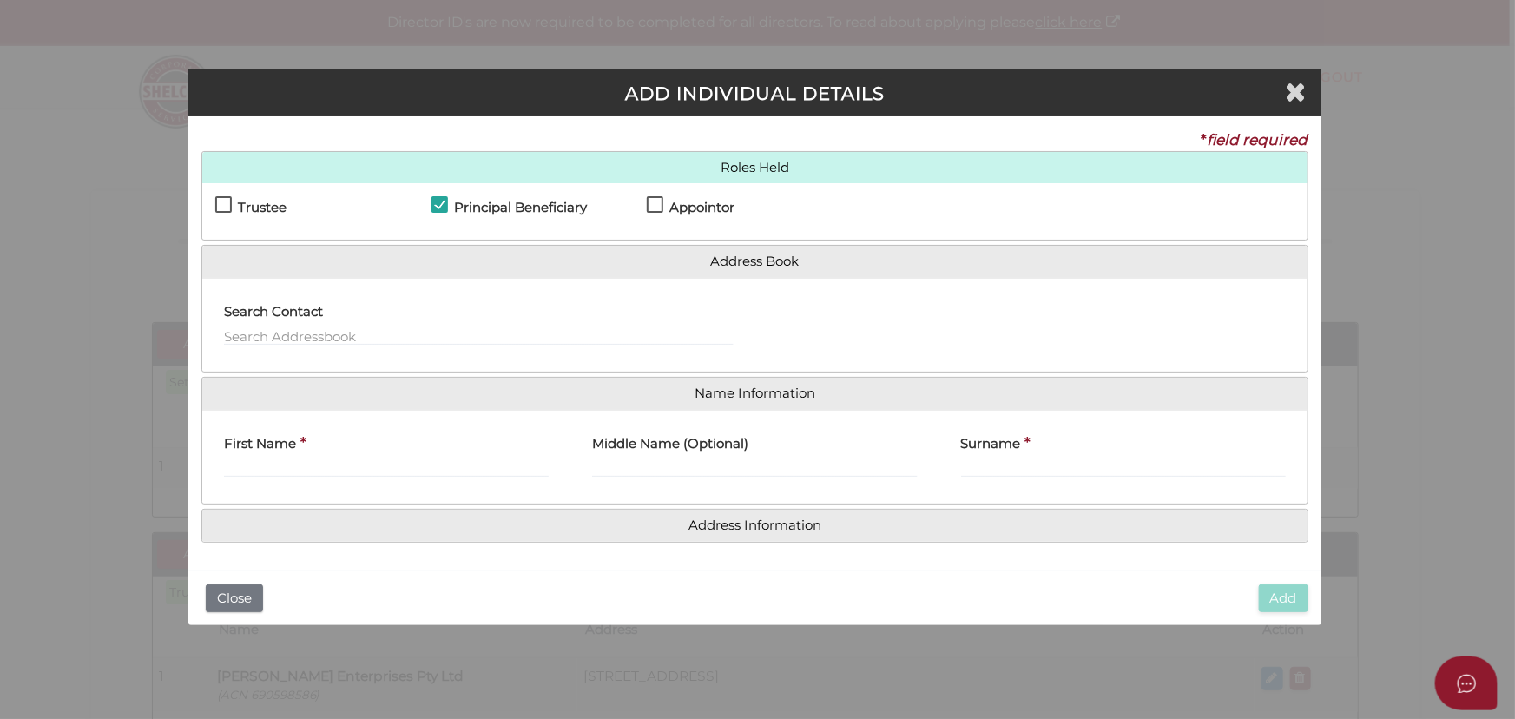
drag, startPoint x: 681, startPoint y: 199, endPoint x: 648, endPoint y: 227, distance: 43.1
click at [681, 200] on h4 "Appointor" at bounding box center [701, 207] width 65 height 15
checkbox input "true"
click at [372, 338] on input "text" at bounding box center [478, 335] width 509 height 19
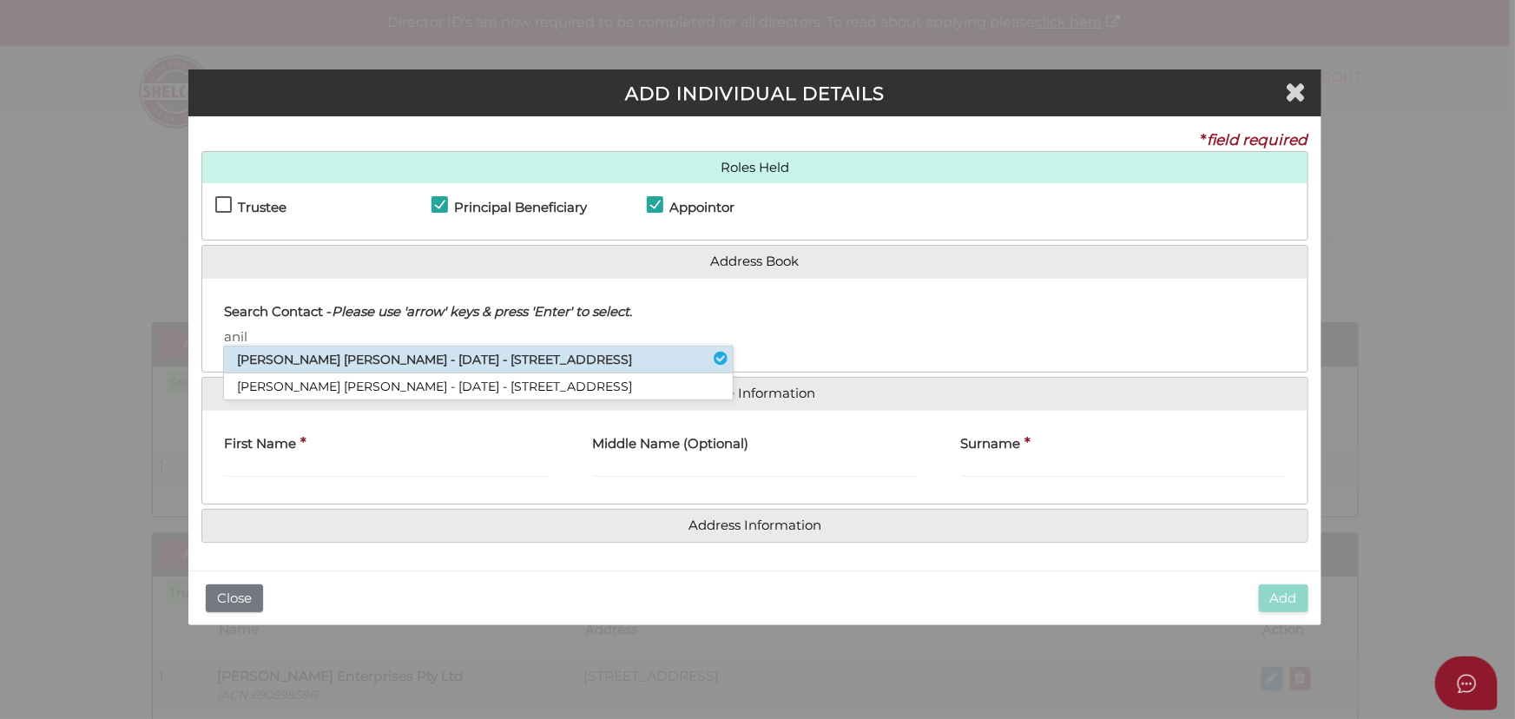
click at [385, 349] on li "Anil Kumar Saini - 19/08/1987 - 123 Westmeadows Lane, Truganina, VIC, 3029" at bounding box center [478, 359] width 509 height 27
type input "Anil"
type input "Anil Kumar"
type input "Saini"
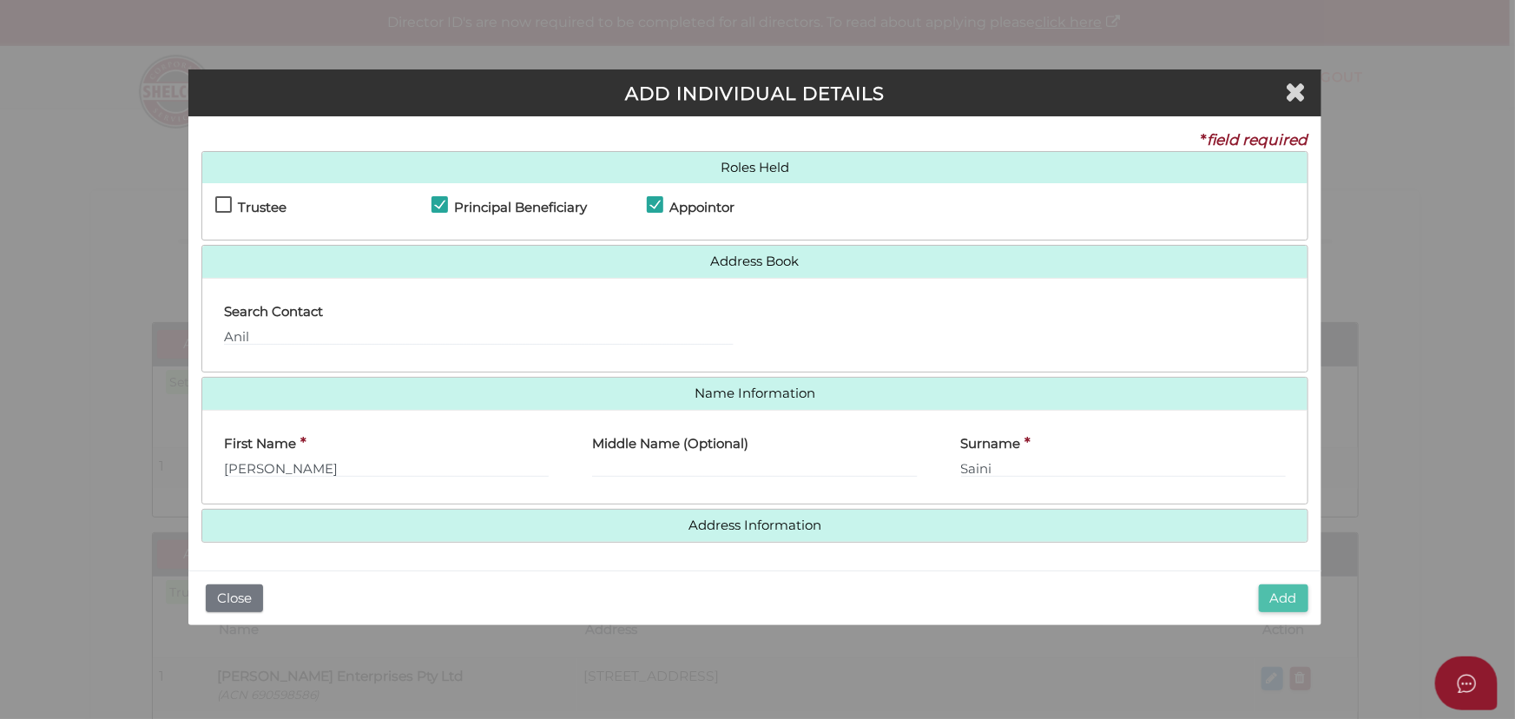
click at [1278, 600] on button "Add" at bounding box center [1282, 598] width 49 height 29
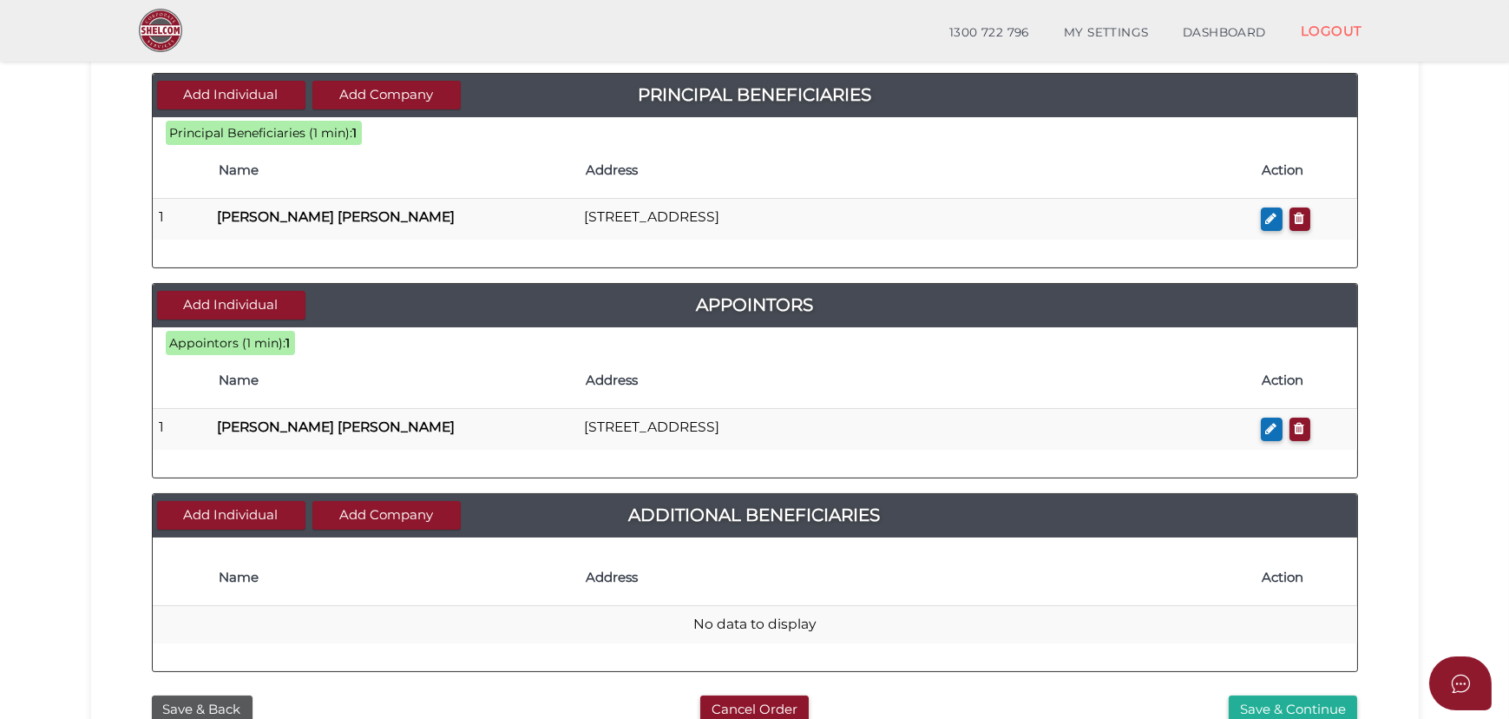
scroll to position [619, 0]
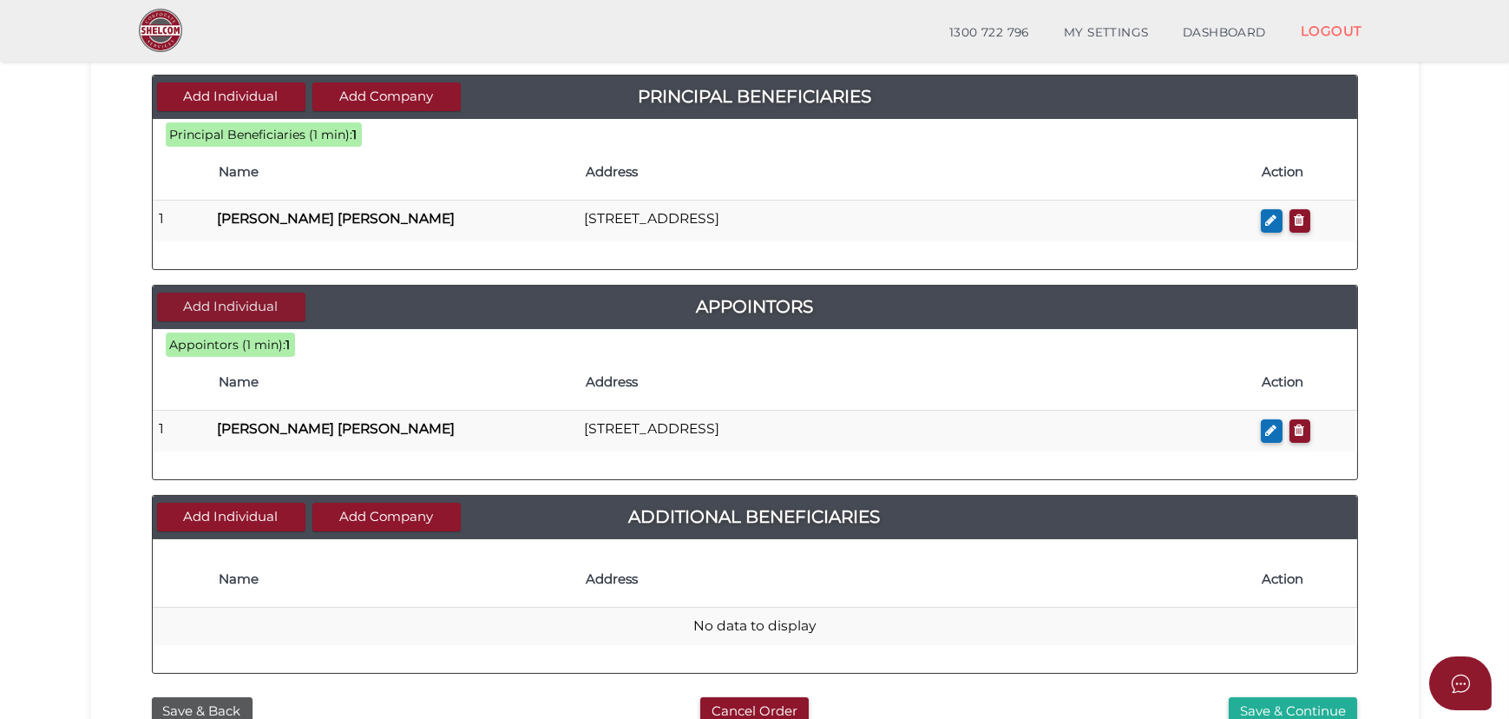
click at [269, 299] on button "Add Individual" at bounding box center [231, 306] width 148 height 29
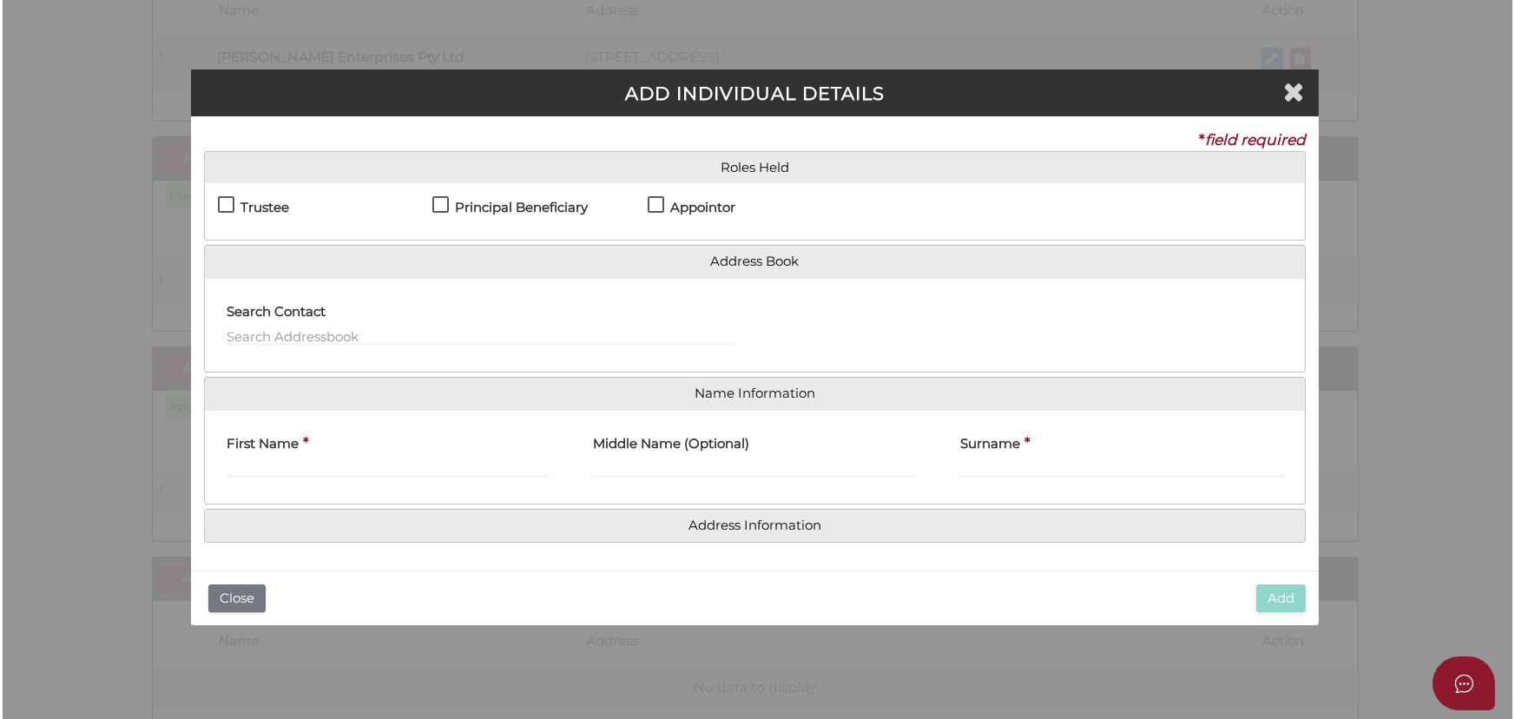
scroll to position [0, 0]
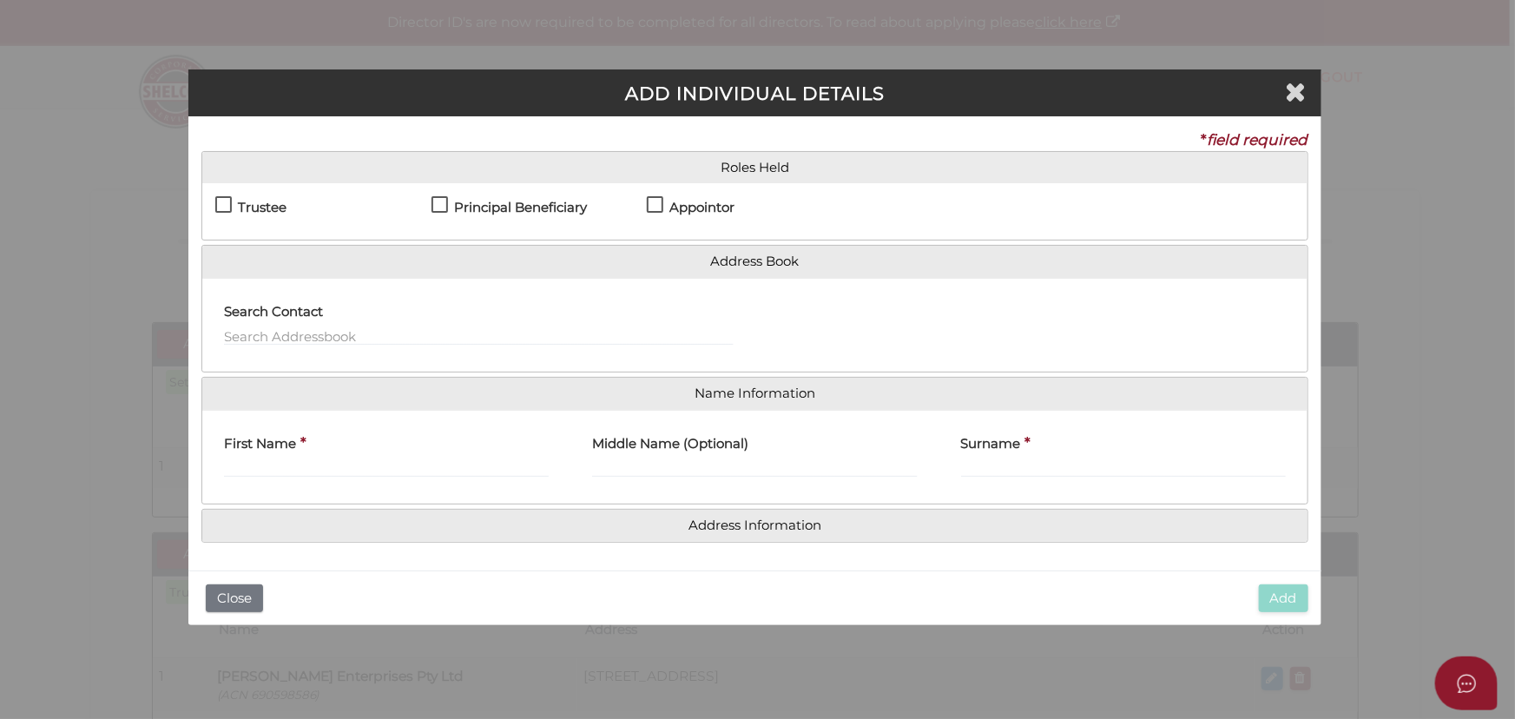
click at [509, 210] on h4 "Principal Beneficiary" at bounding box center [520, 207] width 133 height 15
checkbox input "true"
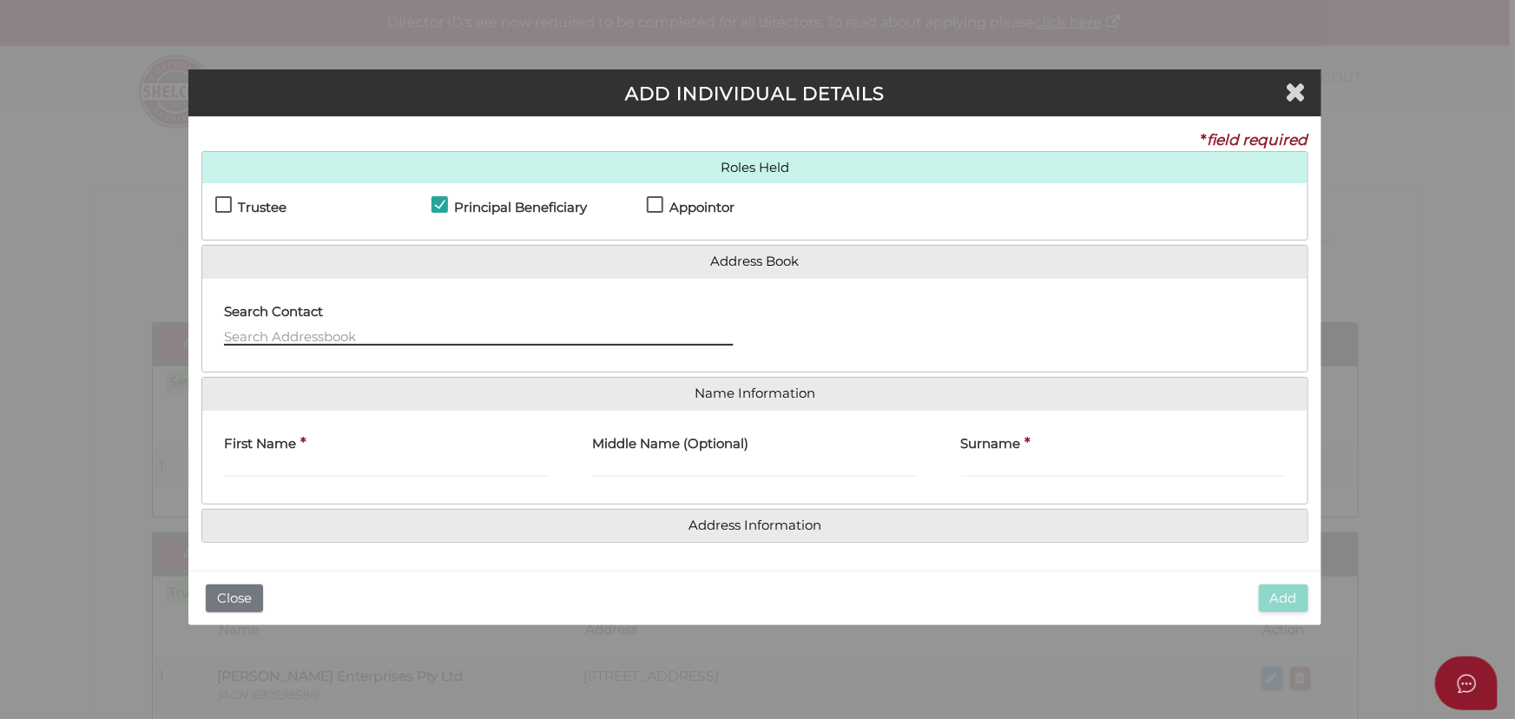
click at [398, 328] on input "text" at bounding box center [478, 335] width 509 height 19
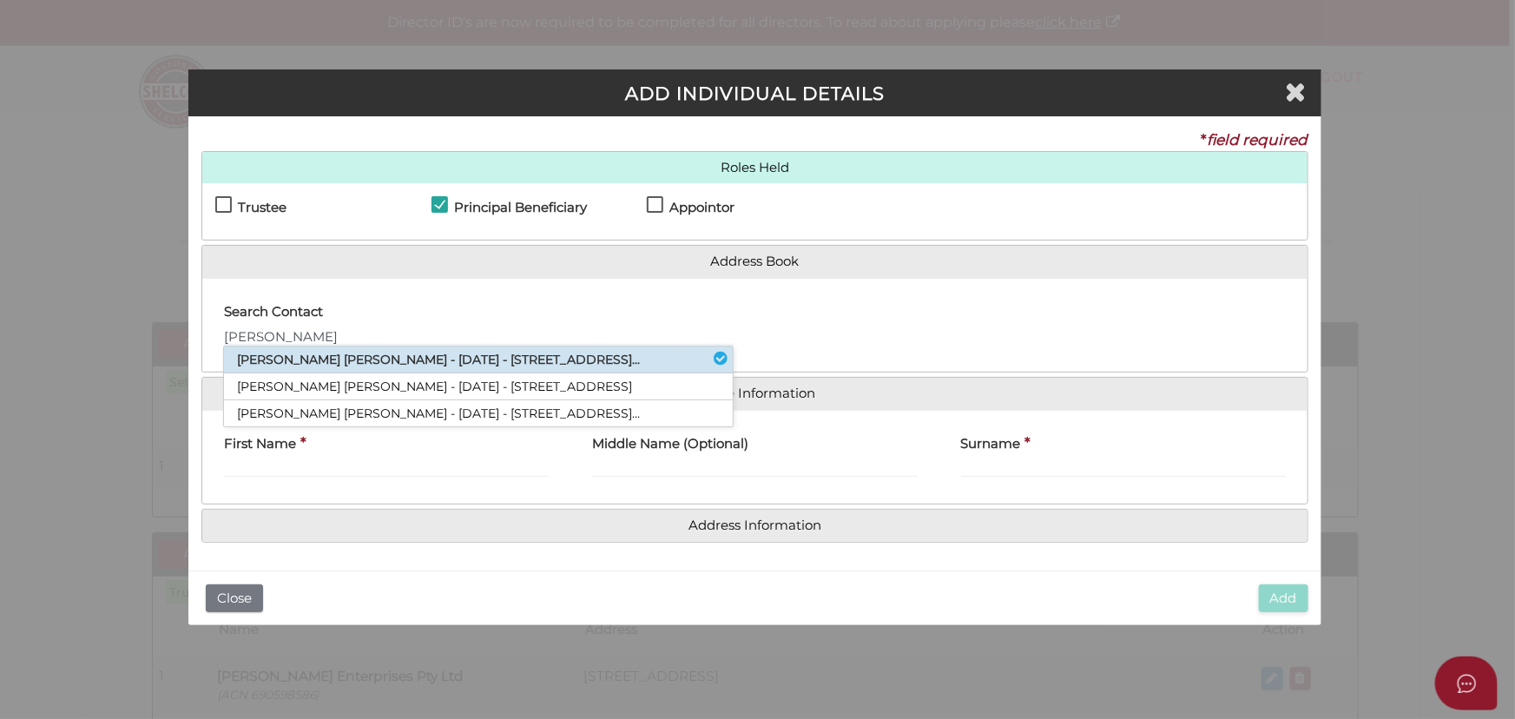
click at [312, 361] on li "[PERSON_NAME] [PERSON_NAME] - [DATE] - [STREET_ADDRESS]..." at bounding box center [478, 359] width 509 height 27
type input "[PERSON_NAME]"
type input "Bhardwaj"
type input "Saini"
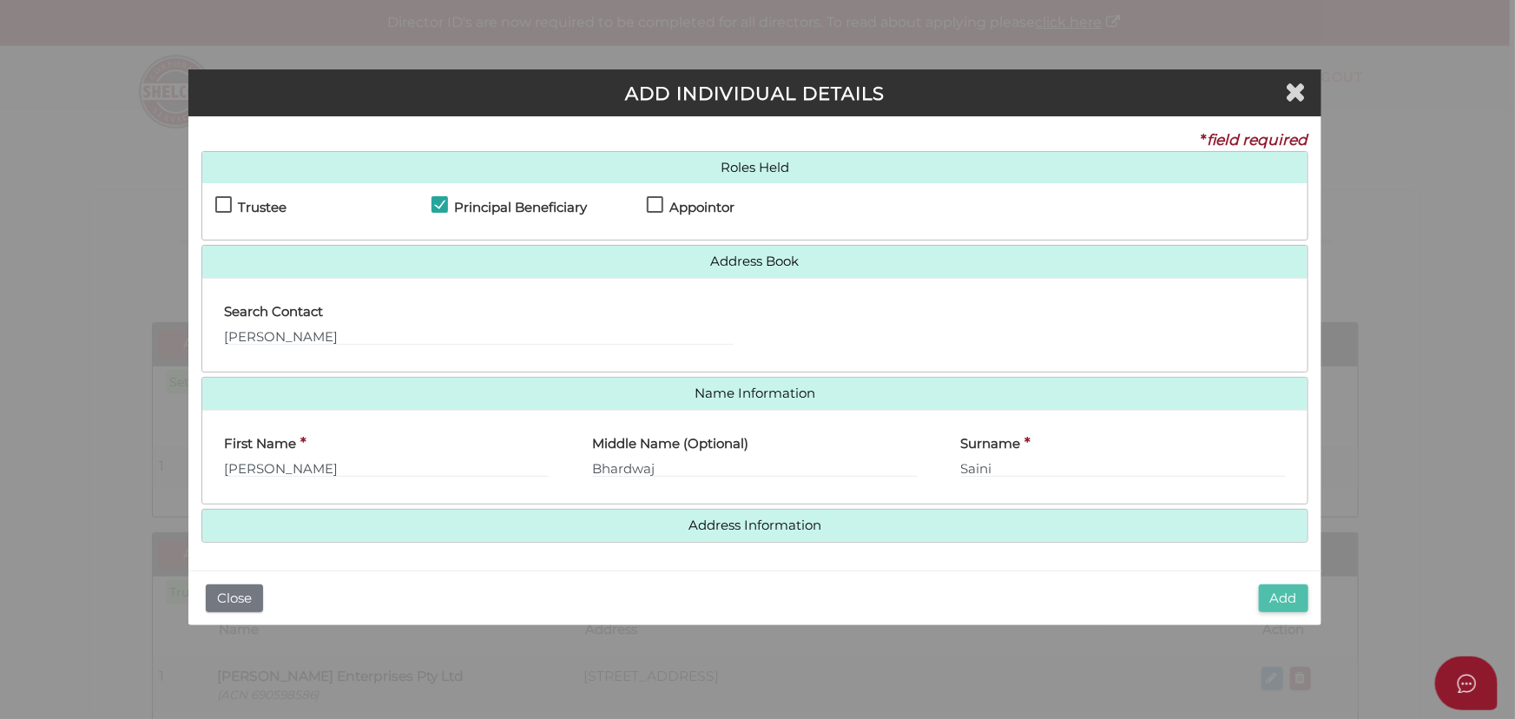
click at [1291, 599] on button "Add" at bounding box center [1282, 598] width 49 height 29
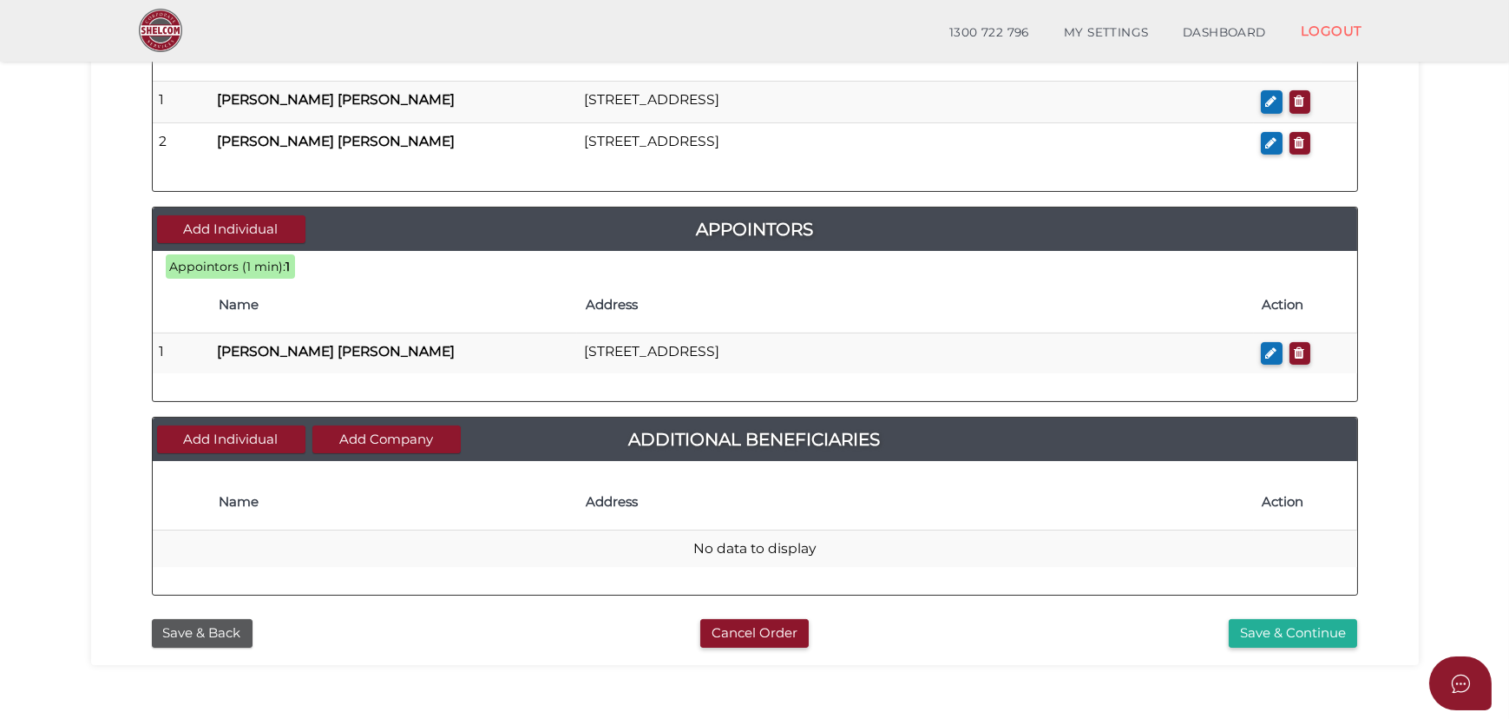
scroll to position [739, 0]
click at [234, 432] on button "Add Individual" at bounding box center [231, 438] width 148 height 29
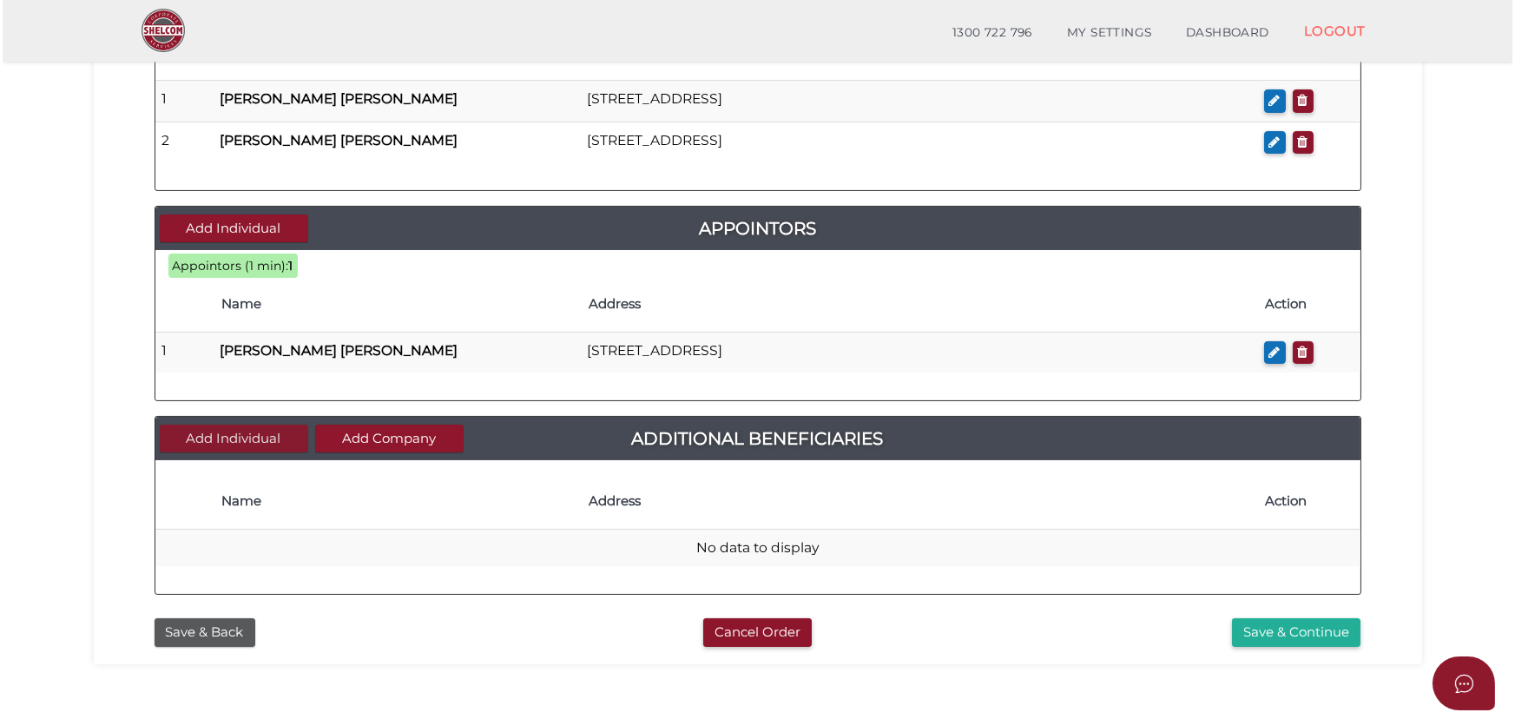
scroll to position [0, 0]
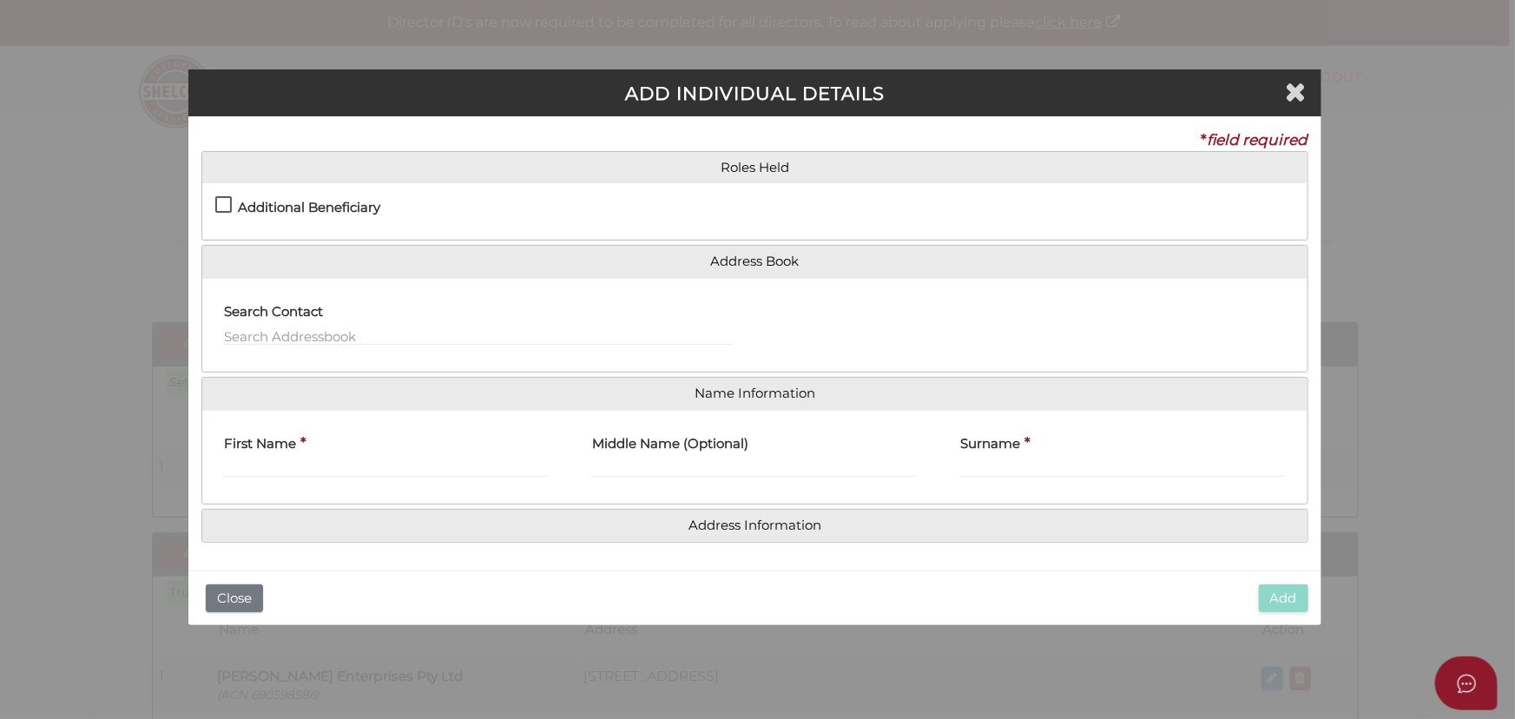
click at [332, 196] on div "Additional Beneficiary" at bounding box center [322, 211] width 215 height 30
click at [333, 214] on h4 "Additional Beneficiary" at bounding box center [309, 207] width 142 height 15
checkbox input "true"
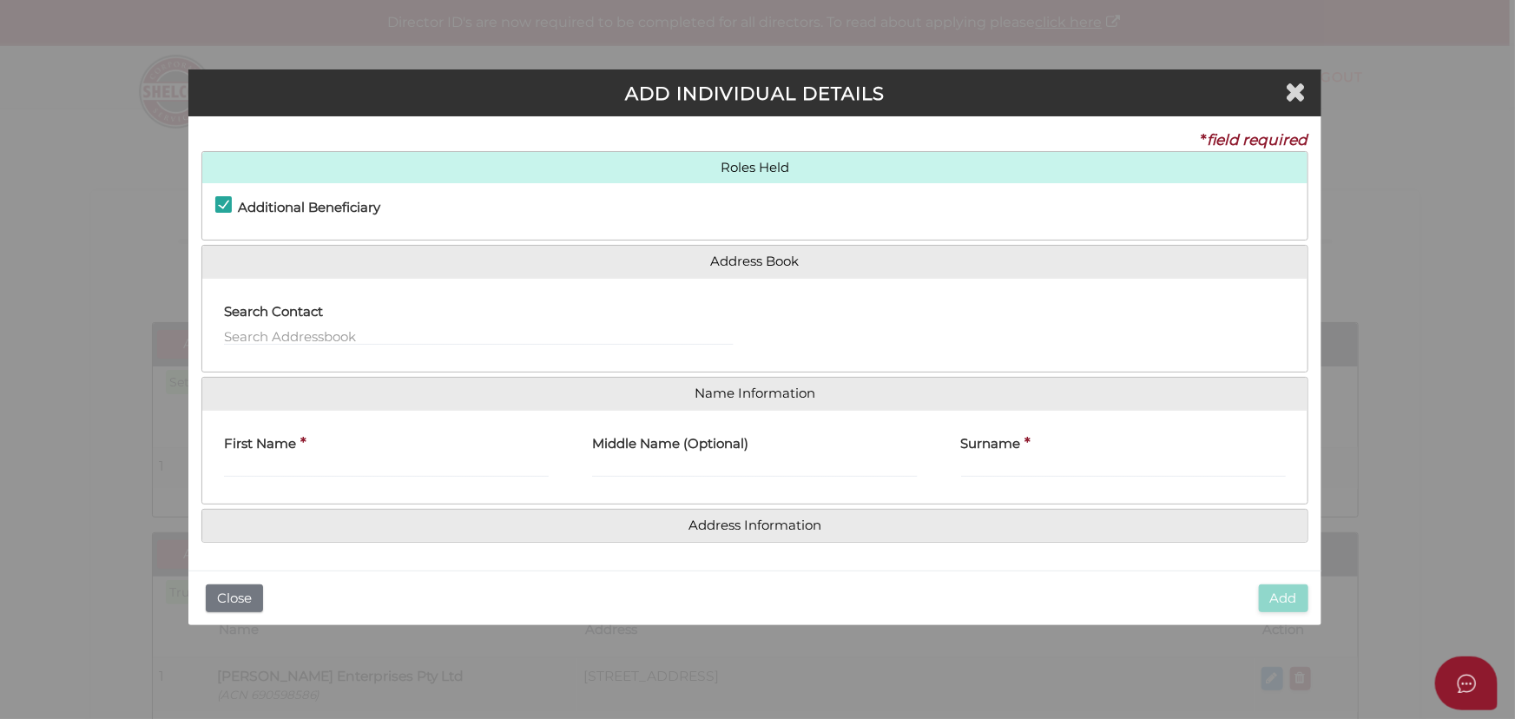
click at [306, 321] on label "Search Contact" at bounding box center [273, 310] width 99 height 36
click at [306, 337] on input "text" at bounding box center [478, 335] width 509 height 19
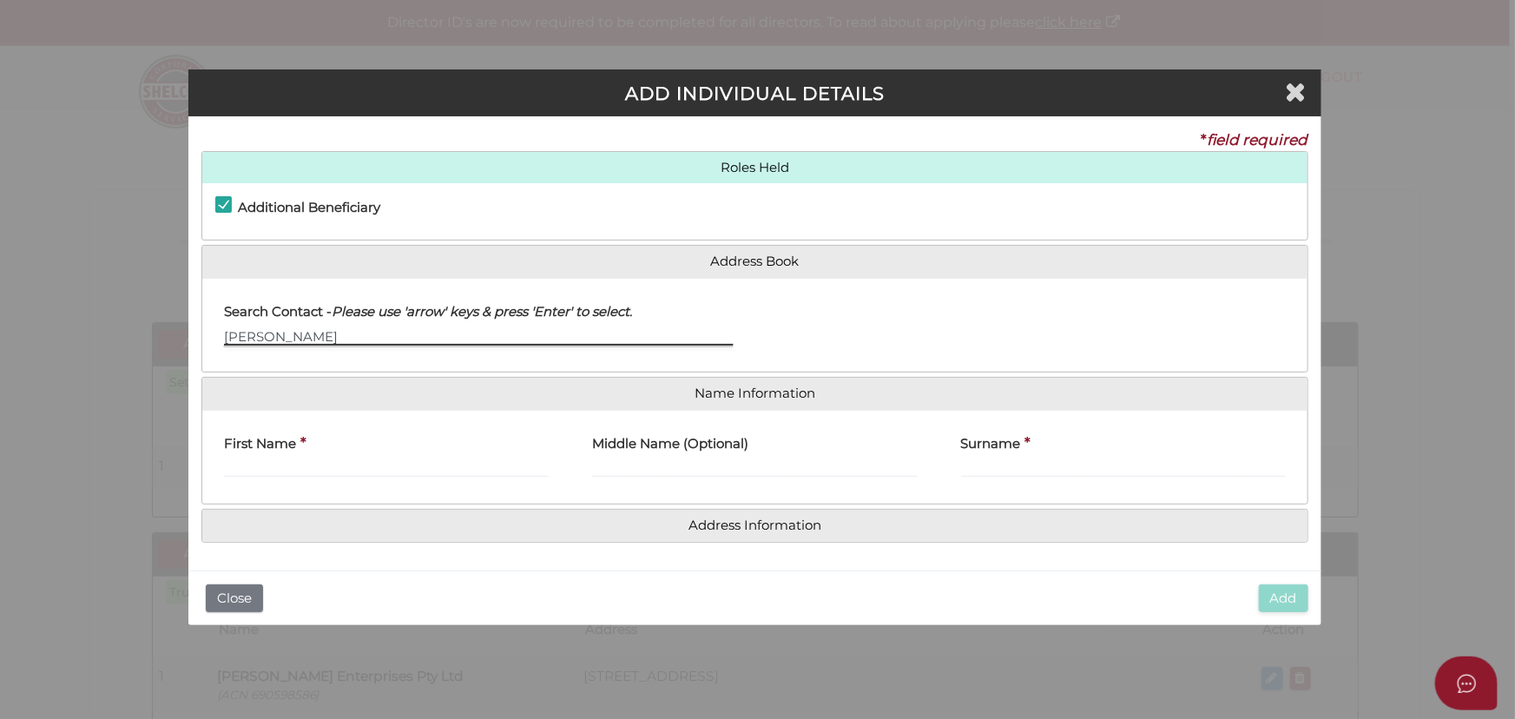
click at [287, 332] on input "dhriti" at bounding box center [478, 335] width 509 height 19
type input "d"
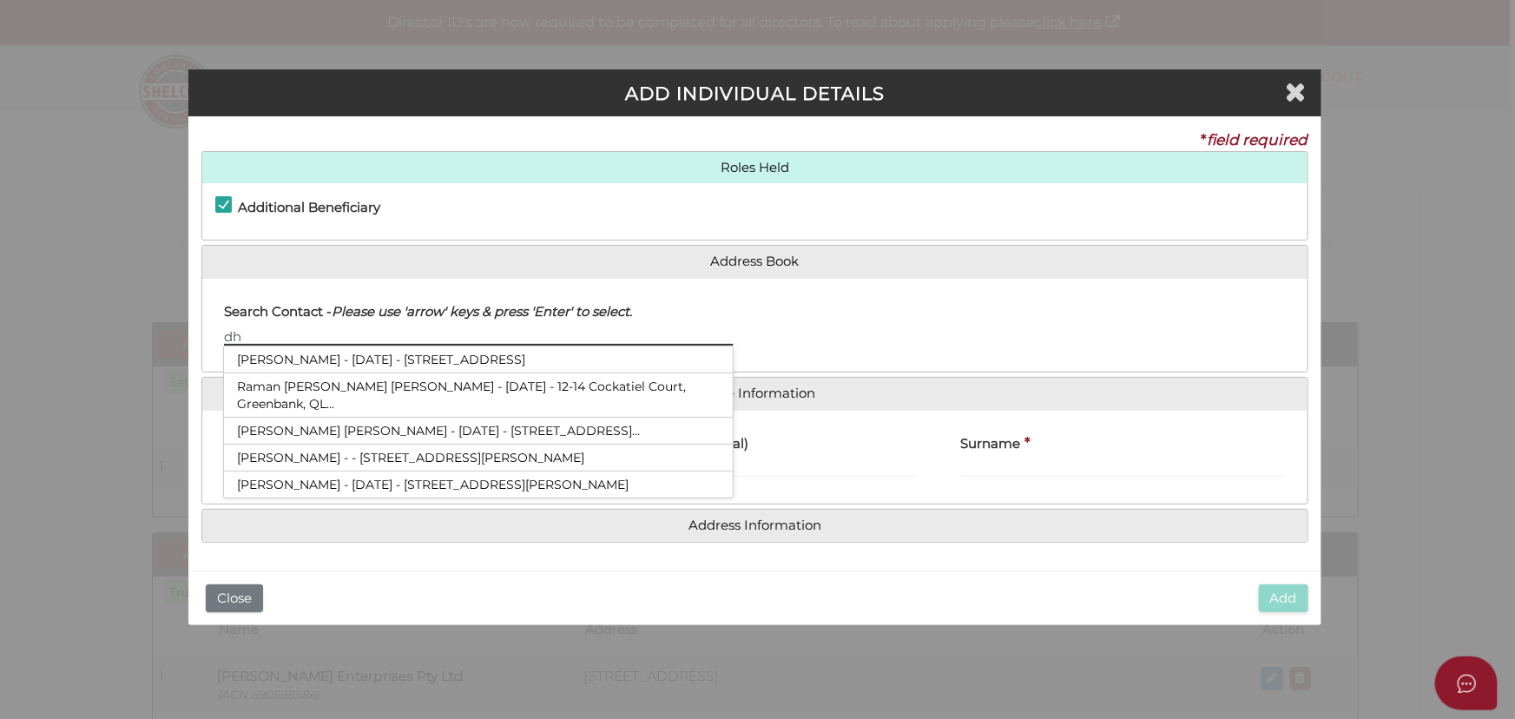
type input "dhr"
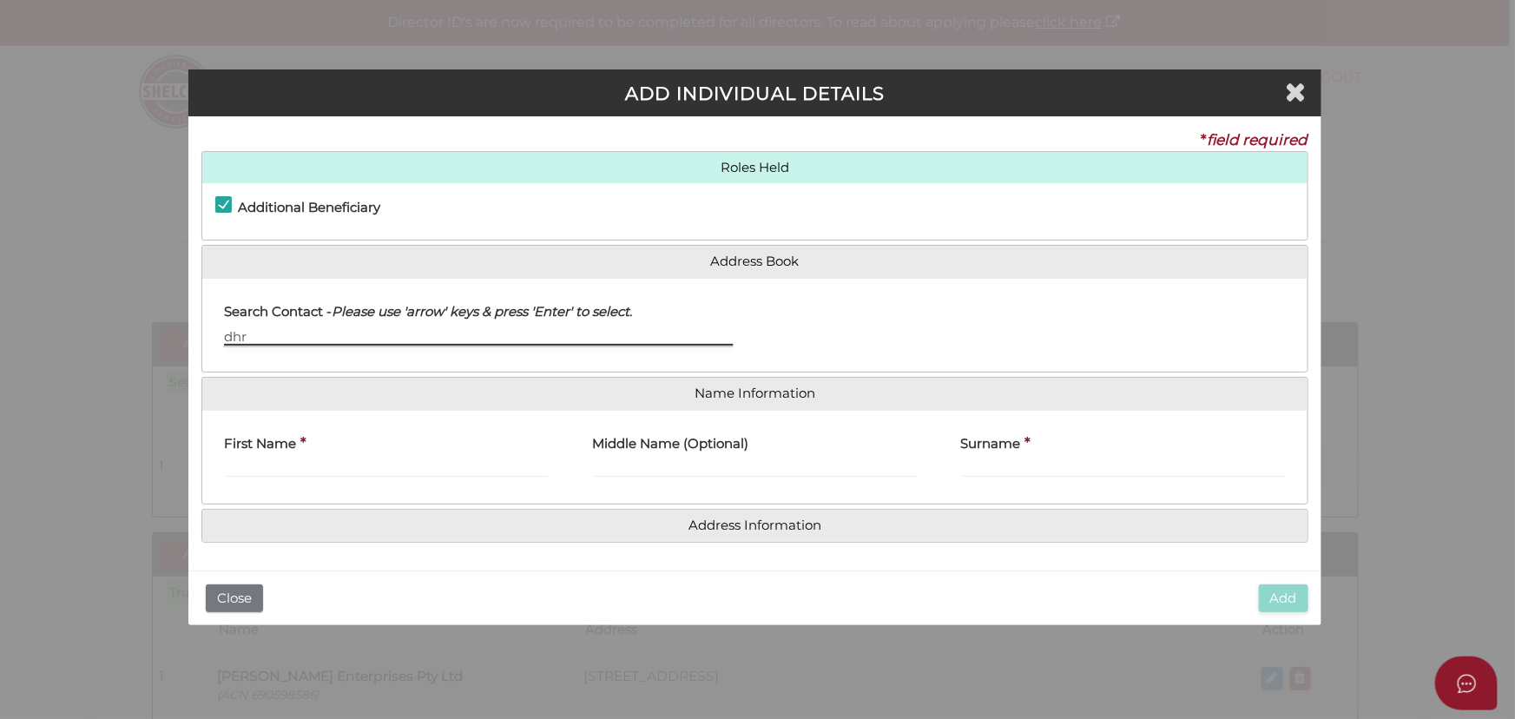
drag, startPoint x: 276, startPoint y: 340, endPoint x: -30, endPoint y: 372, distance: 308.1
click at [0, 372] on html "Shelcom is loading Processing Payment...Please Wait... Director ID's are now re…" at bounding box center [757, 359] width 1515 height 719
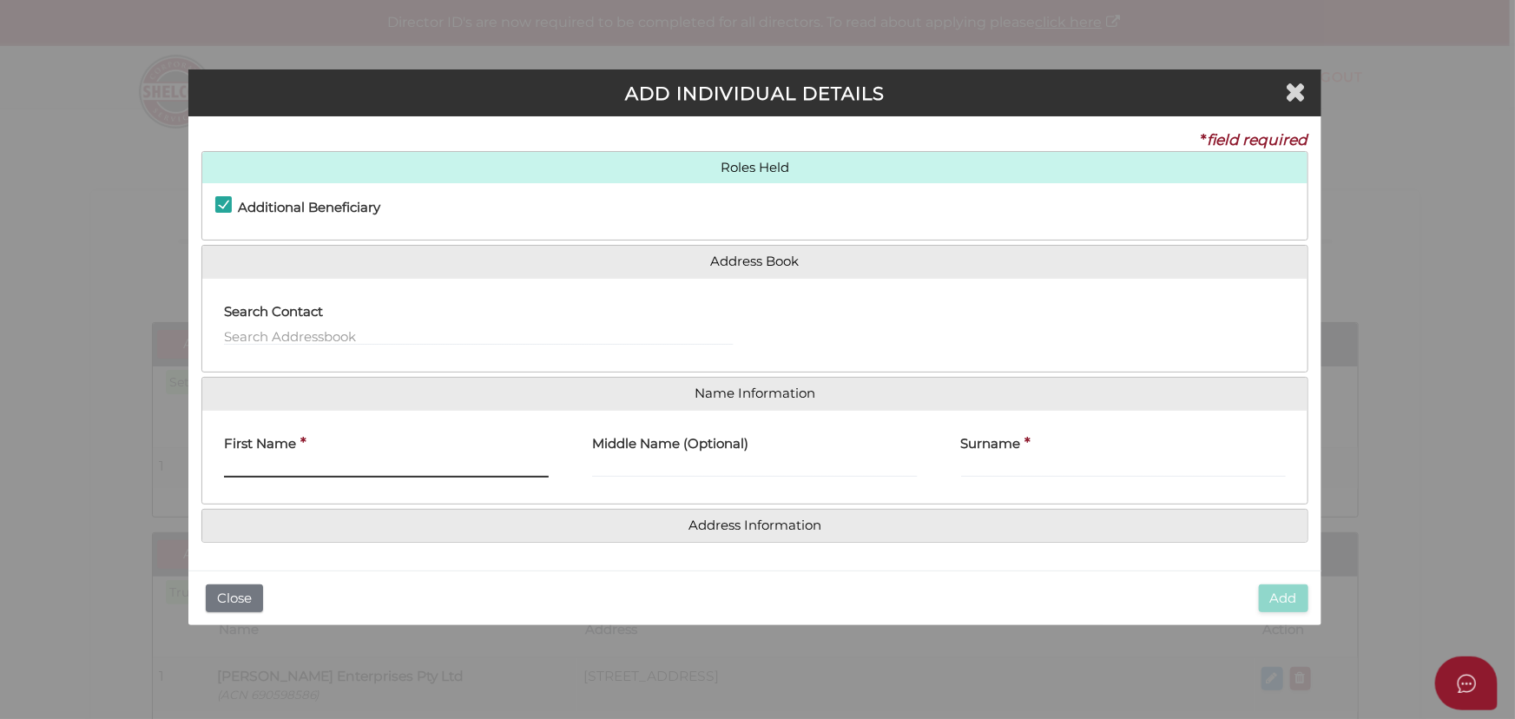
click at [283, 458] on input "First Name" at bounding box center [386, 467] width 325 height 19
click at [1293, 92] on icon "Close" at bounding box center [1295, 91] width 21 height 26
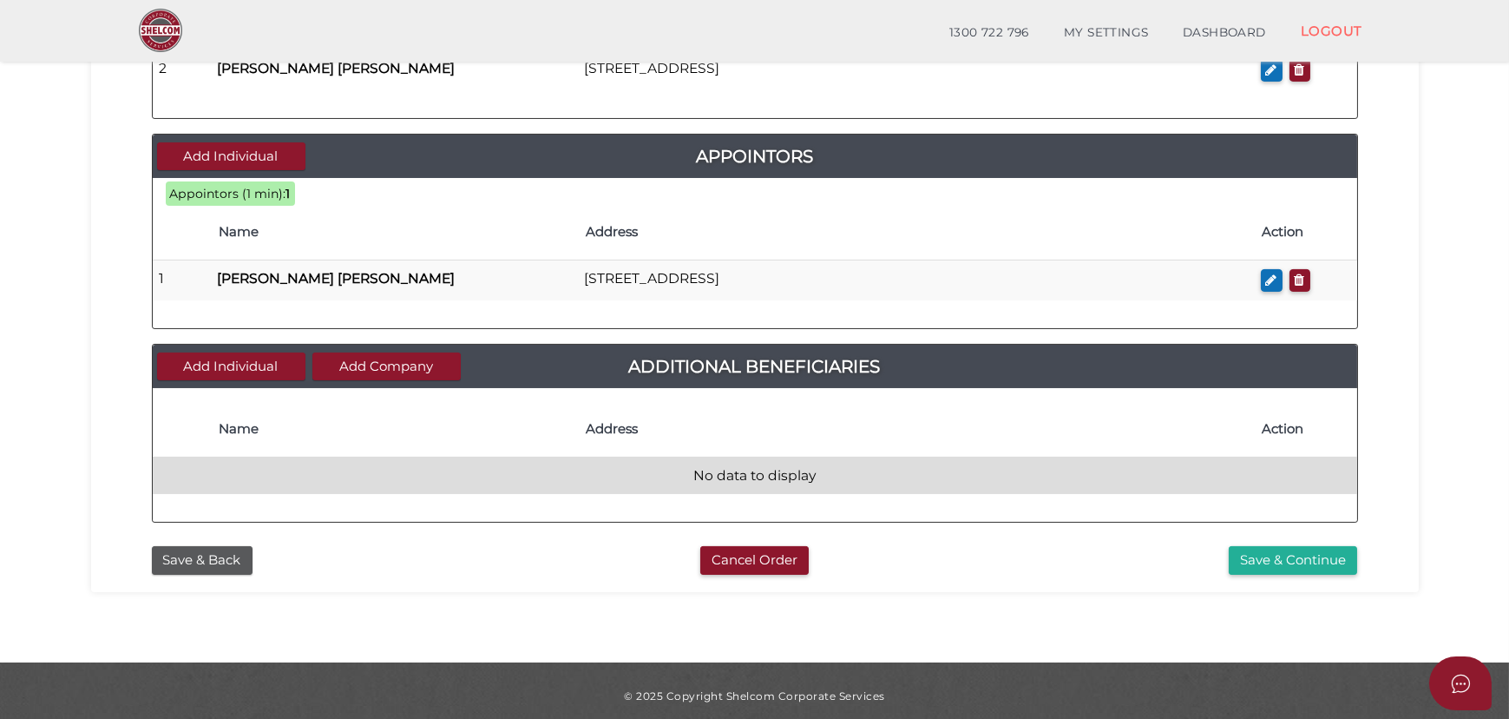
scroll to position [818, 0]
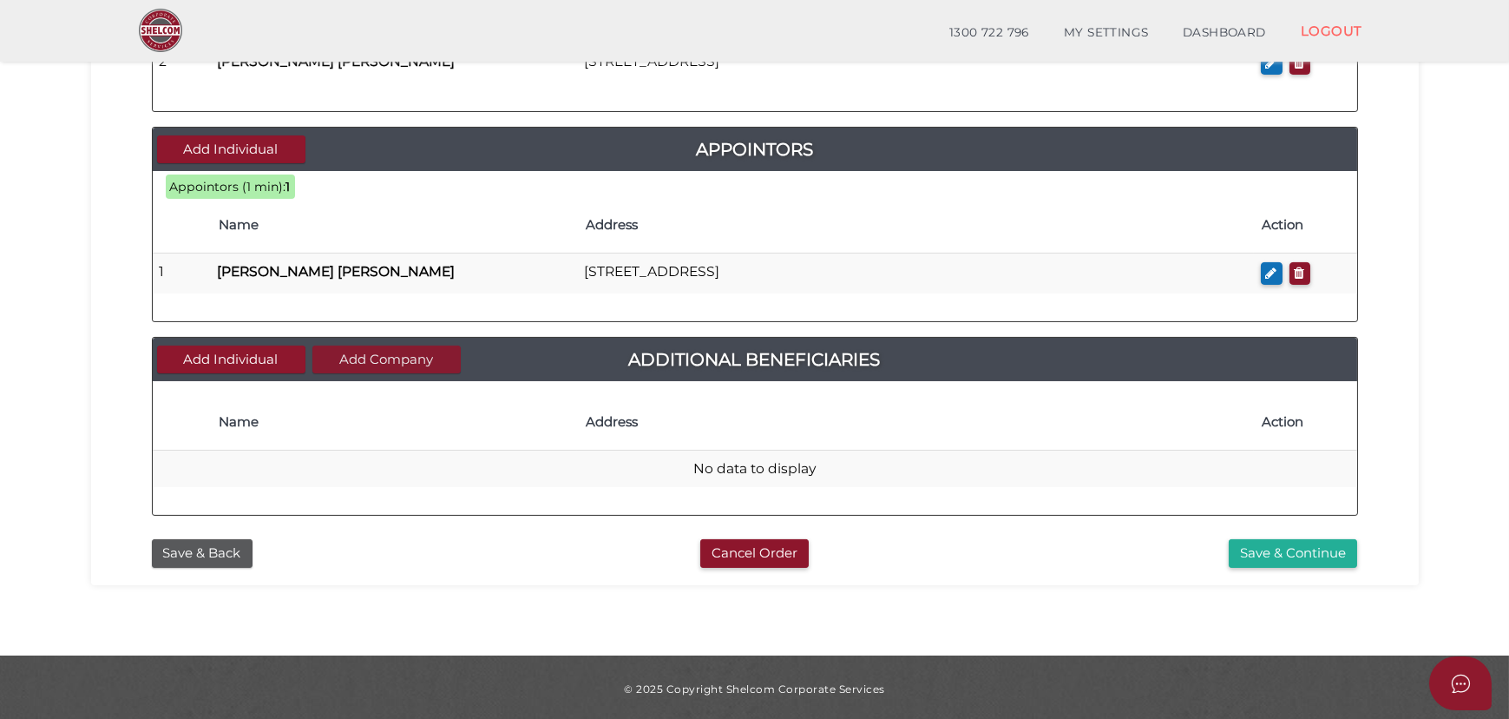
click at [424, 348] on button "Add Company" at bounding box center [386, 359] width 148 height 29
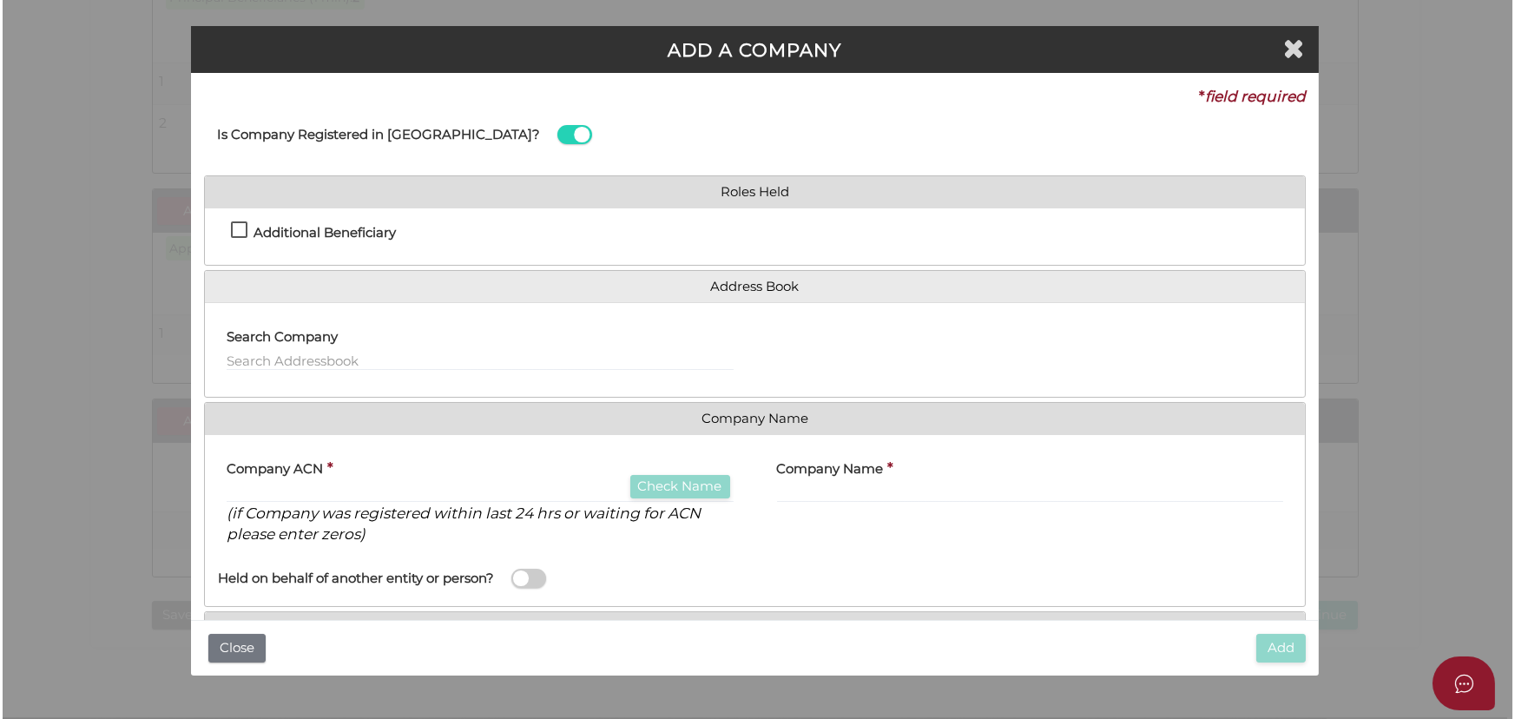
scroll to position [0, 0]
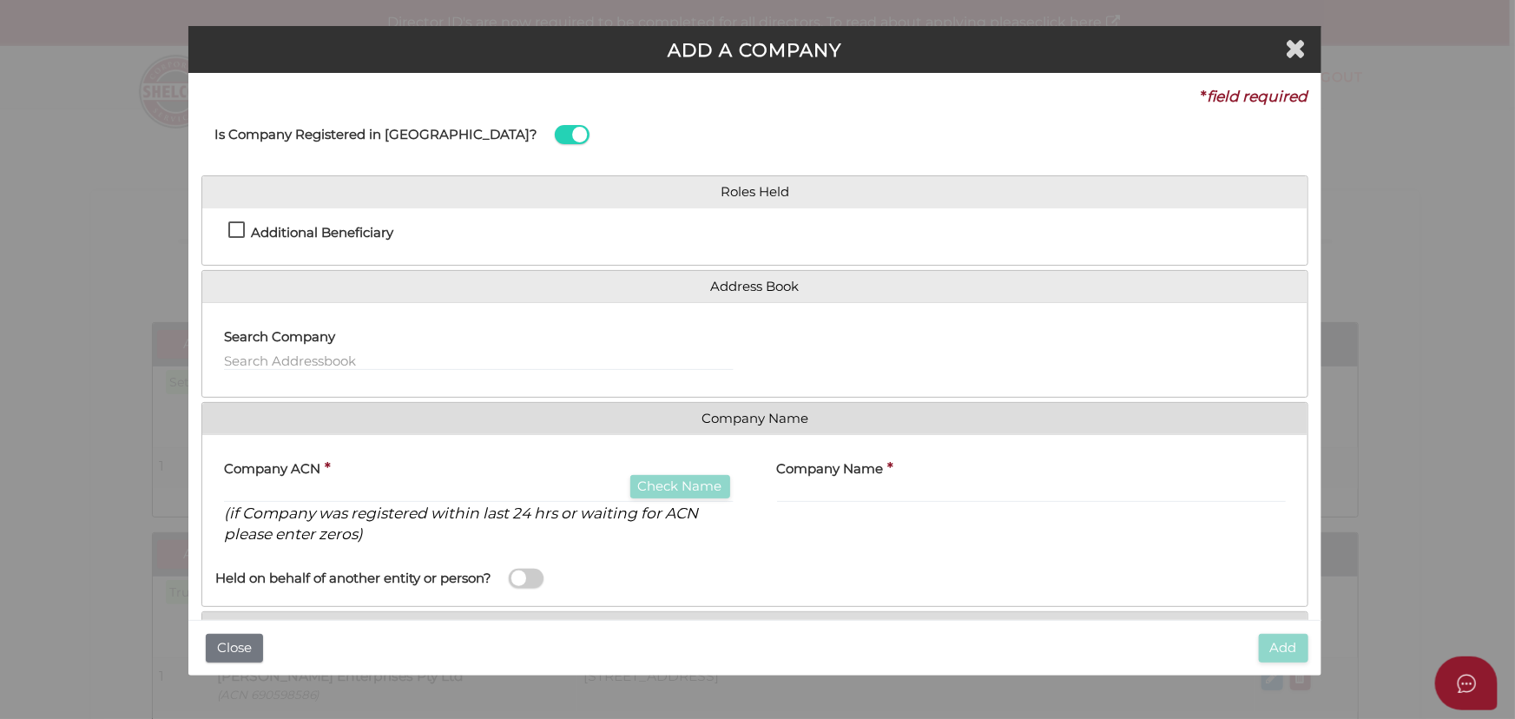
click at [367, 237] on h4 "Additional Beneficiary" at bounding box center [322, 233] width 142 height 15
checkbox input "true"
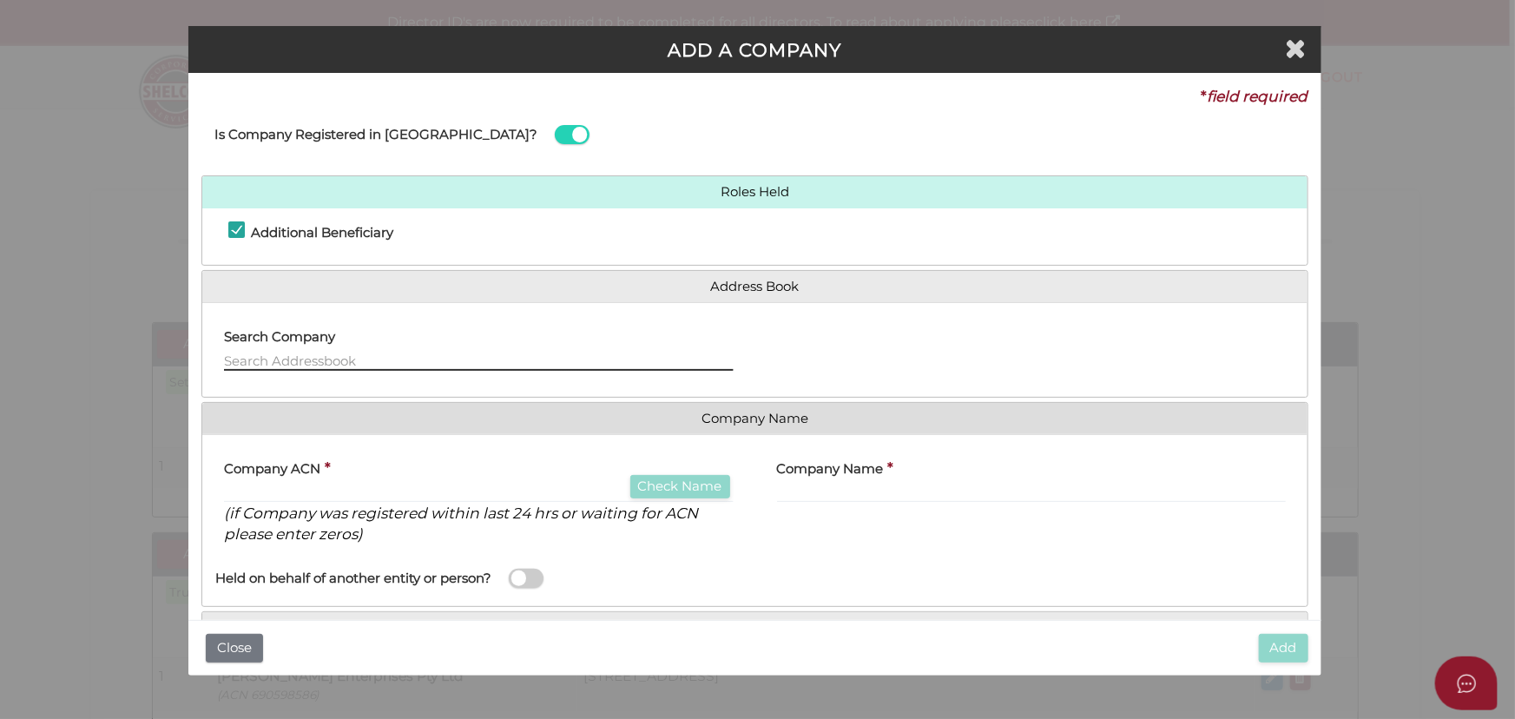
click at [338, 352] on input "text" at bounding box center [478, 361] width 509 height 19
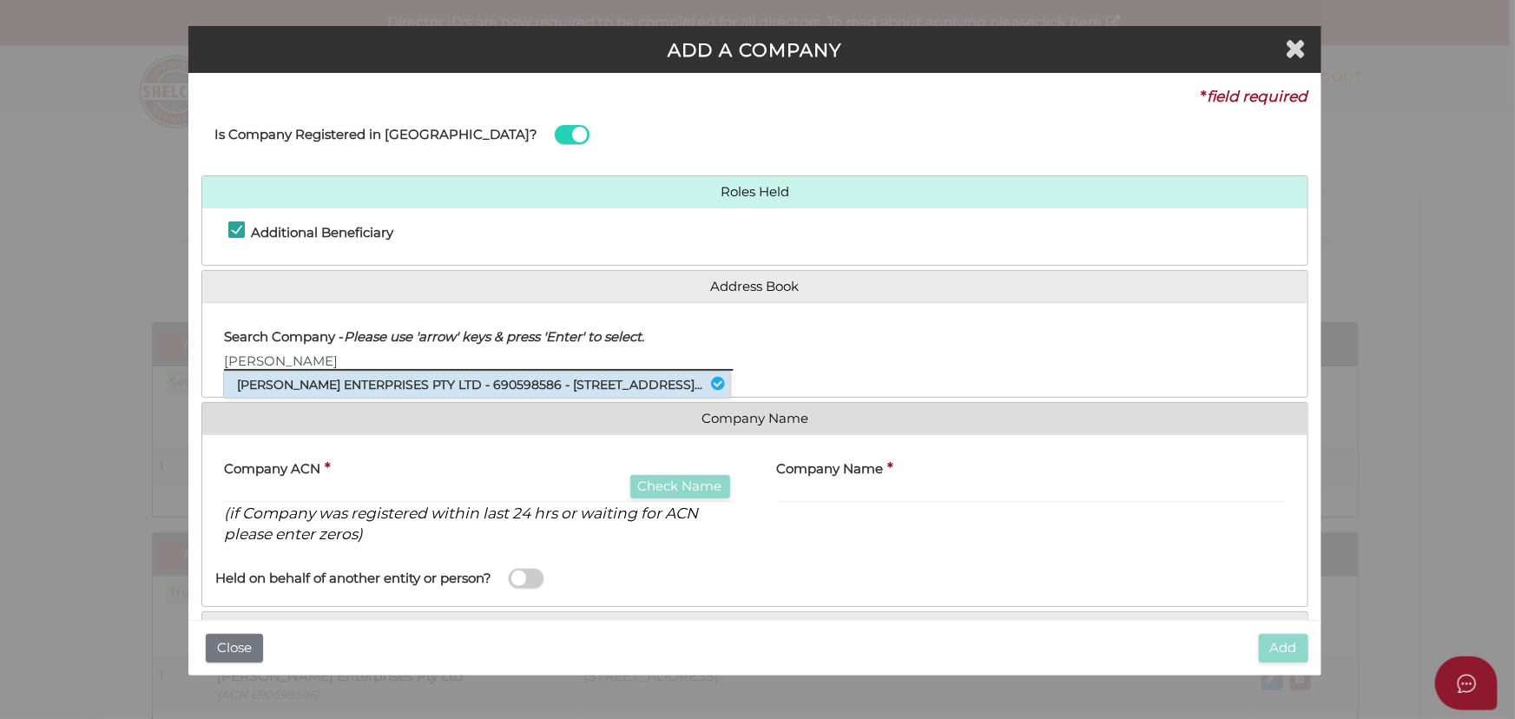
type input "[PERSON_NAME]"
click at [342, 376] on li "[PERSON_NAME] ENTERPRISES PTY LTD - 690598586 - [STREET_ADDRESS]..." at bounding box center [477, 384] width 506 height 26
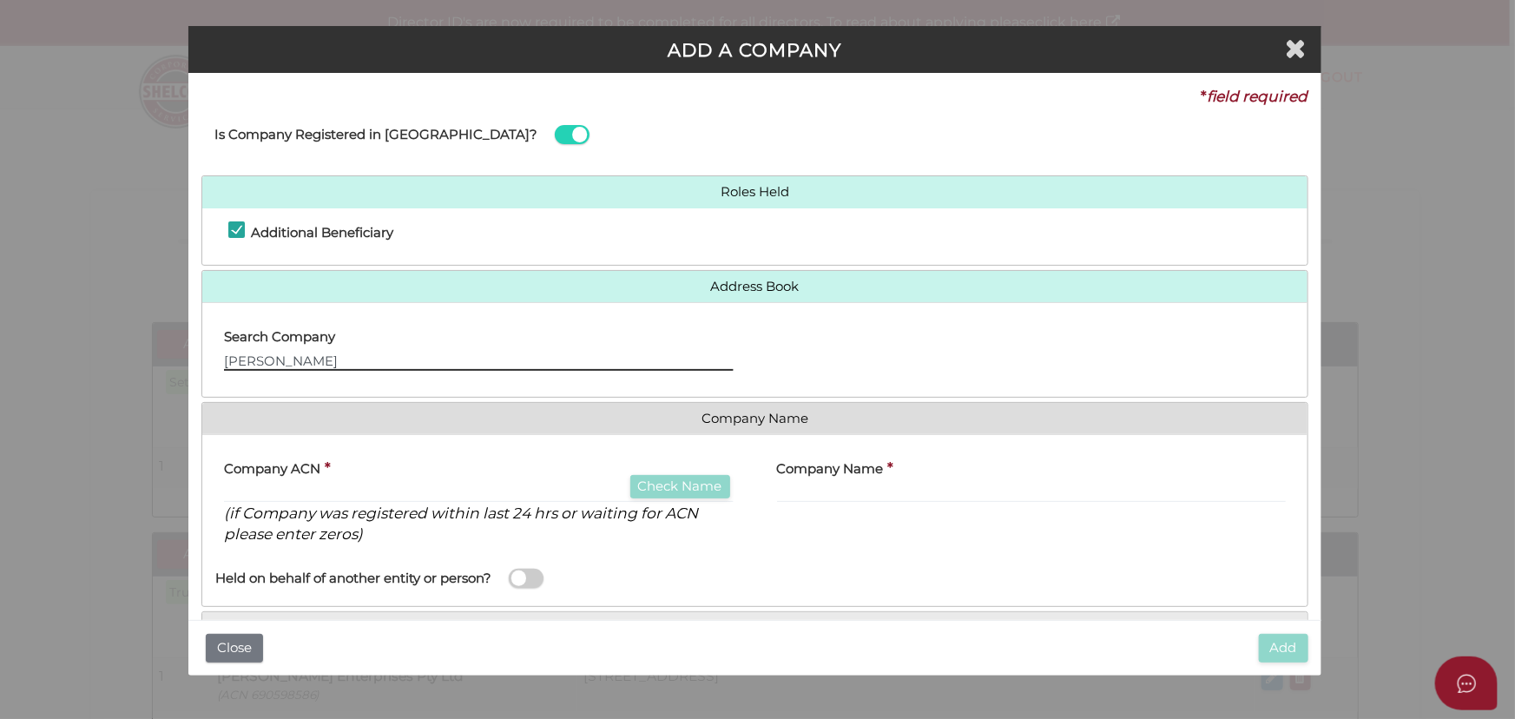
click at [345, 354] on input "dhriti" at bounding box center [478, 361] width 509 height 19
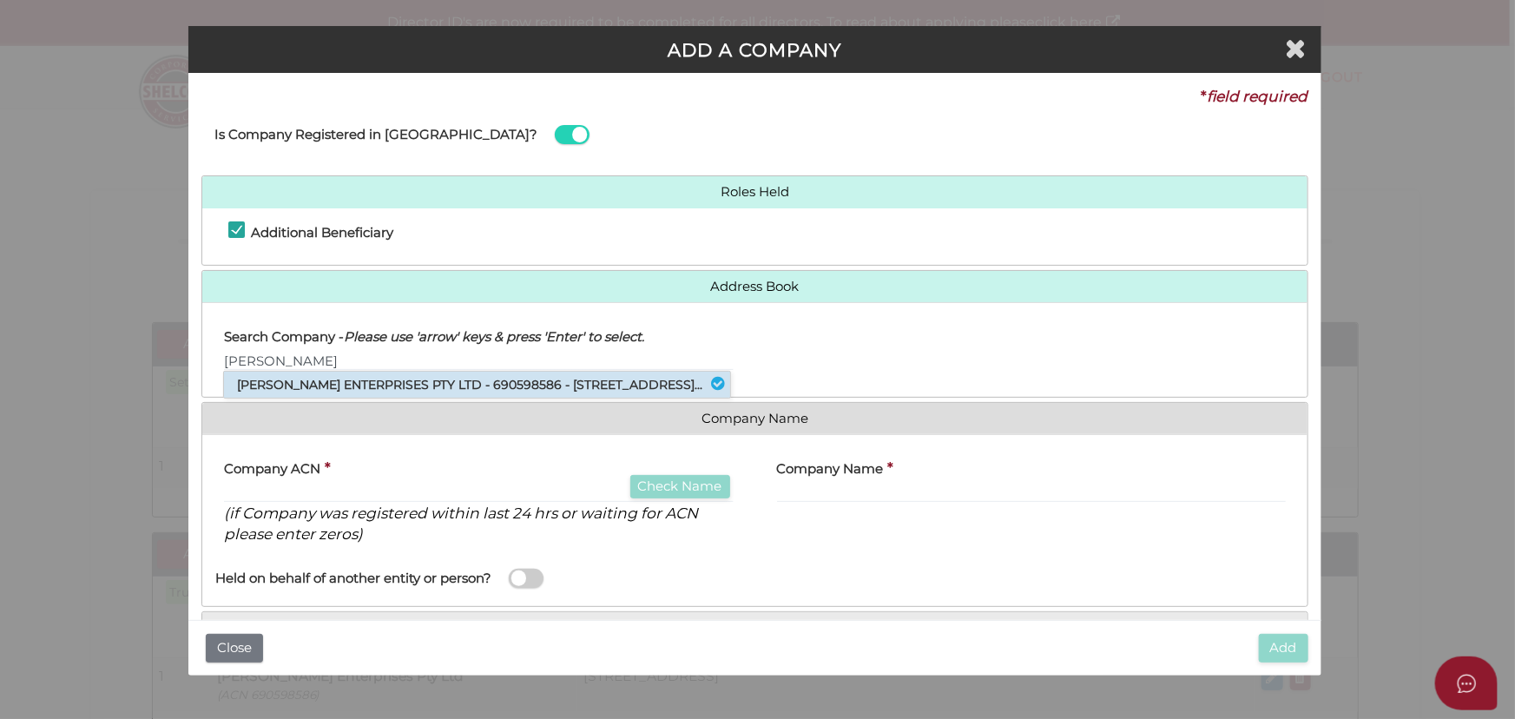
click at [305, 383] on li "DHRITI ENTERPRISES PTY LTD - 690598586 - 123 Westmeadows Lane, Truganina, VI..." at bounding box center [477, 384] width 506 height 26
type input "690598586"
type input "DHRITI ENTERPRISES PTY LTD"
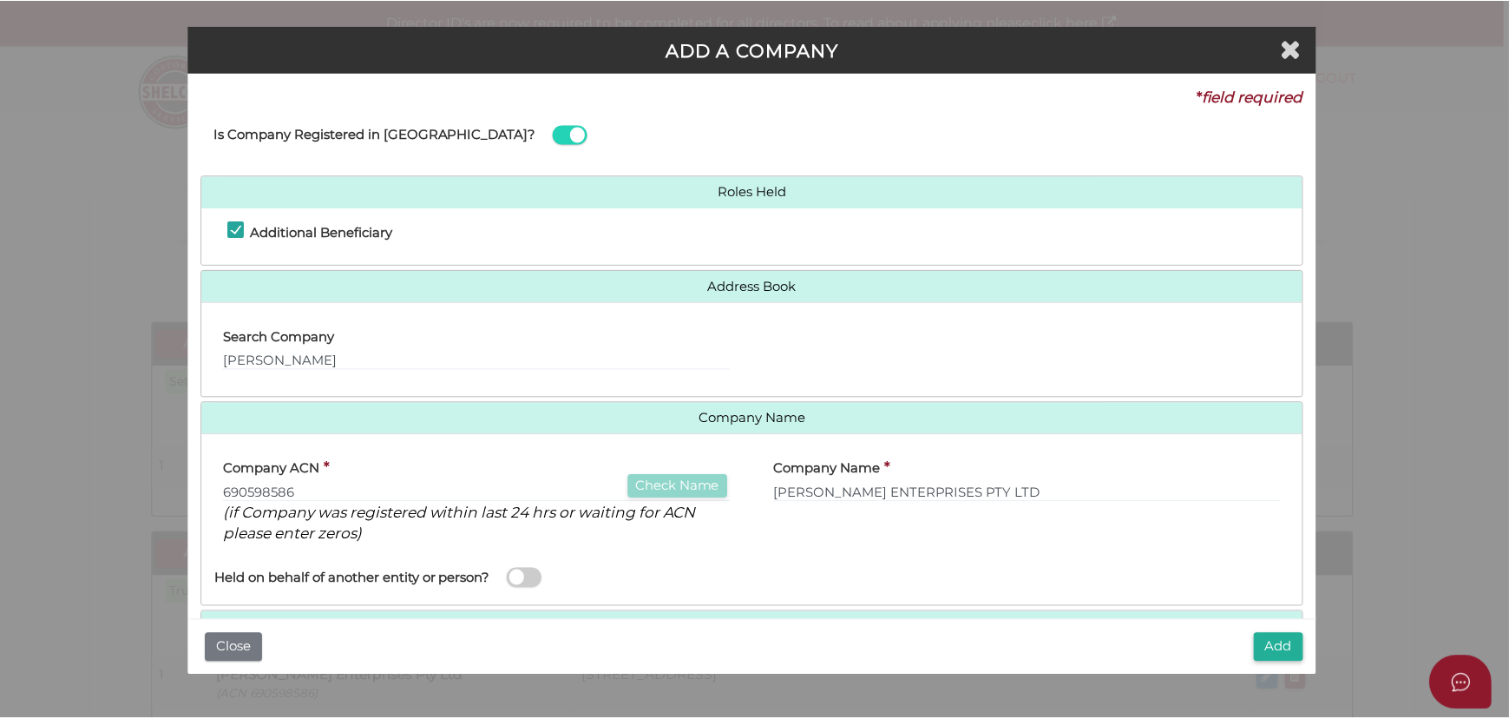
scroll to position [56, 0]
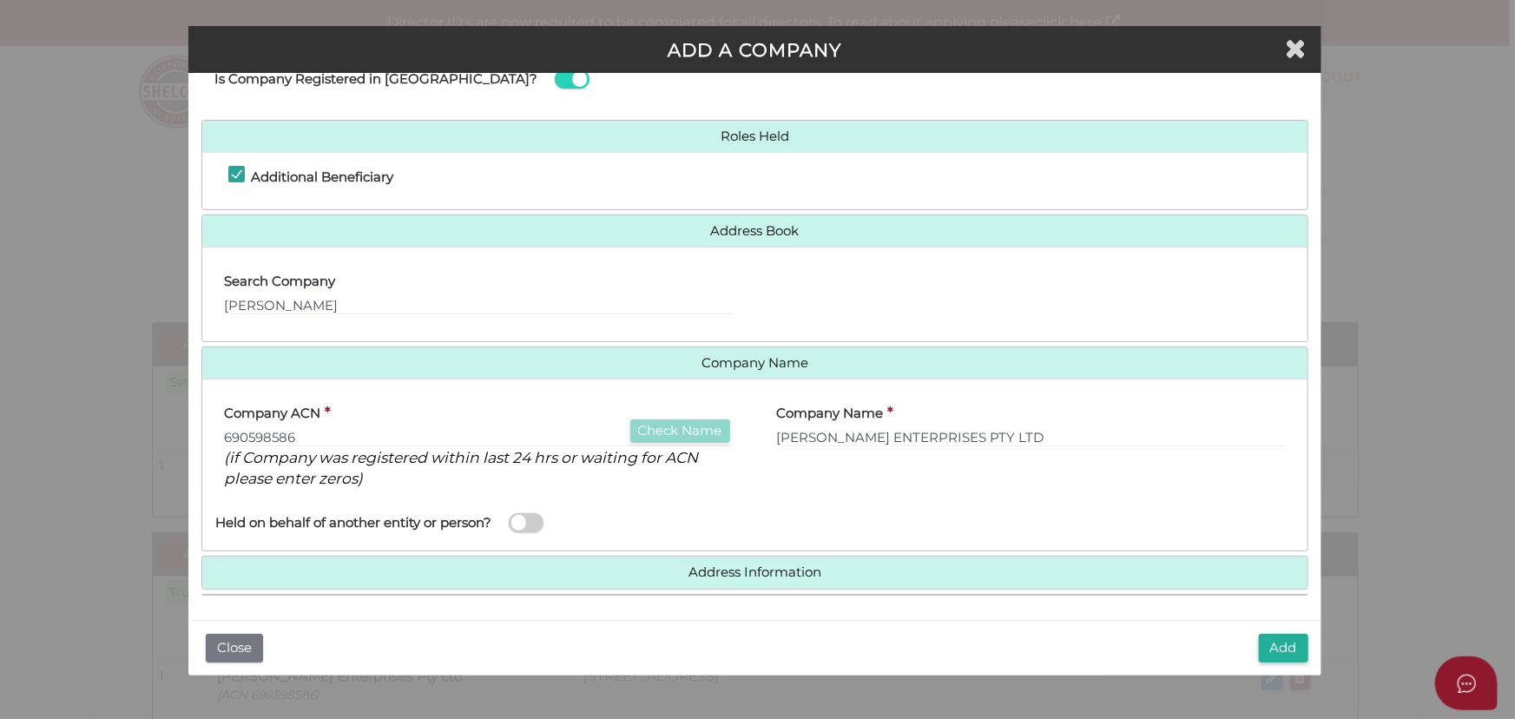
click at [1283, 628] on div "Add Close" at bounding box center [754, 648] width 1132 height 56
click at [1288, 649] on button "Add" at bounding box center [1282, 648] width 49 height 29
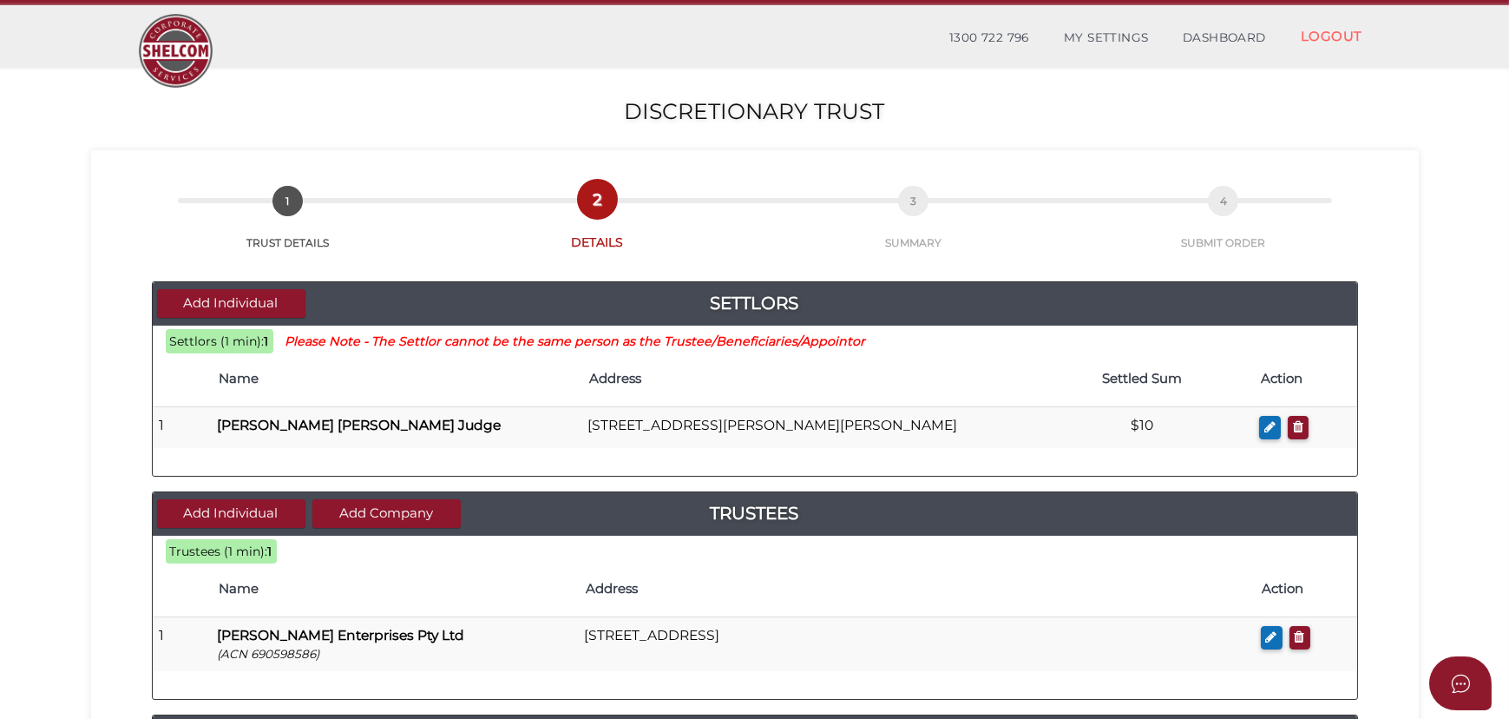
scroll to position [835, 0]
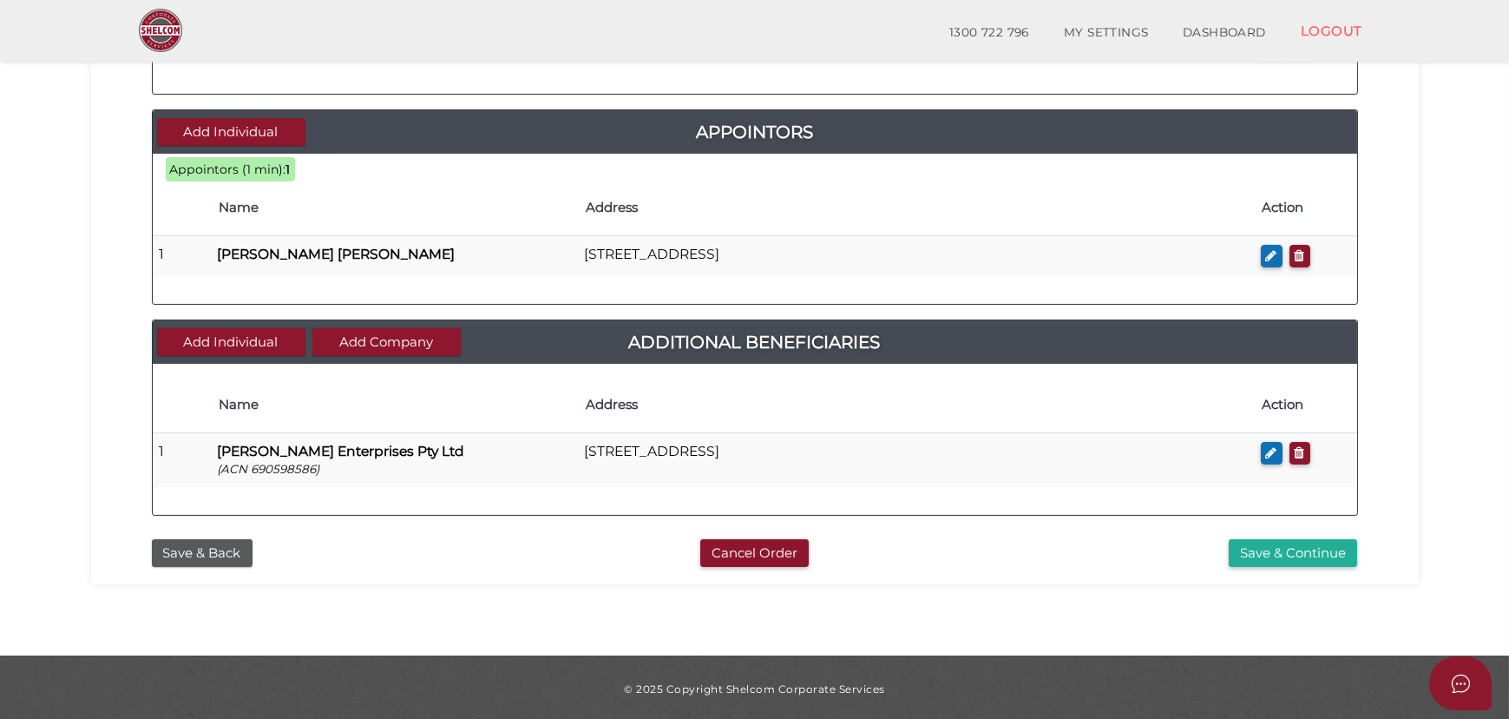
drag, startPoint x: 1310, startPoint y: 552, endPoint x: 1190, endPoint y: 584, distance: 124.0
click at [1310, 552] on button "Save & Continue" at bounding box center [1293, 553] width 128 height 29
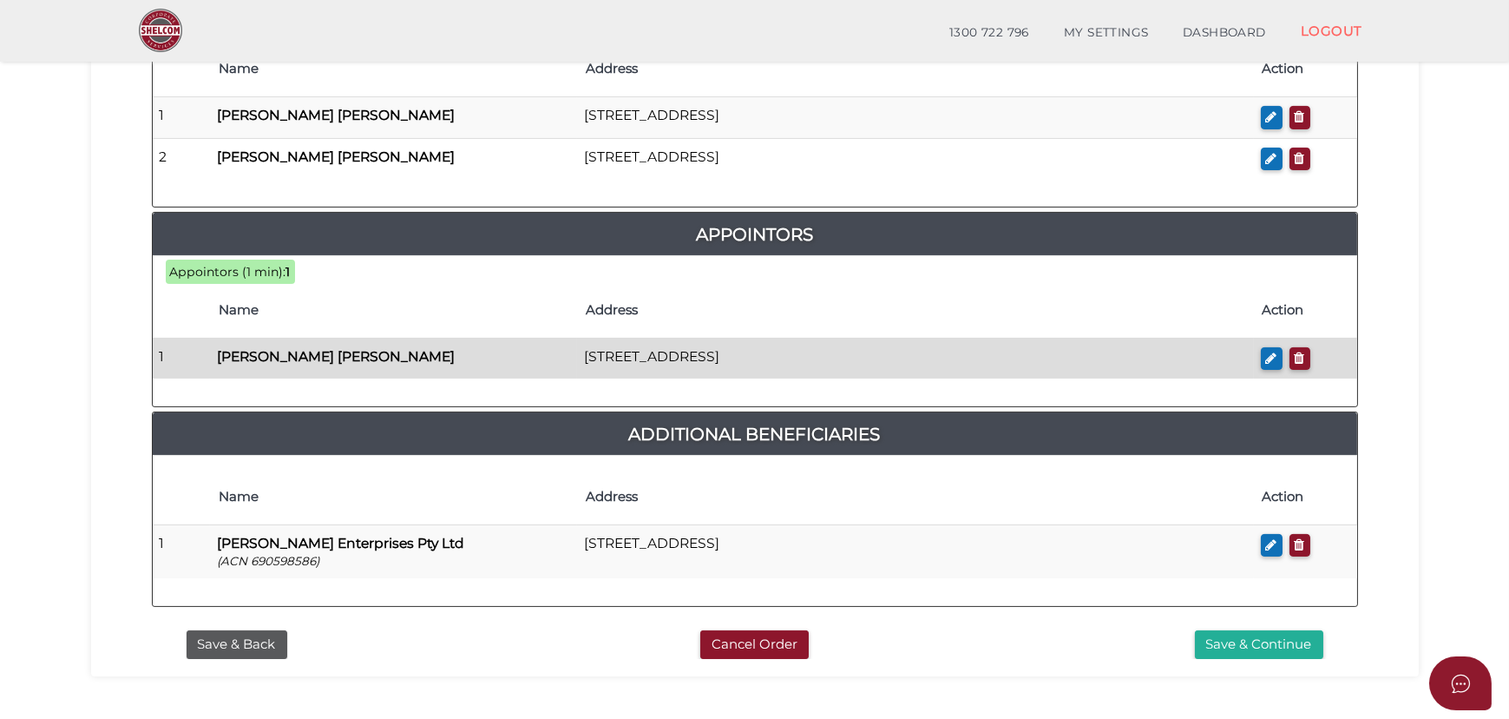
scroll to position [850, 0]
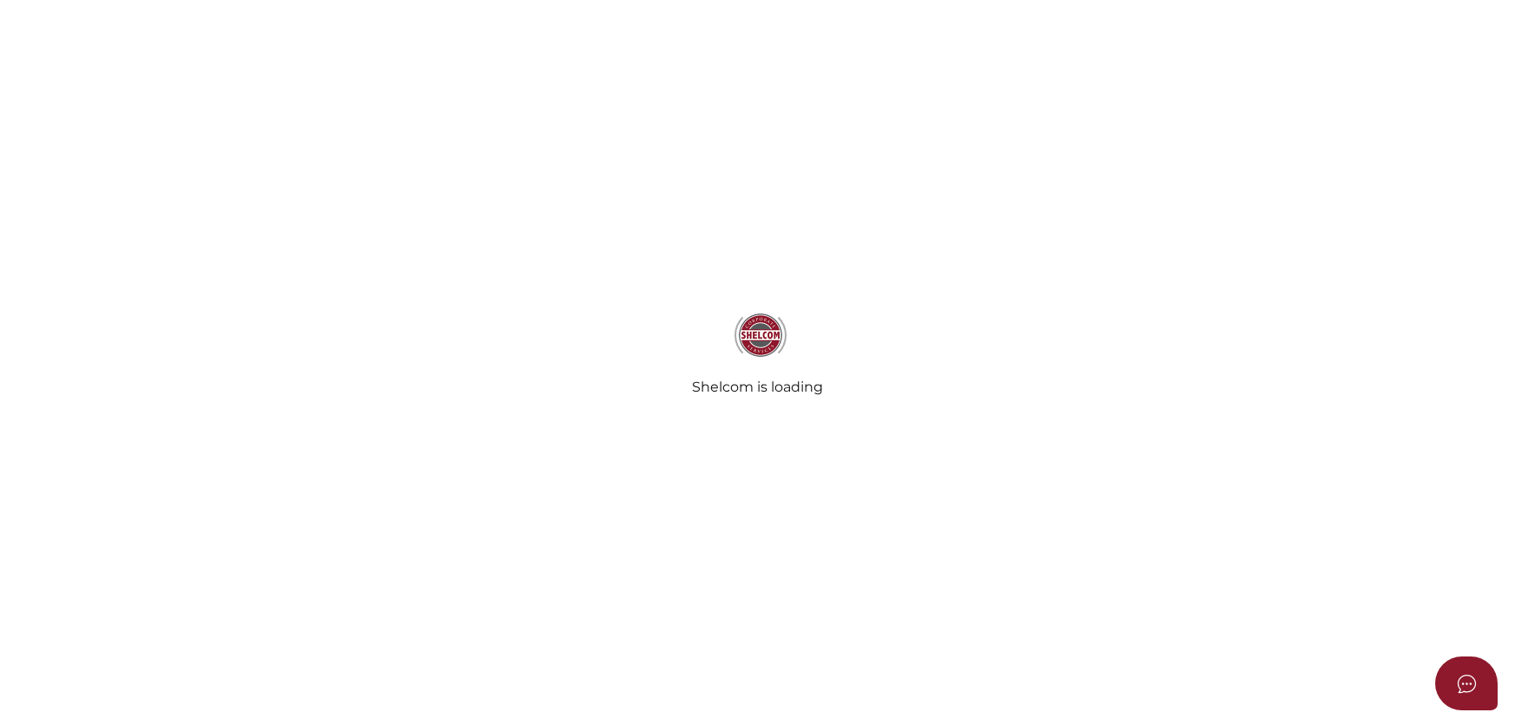
select select "Comb Binding"
radio input "true"
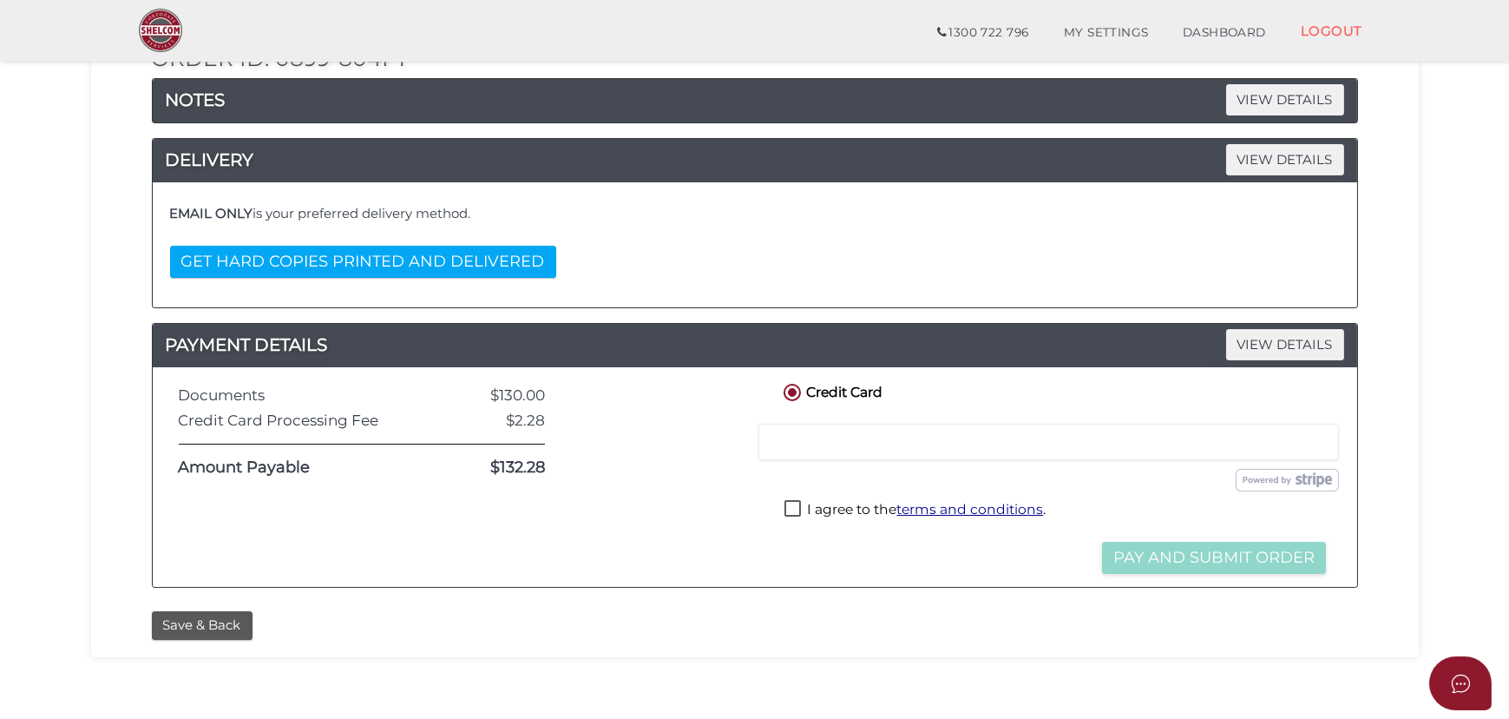
scroll to position [236, 0]
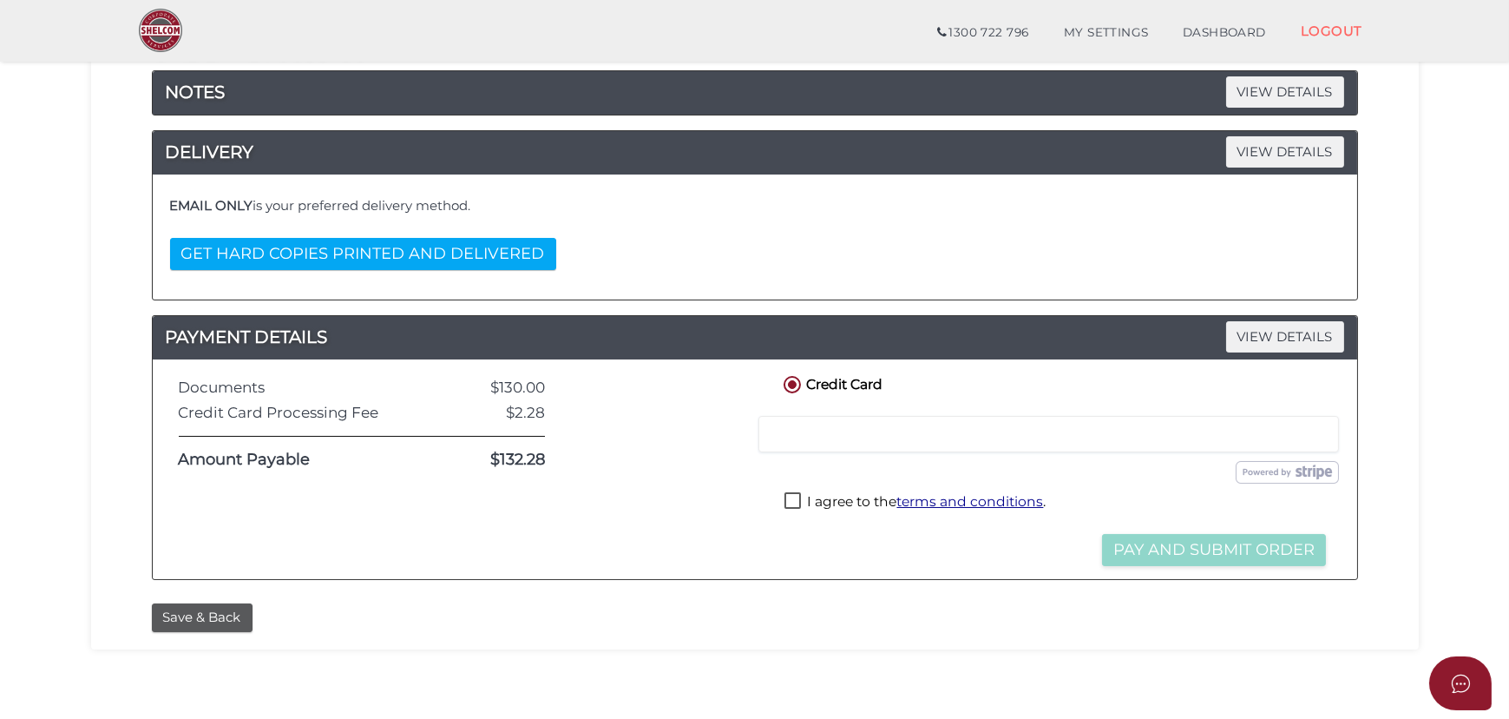
click at [450, 253] on button "GET HARD COPIES PRINTED AND DELIVERED" at bounding box center [363, 254] width 386 height 32
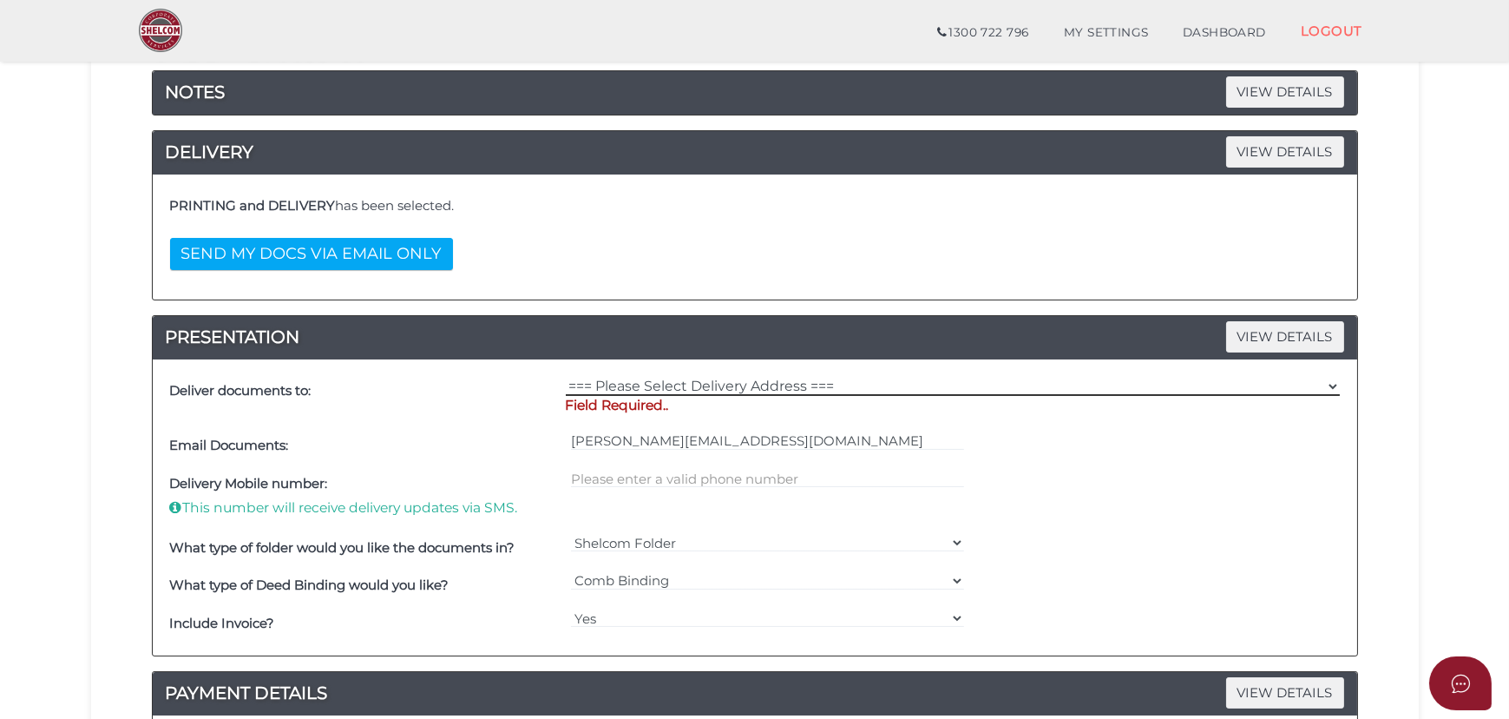
click at [704, 388] on select "=== Please Select Delivery Address === (User Address - [PERSON_NAME][GEOGRAPHIC…" at bounding box center [953, 386] width 774 height 19
select select "Other"
click at [566, 377] on select "=== Please Select Delivery Address === (User Address - [PERSON_NAME][GEOGRAPHIC…" at bounding box center [953, 386] width 774 height 19
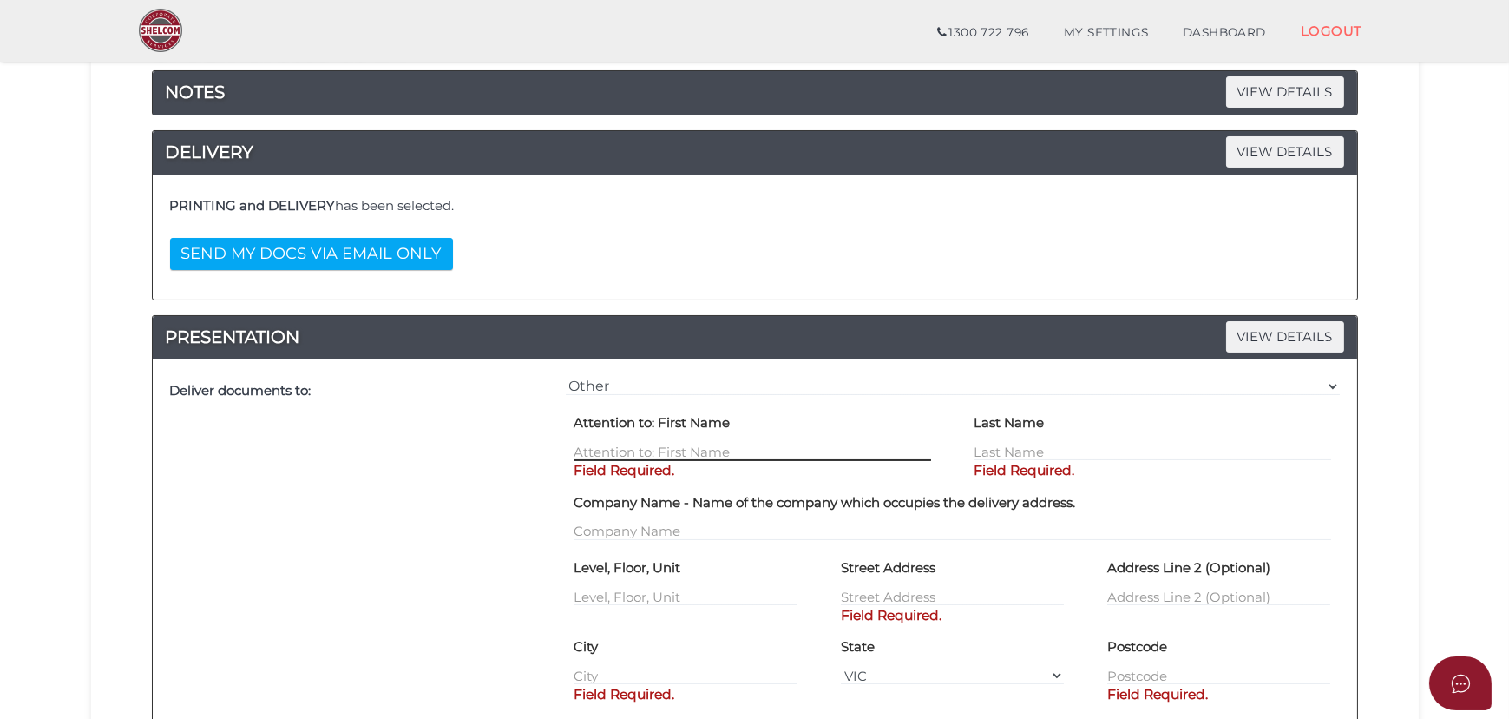
click at [684, 454] on input "text" at bounding box center [753, 451] width 357 height 19
type input "[PERSON_NAME]"
type input "Judge"
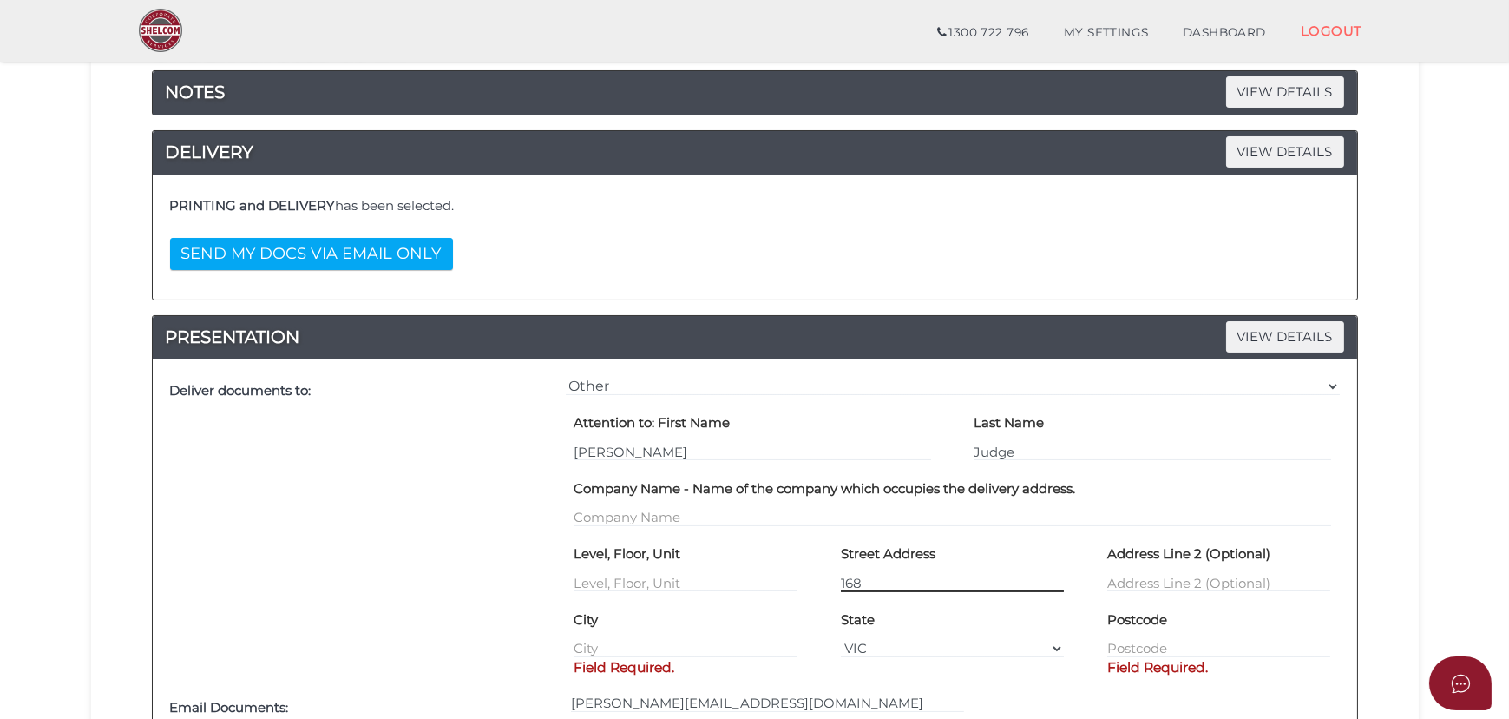
click at [950, 590] on input "168" at bounding box center [952, 582] width 223 height 19
type input "[STREET_ADDRESS]"
type input "[GEOGRAPHIC_DATA]"
type input "3024"
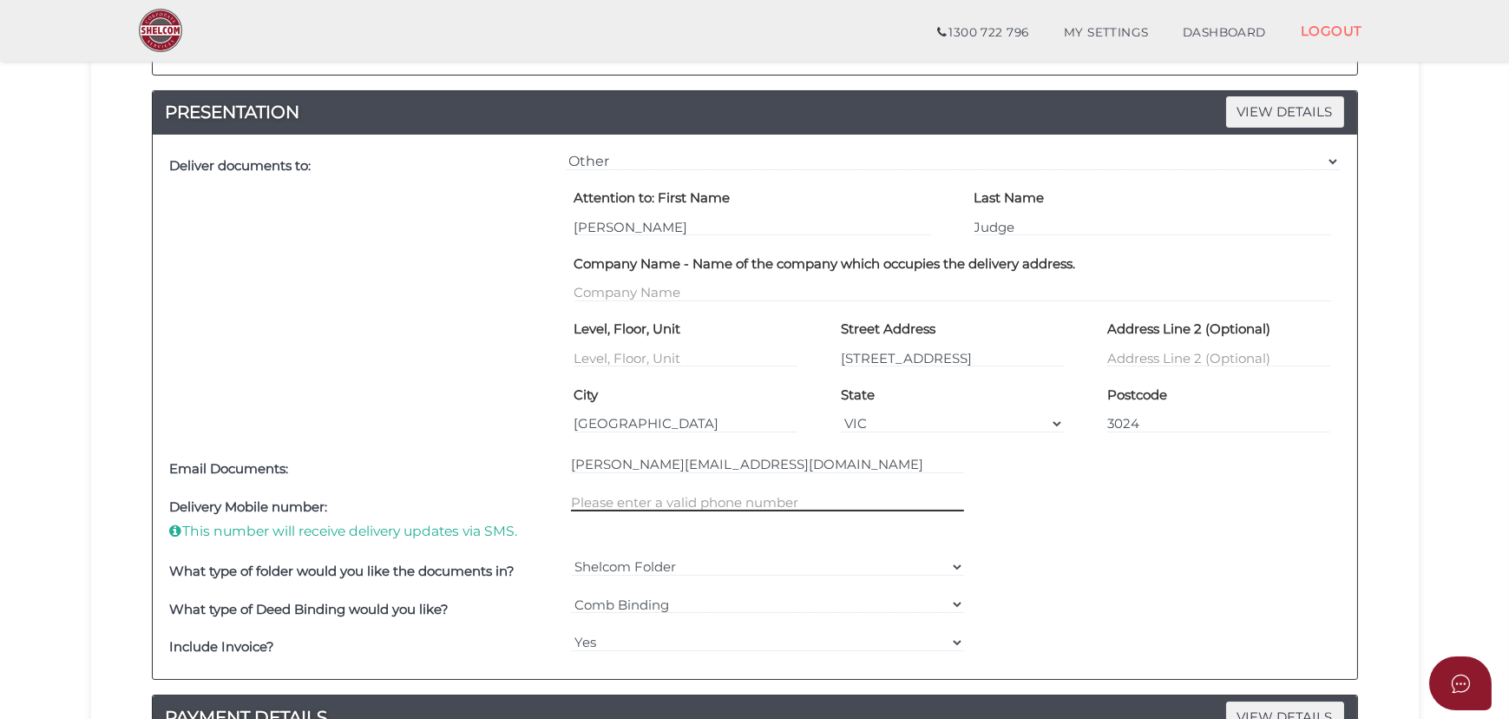
scroll to position [568, 0]
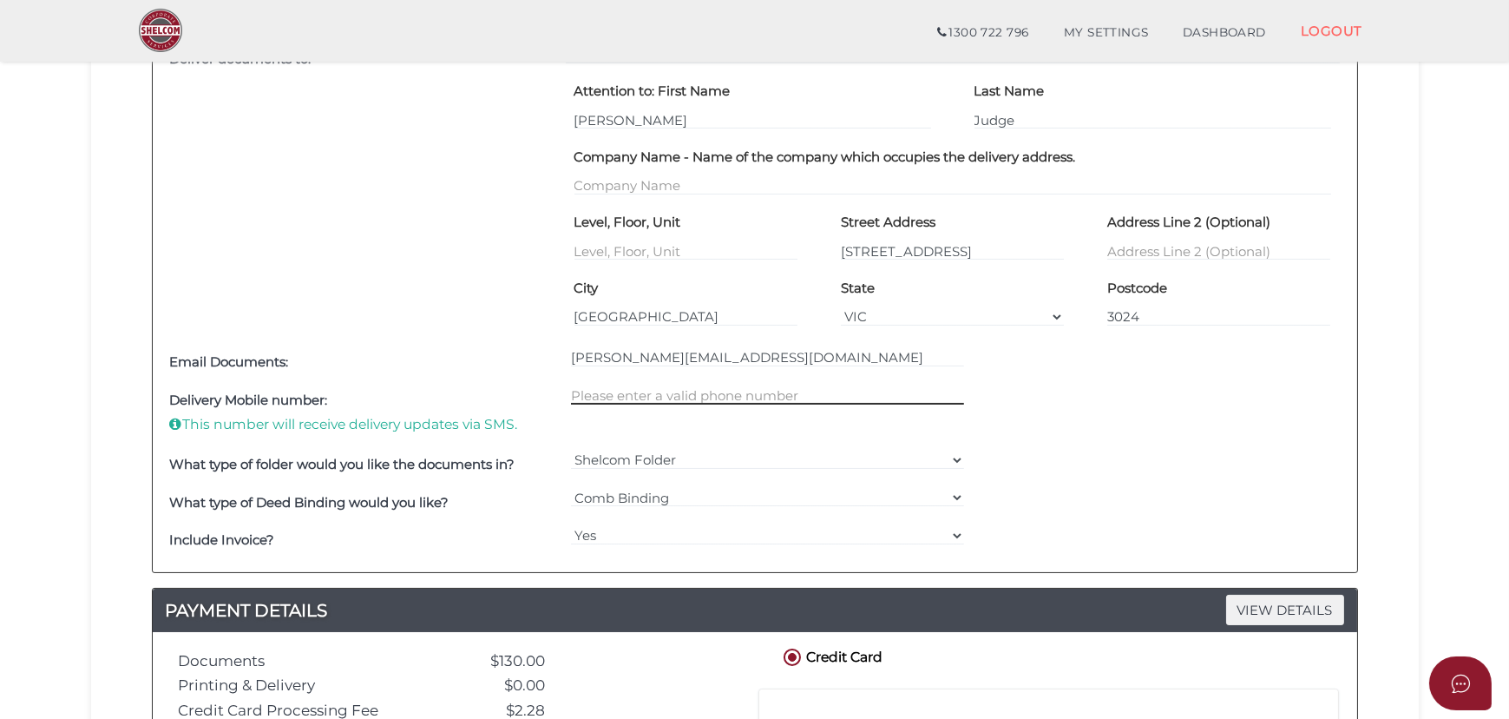
click at [683, 398] on input "text" at bounding box center [767, 394] width 393 height 19
click at [655, 396] on input "text" at bounding box center [767, 394] width 393 height 19
click at [661, 381] on div at bounding box center [768, 413] width 402 height 64
click at [618, 526] on select "Yes No" at bounding box center [767, 535] width 393 height 19
click at [818, 392] on input "text" at bounding box center [767, 394] width 393 height 19
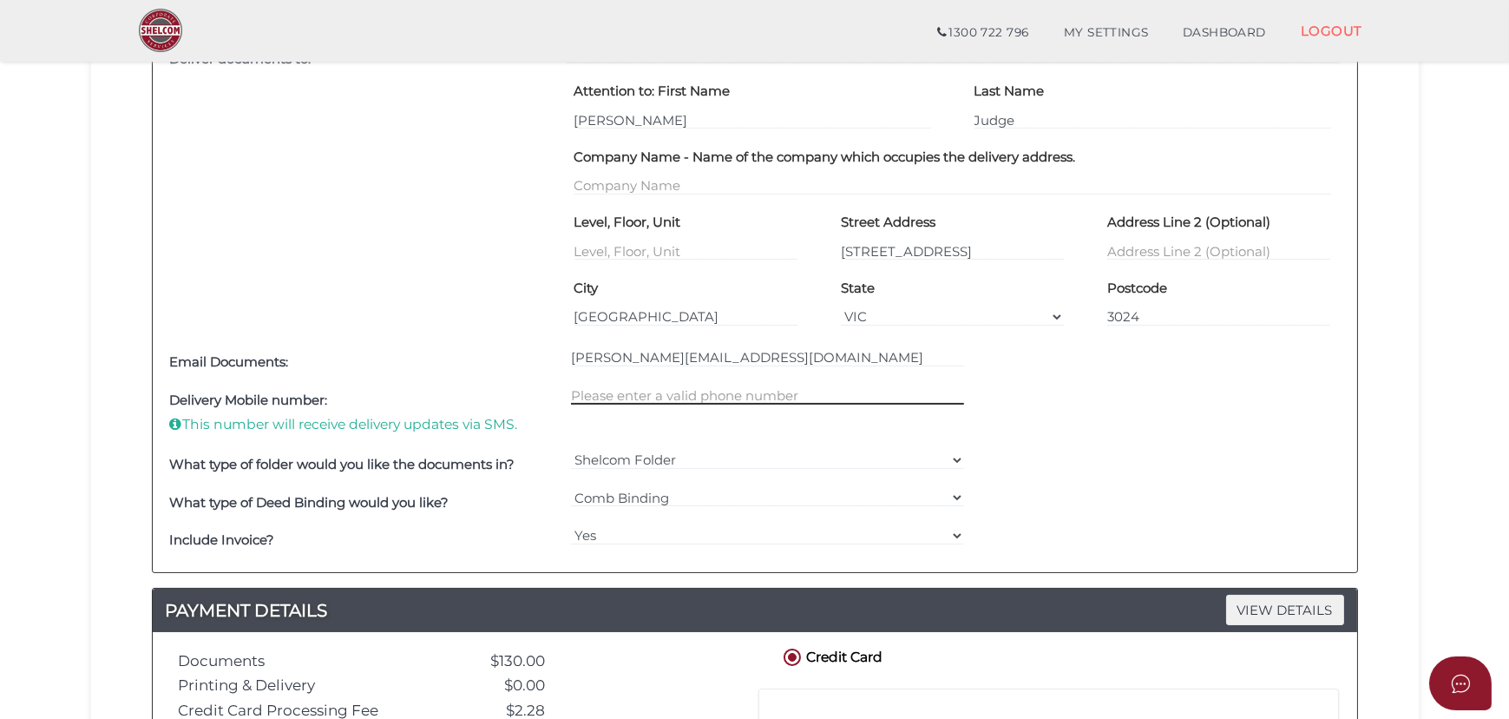
click at [601, 390] on input "text" at bounding box center [767, 394] width 393 height 19
type input "0470430650"
click at [1114, 457] on div "What type of folder would you like the documents in? Shelcom Folder === Please …" at bounding box center [755, 465] width 1179 height 38
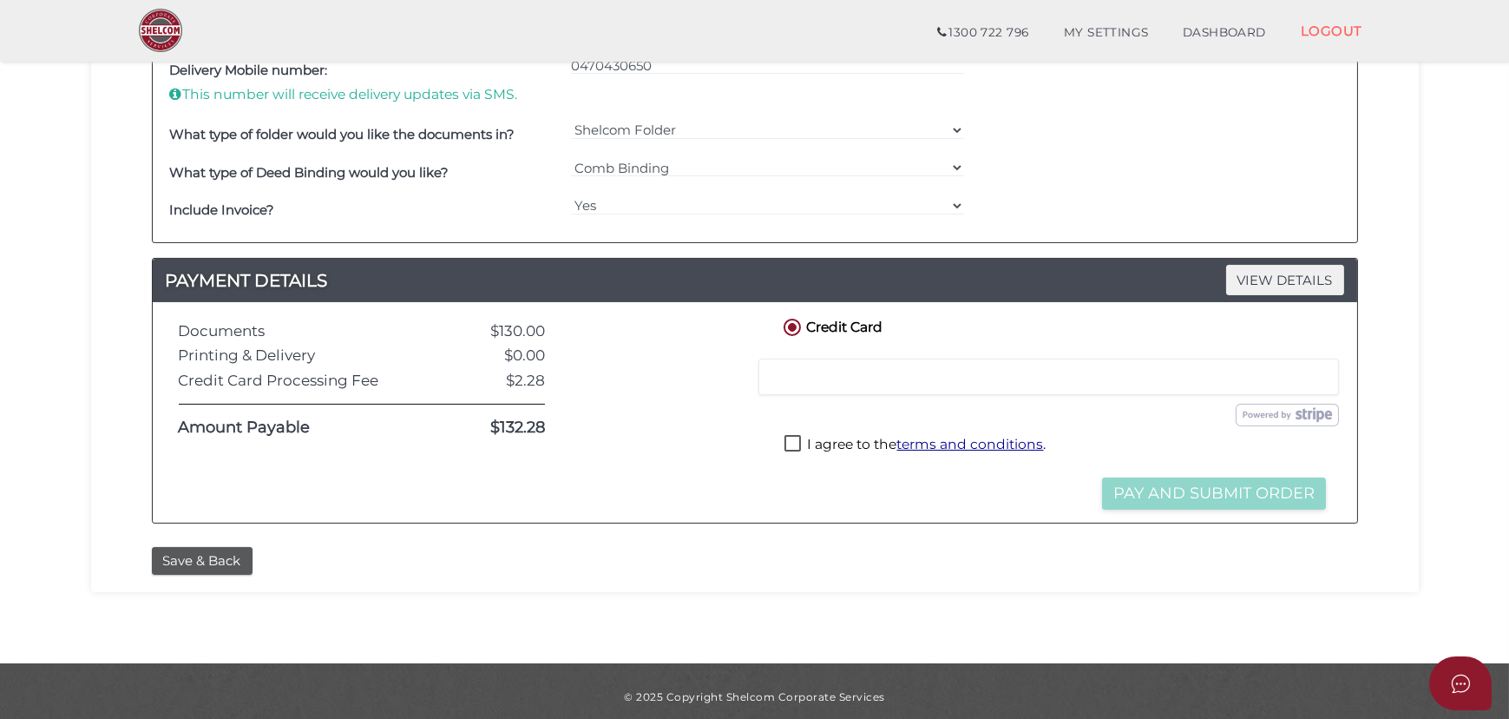
scroll to position [906, 0]
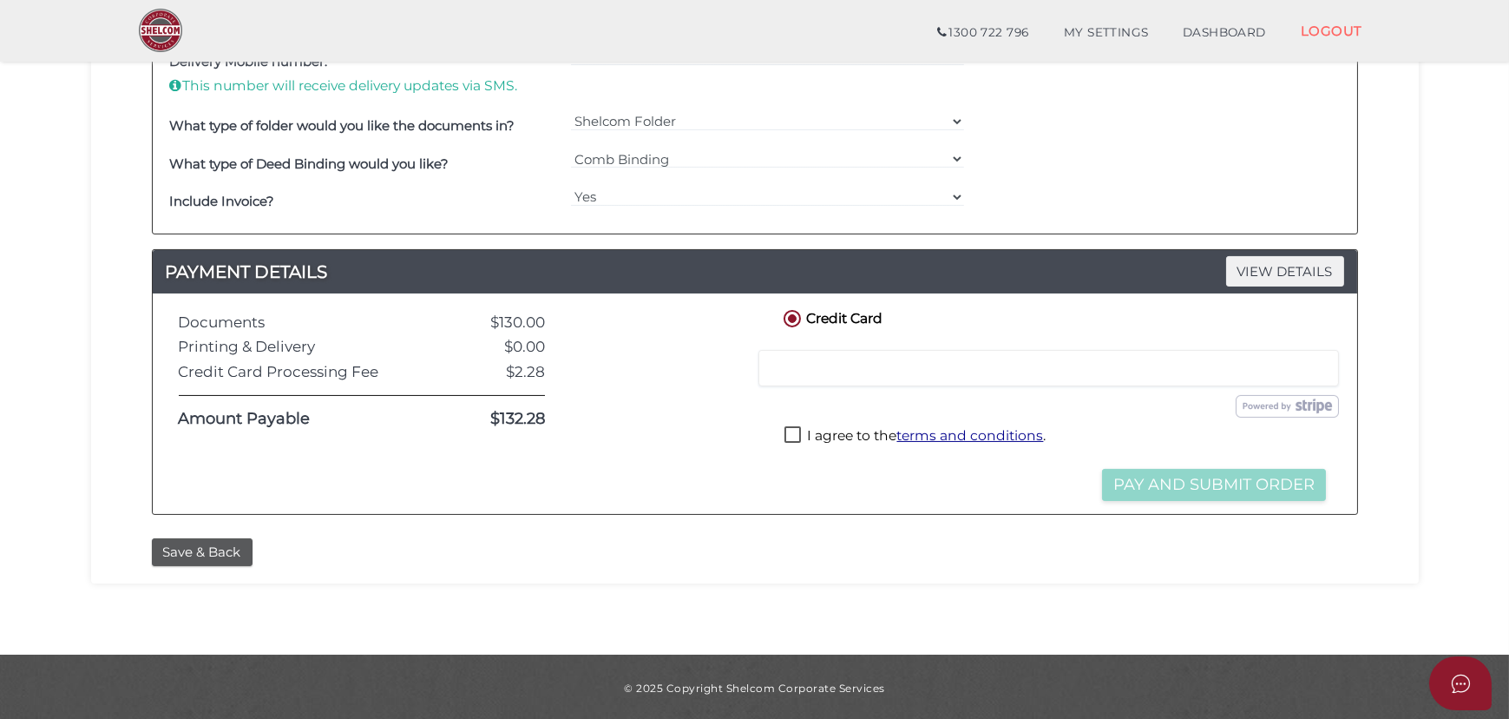
click at [810, 437] on label "I agree to the terms and conditions ." at bounding box center [915, 437] width 261 height 22
checkbox input "true"
click at [881, 378] on div at bounding box center [1049, 368] width 581 height 36
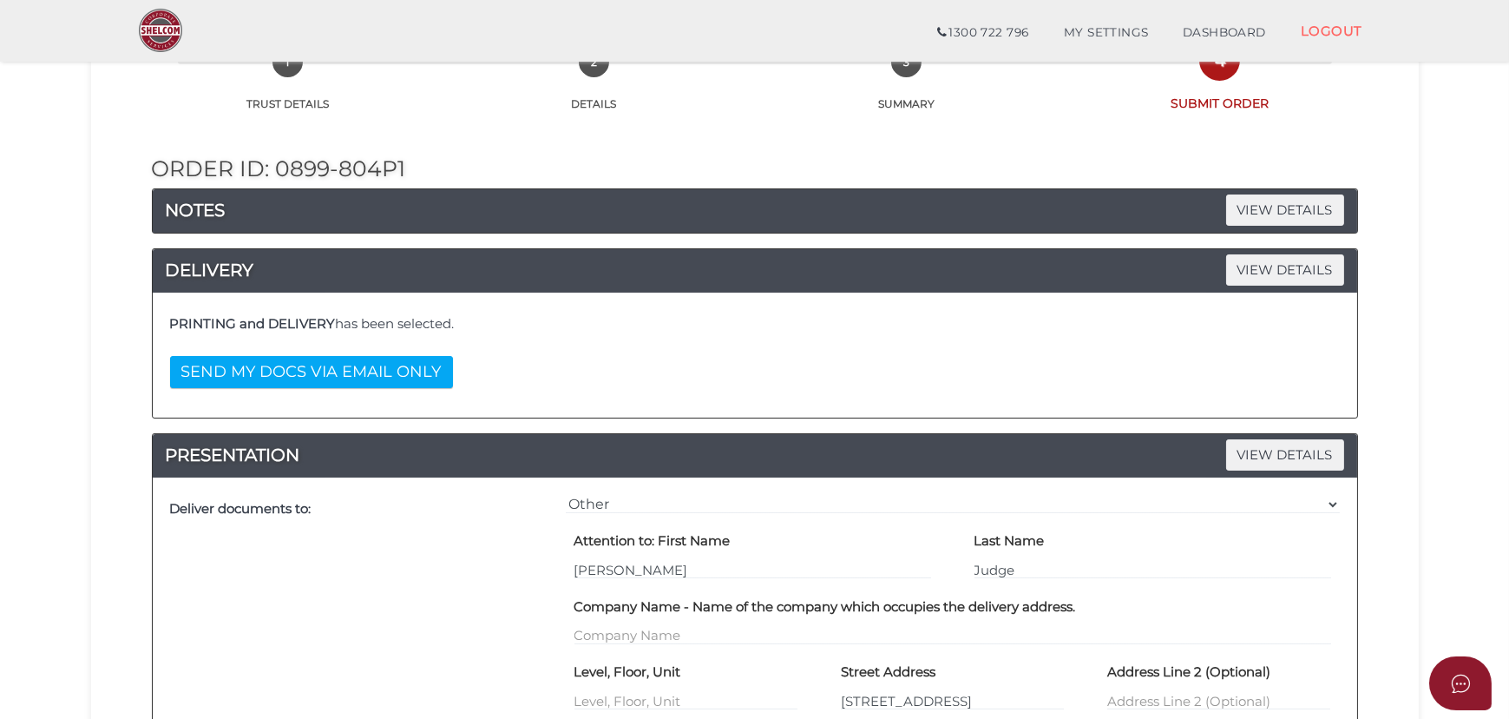
scroll to position [117, 0]
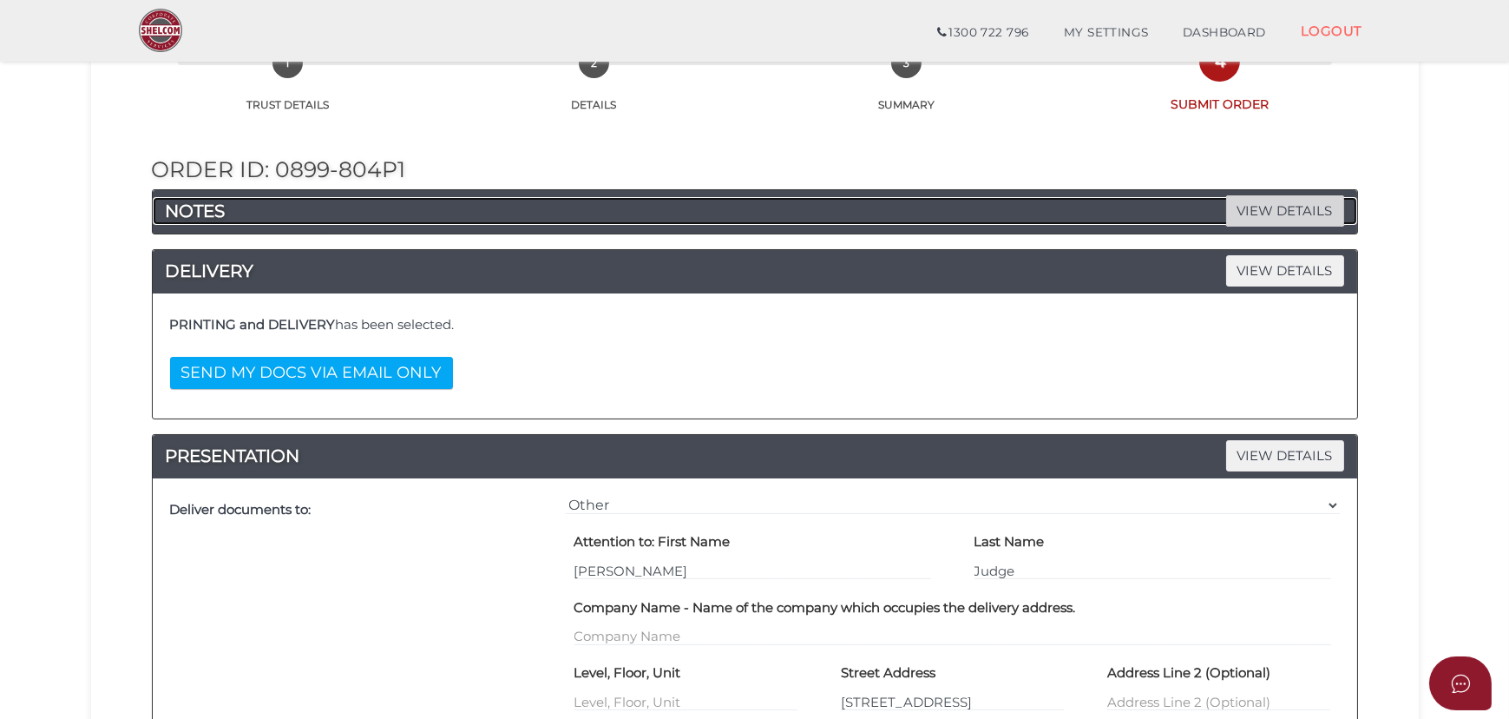
click at [1288, 201] on span "VIEW DETAILS" at bounding box center [1285, 210] width 118 height 30
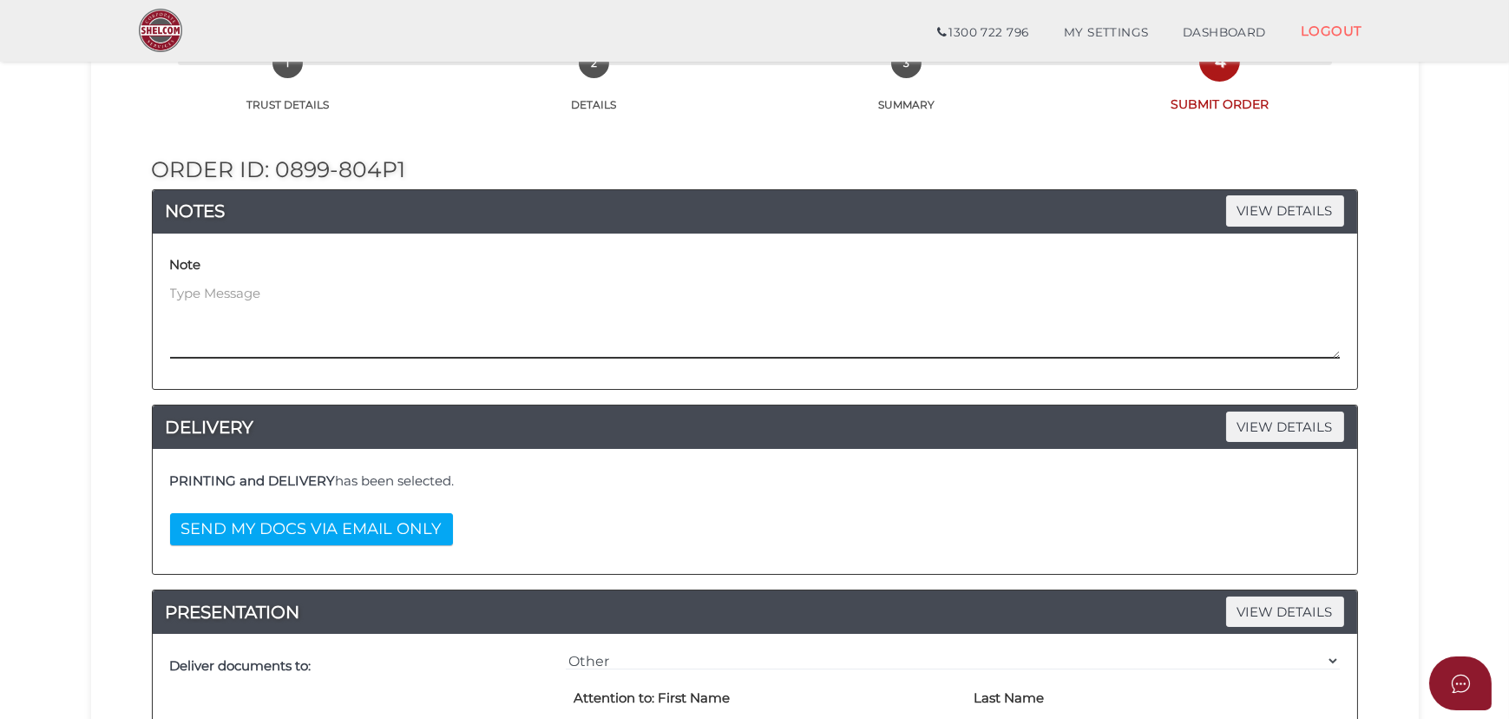
click at [1076, 286] on textarea at bounding box center [755, 321] width 1170 height 75
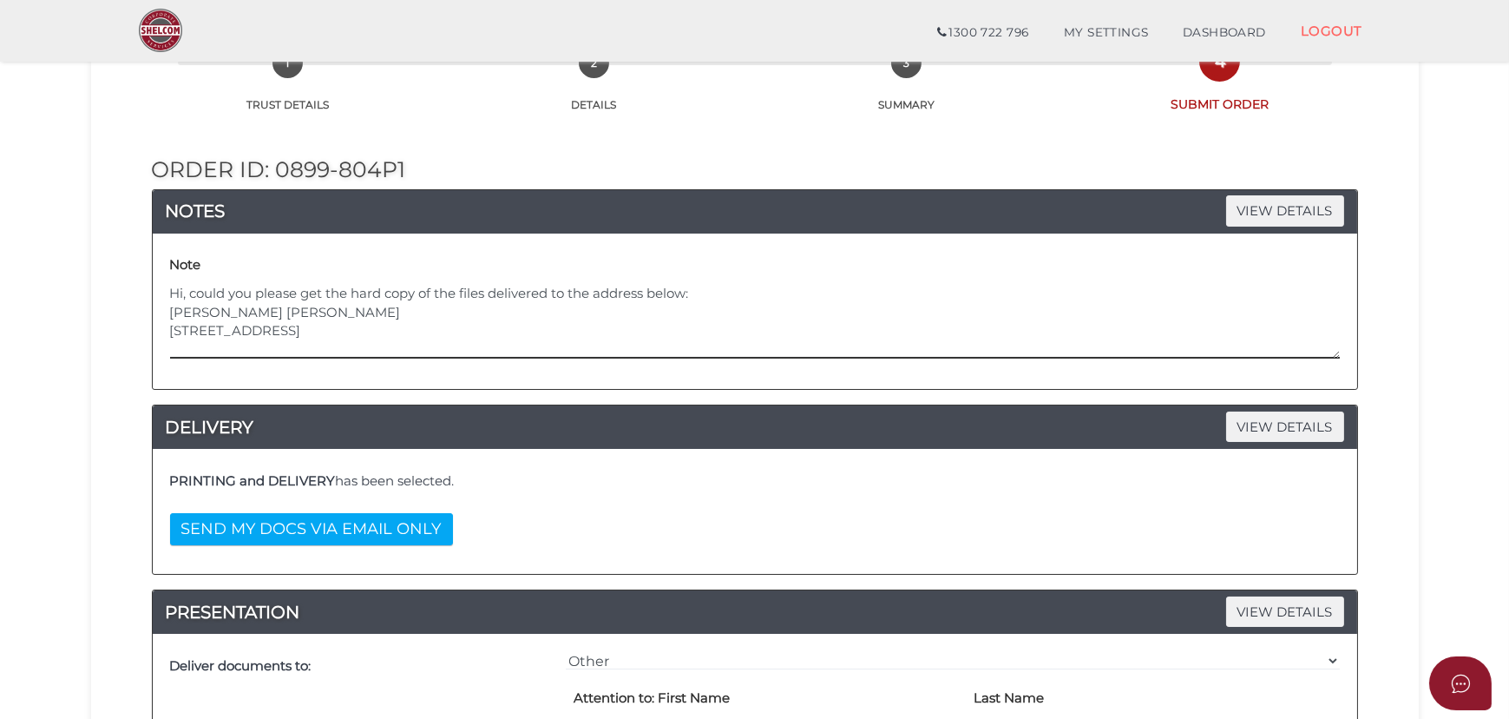
drag, startPoint x: 252, startPoint y: 353, endPoint x: -217, endPoint y: 248, distance: 480.3
click at [0, 248] on html "Shelcom is loading Processing Payment...Please Wait... Director ID's are now re…" at bounding box center [754, 242] width 1509 height 719
click at [345, 332] on textarea "Hi, could you please get the hard copy of the files delivered to the address be…" at bounding box center [755, 321] width 1170 height 75
drag, startPoint x: 312, startPoint y: 346, endPoint x: 129, endPoint y: 311, distance: 186.6
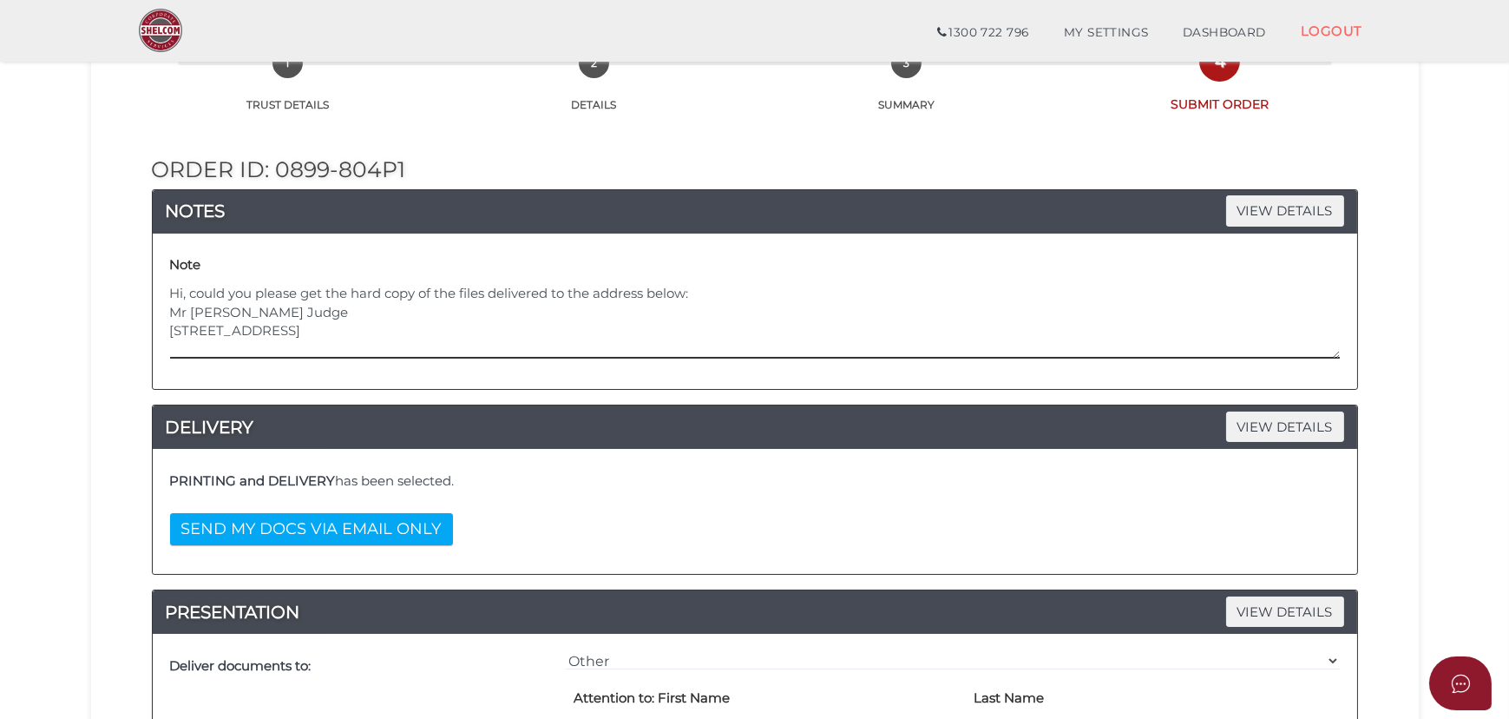
type textarea "Hi, could you please get the hard copy of the files delivered to the address be…"
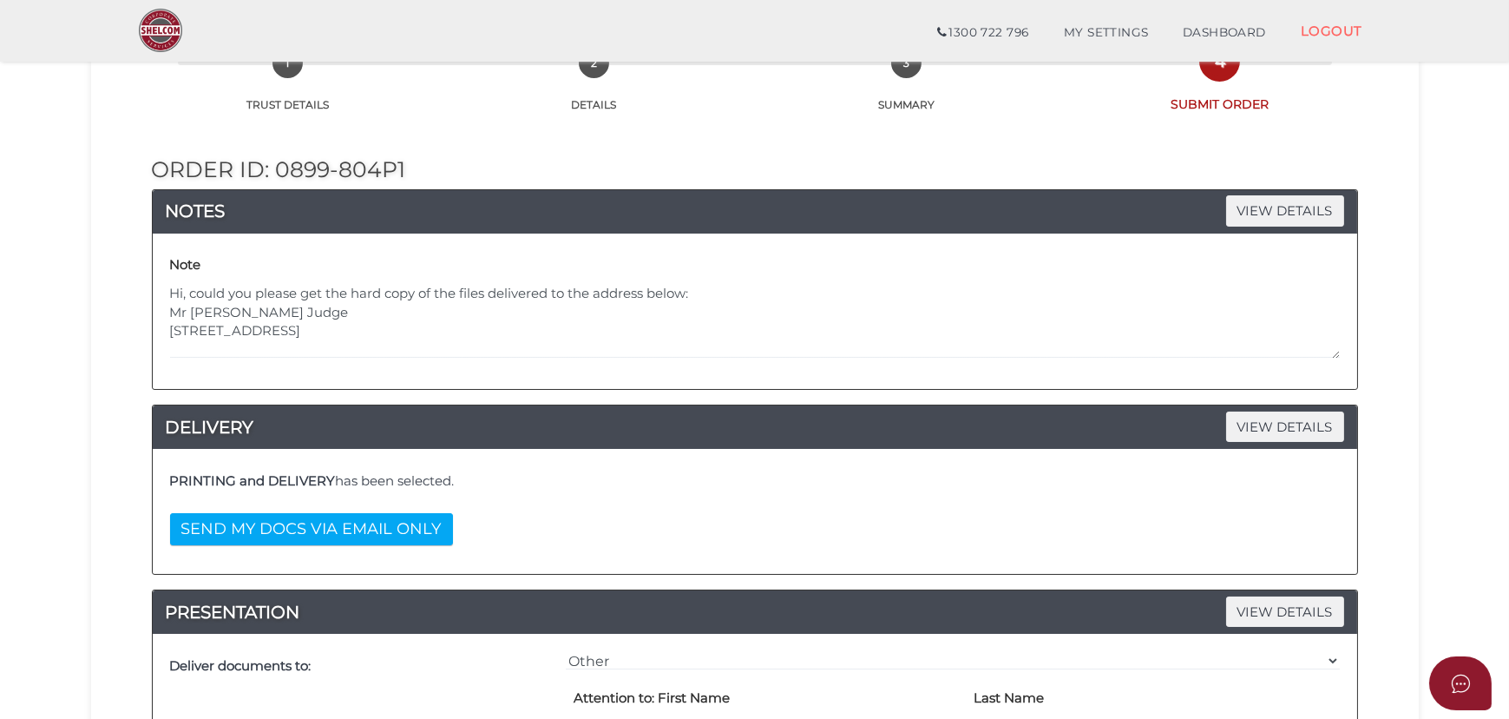
click at [827, 409] on div "DELIVERY VIEW DETAILS" at bounding box center [755, 426] width 1205 height 43
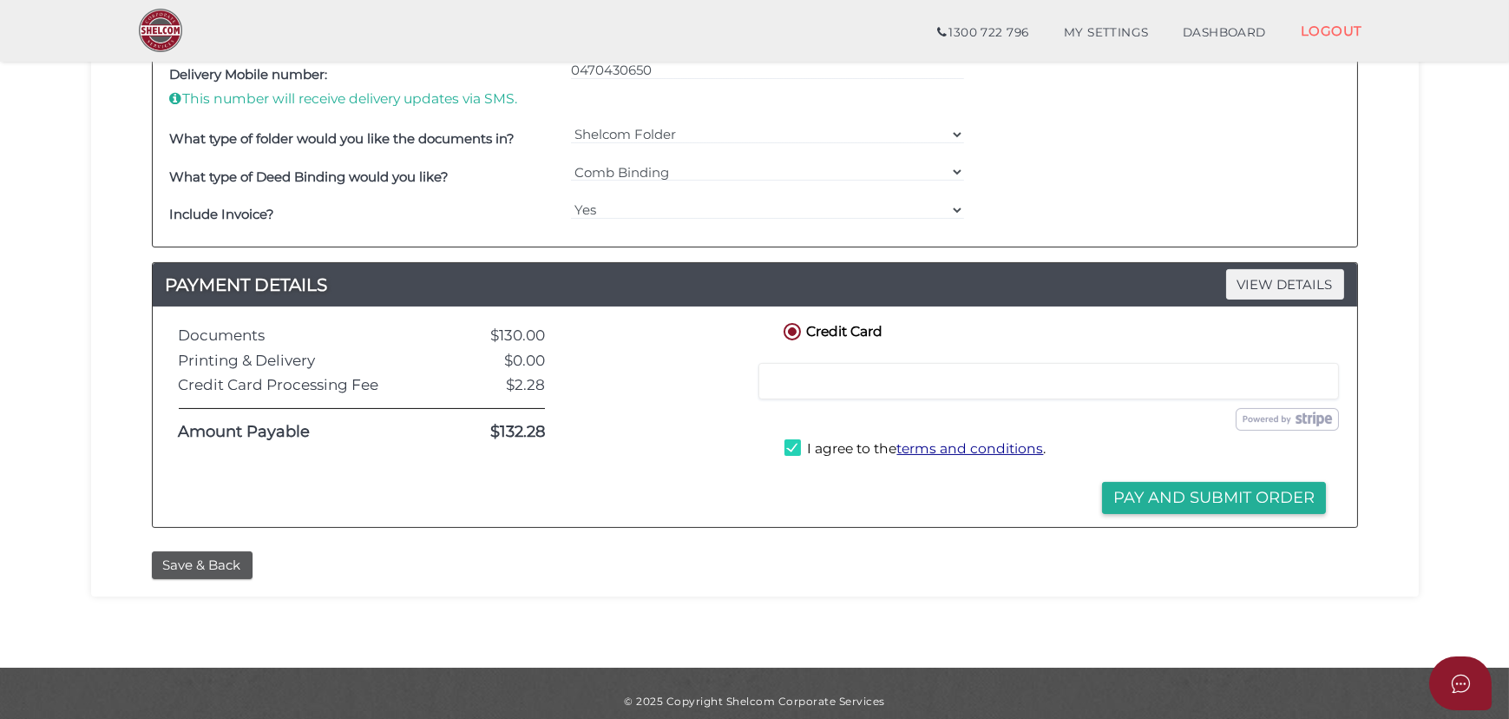
scroll to position [1061, 0]
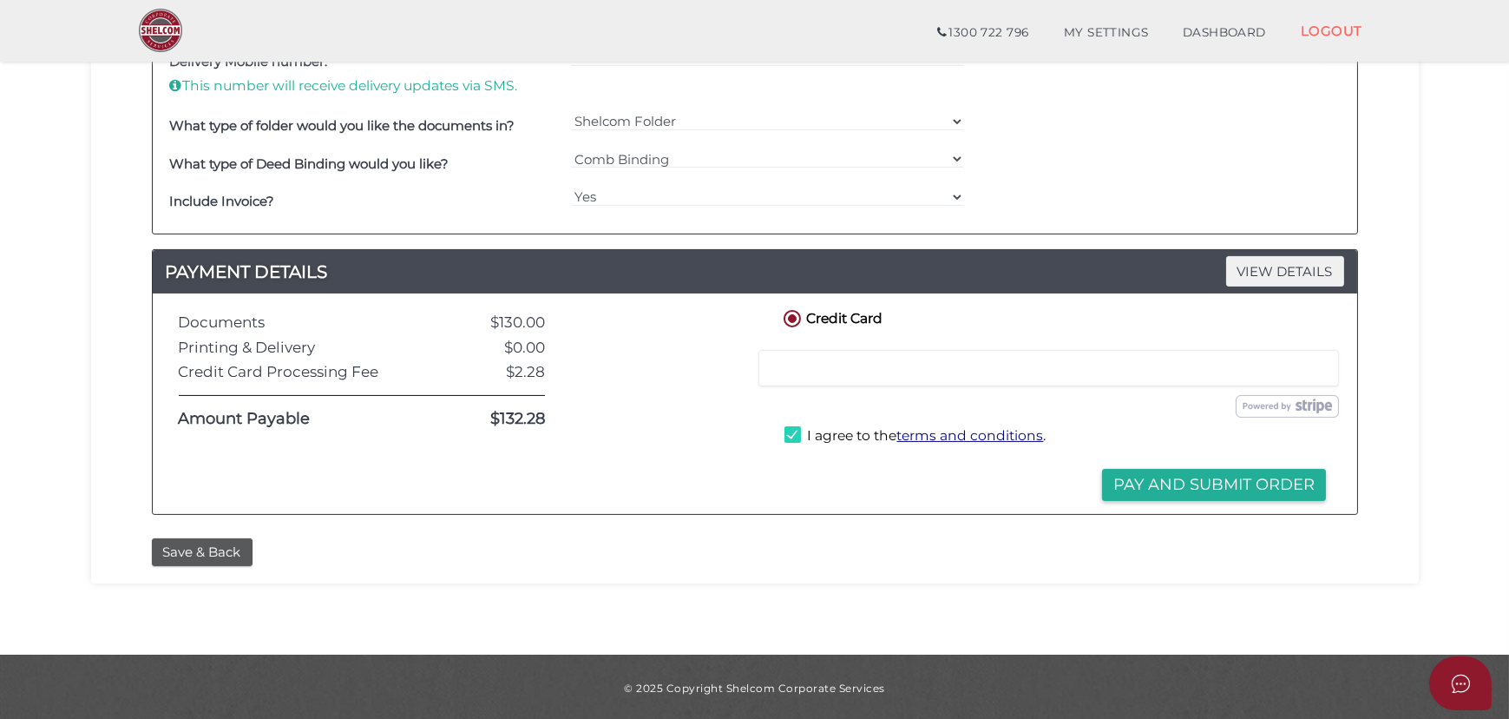
click at [1154, 482] on button "Pay and Submit Order" at bounding box center [1214, 485] width 224 height 32
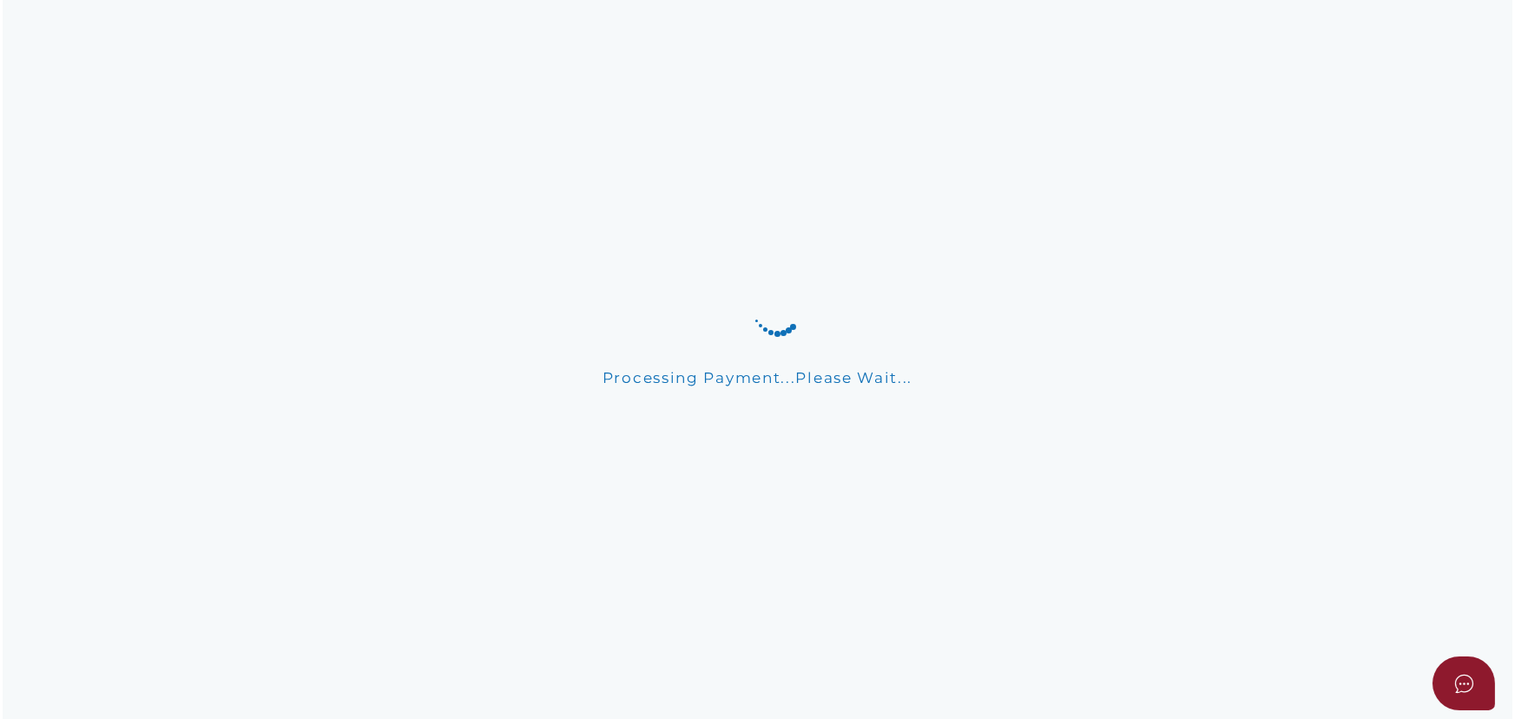
scroll to position [0, 0]
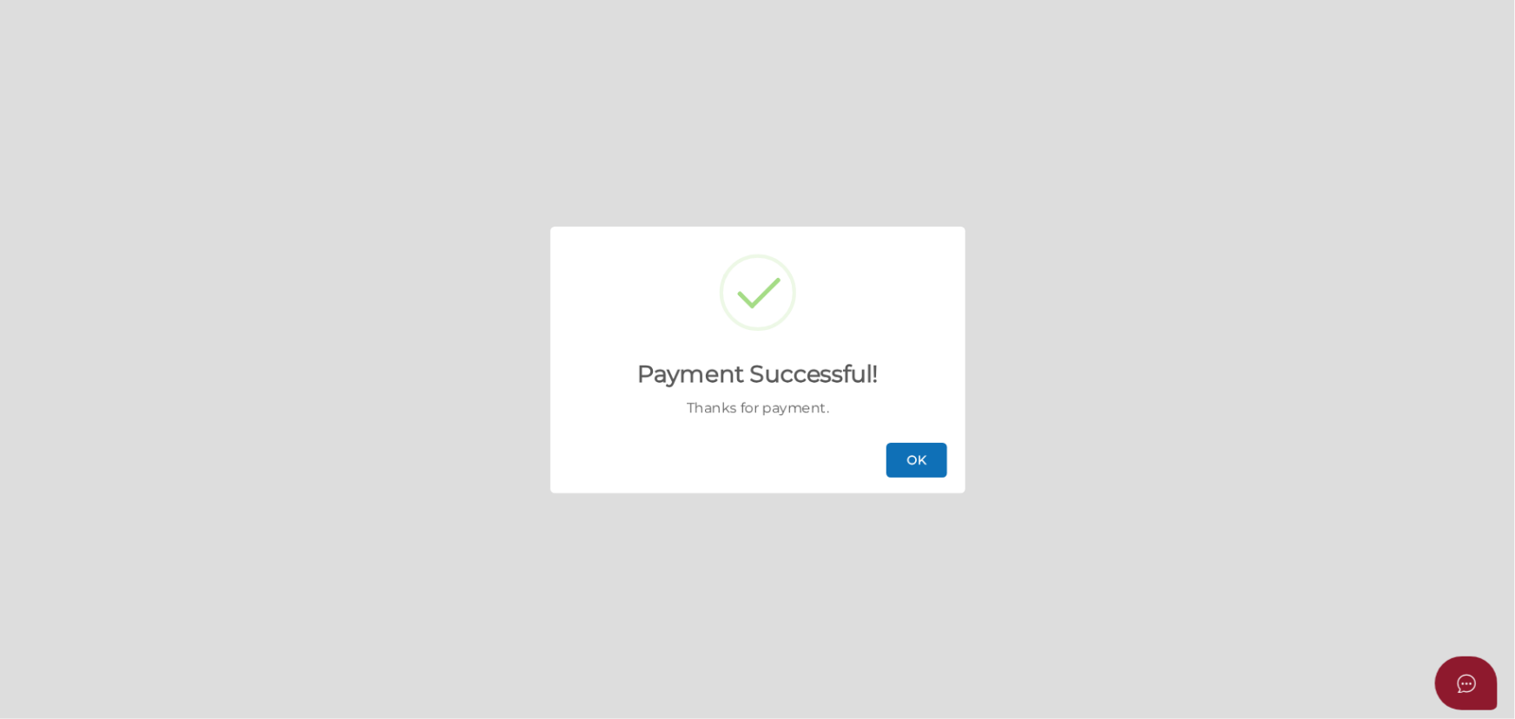
click at [911, 456] on button "OK" at bounding box center [916, 460] width 61 height 35
